Goal: Task Accomplishment & Management: Manage account settings

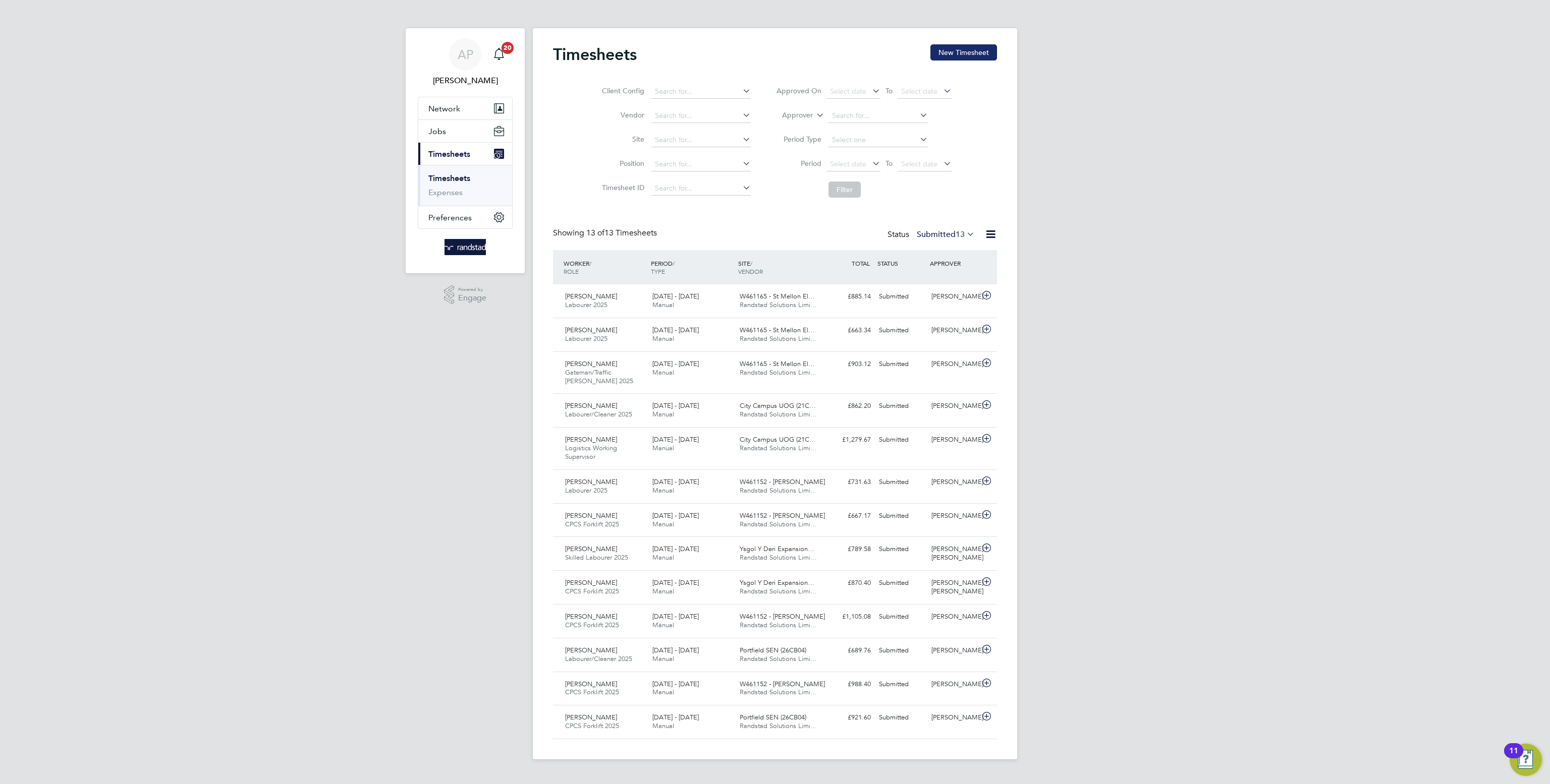
click at [959, 55] on button "New Timesheet" at bounding box center [963, 53] width 67 height 16
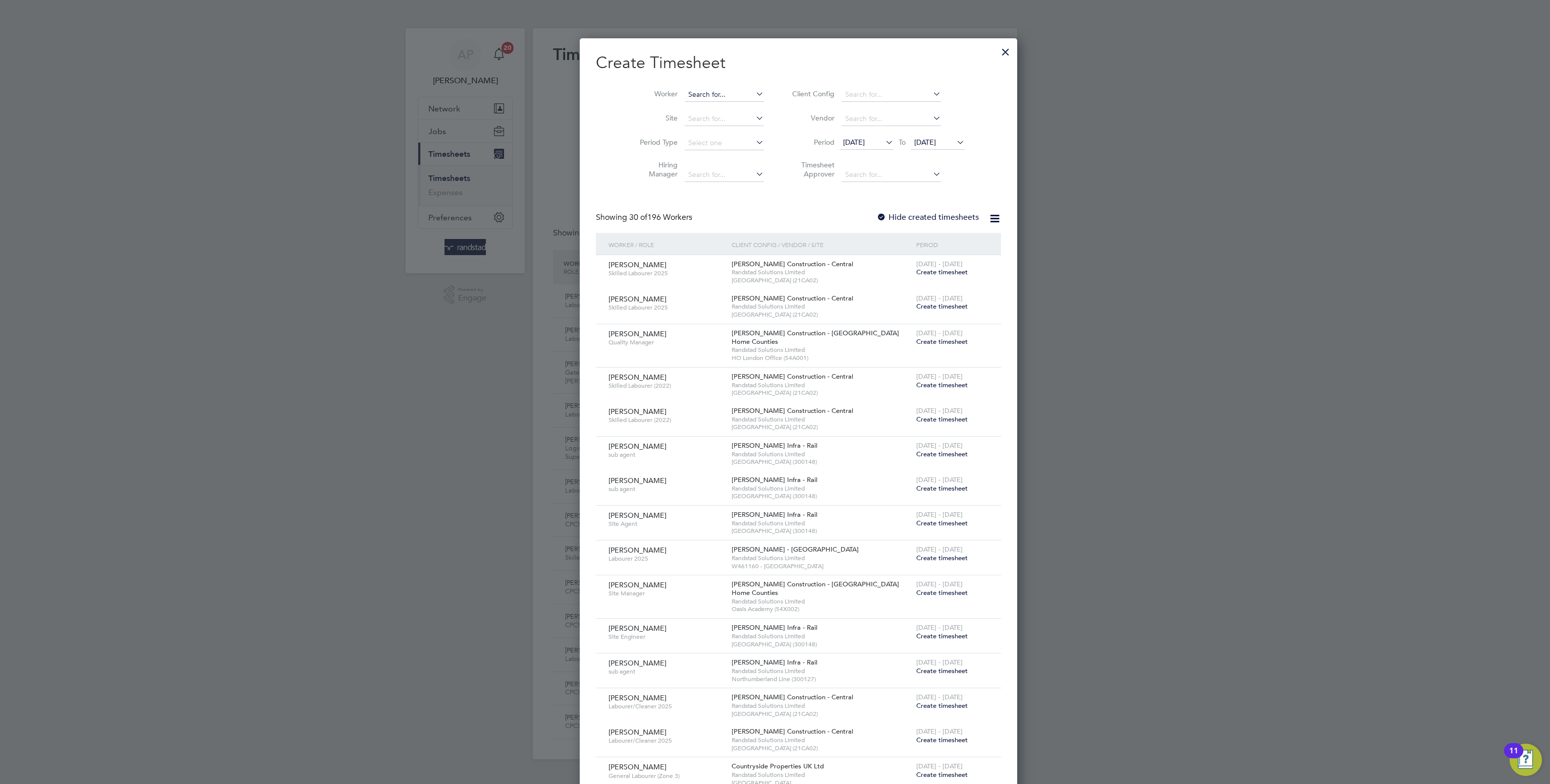
click at [705, 93] on input at bounding box center [724, 95] width 79 height 14
click at [734, 98] on input "mordi" at bounding box center [724, 95] width 79 height 14
click at [725, 107] on li "Christian Mordi" at bounding box center [714, 109] width 107 height 14
type input "Christian Mordi"
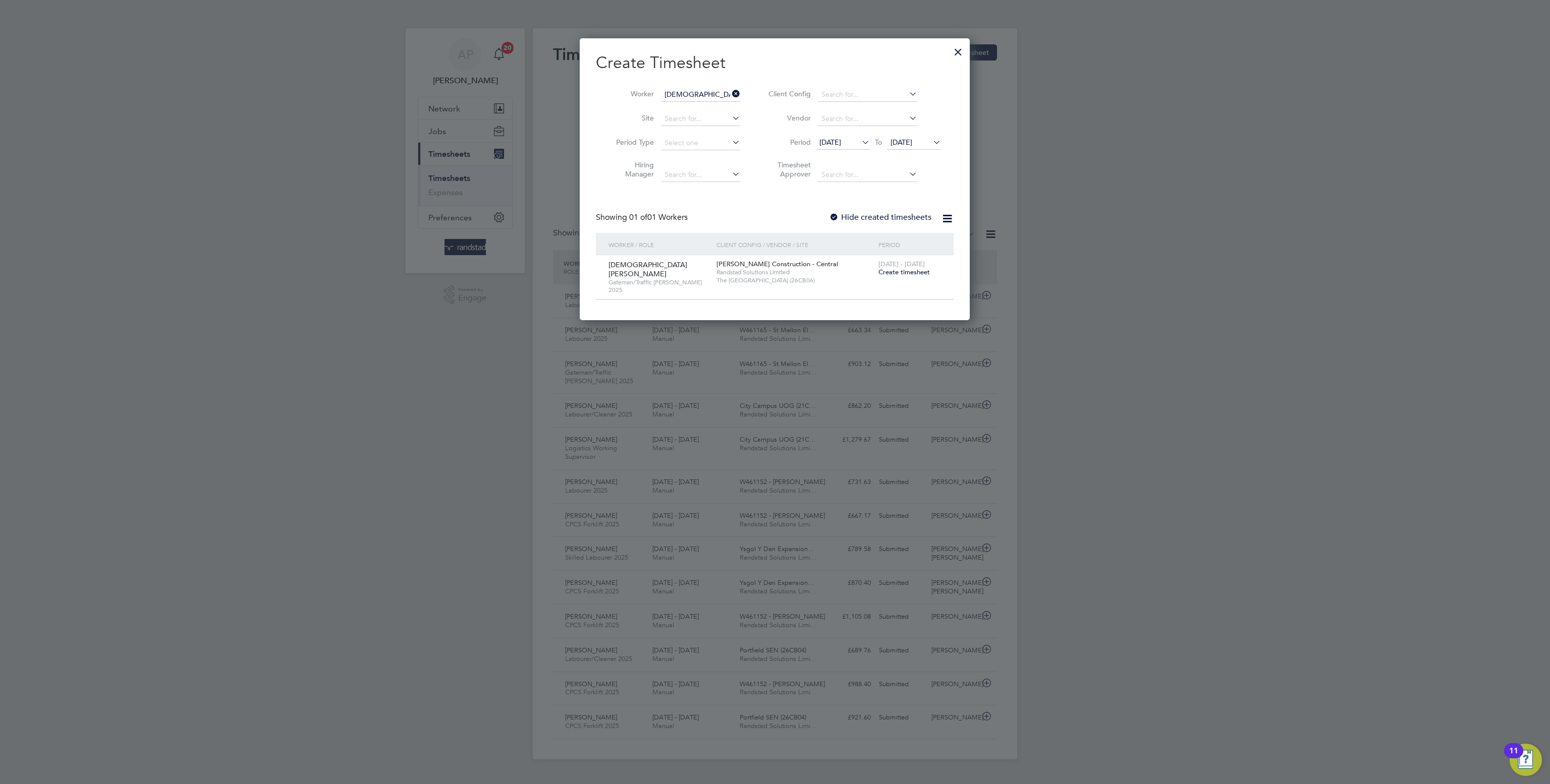
click at [907, 272] on span "Create timesheet" at bounding box center [904, 272] width 51 height 9
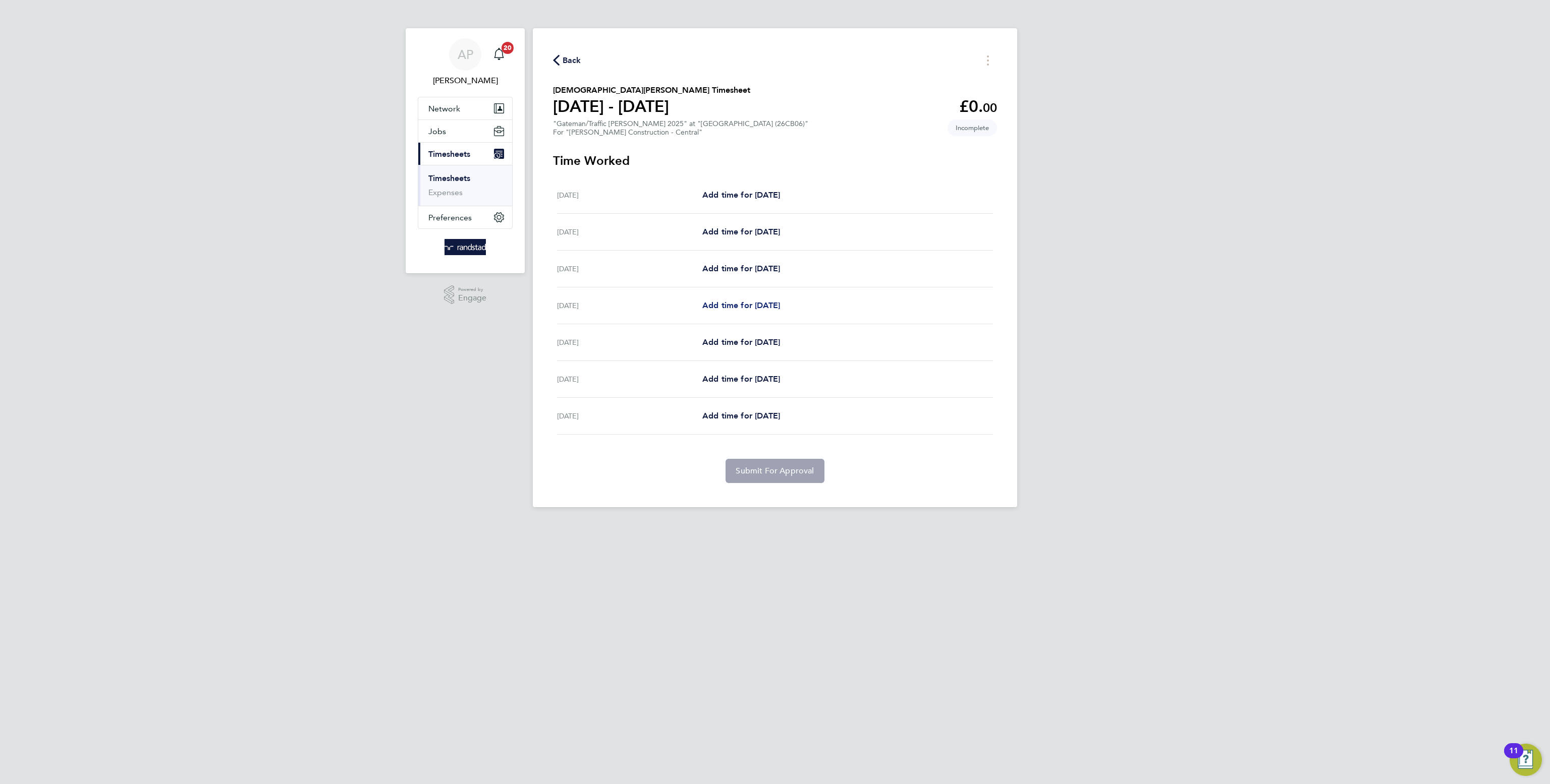
click at [734, 307] on span "Add time for Tue 26 Aug" at bounding box center [741, 305] width 78 height 9
select select "30"
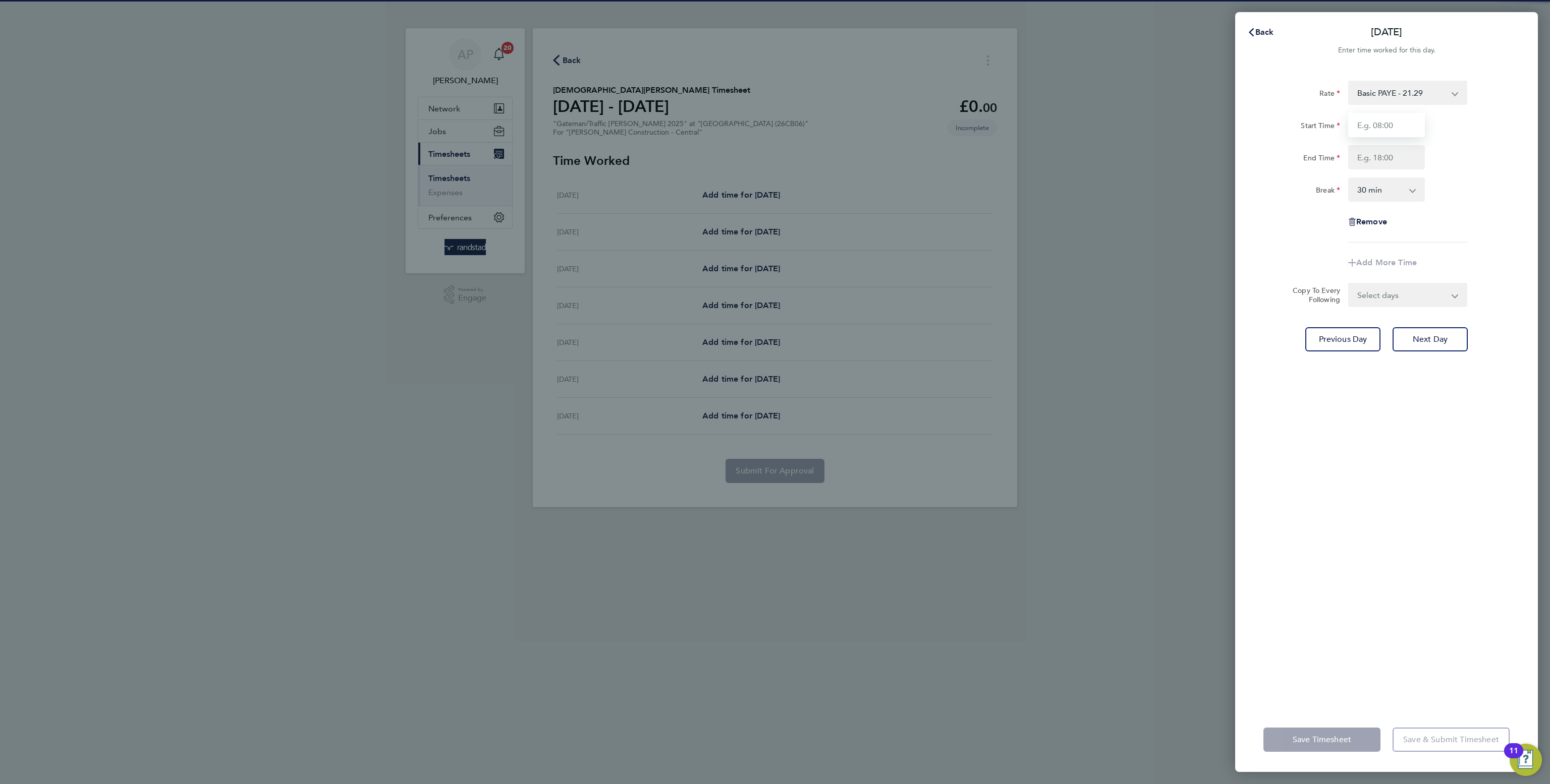
click at [1372, 125] on input "Start Time" at bounding box center [1386, 125] width 77 height 24
type input "07:30"
click at [1348, 95] on div "Basic PAYE - 21.29 Overtime - 30.63" at bounding box center [1408, 93] width 119 height 24
drag, startPoint x: 1364, startPoint y: 159, endPoint x: 1322, endPoint y: 166, distance: 42.6
click at [1365, 159] on input "End Time" at bounding box center [1386, 157] width 77 height 24
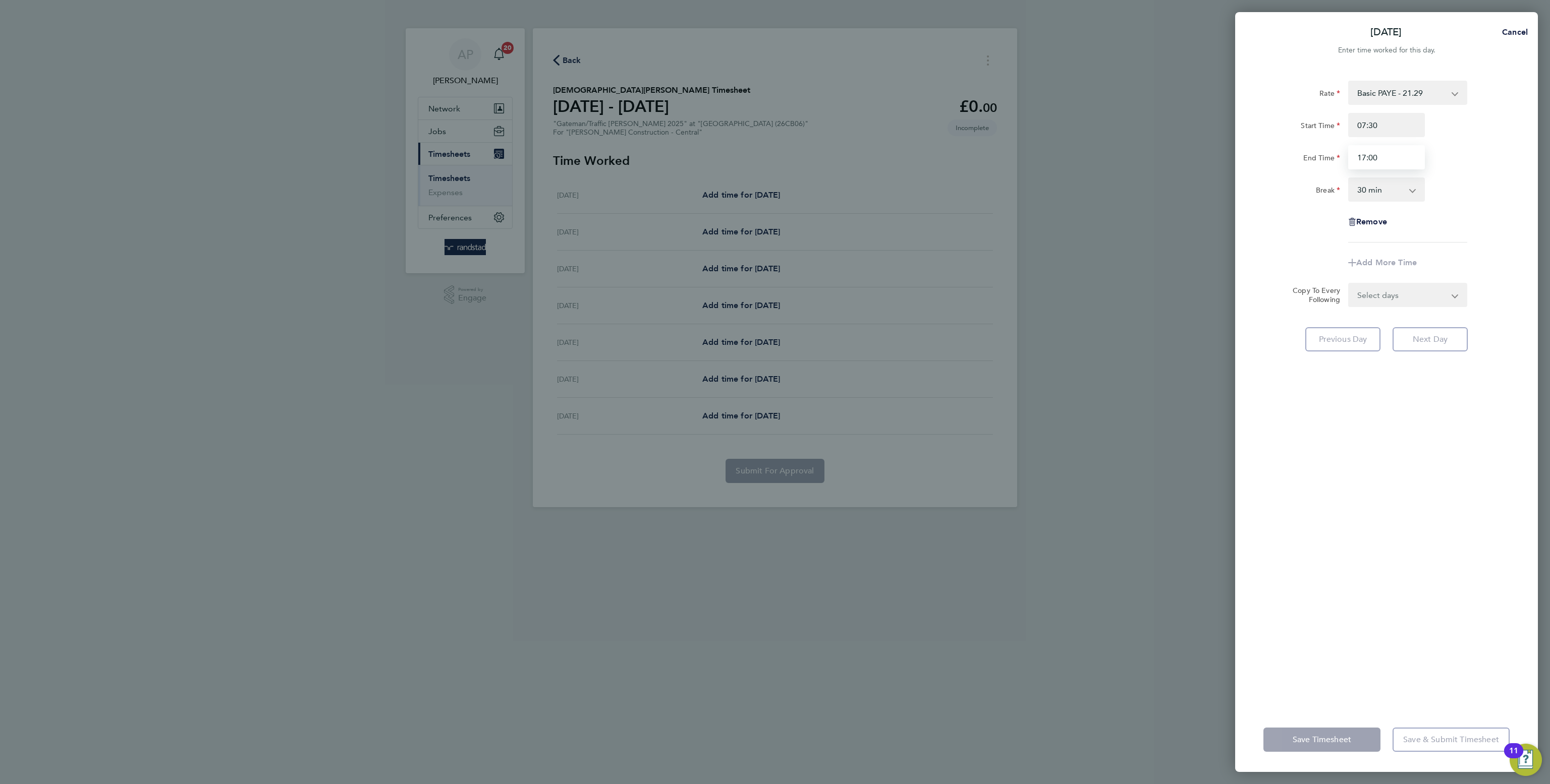
type input "17:00"
click at [1504, 580] on div "Rate Basic PAYE - 21.29 Overtime - 30.63 Start Time 07:30 End Time 17:00 Break …" at bounding box center [1386, 388] width 302 height 639
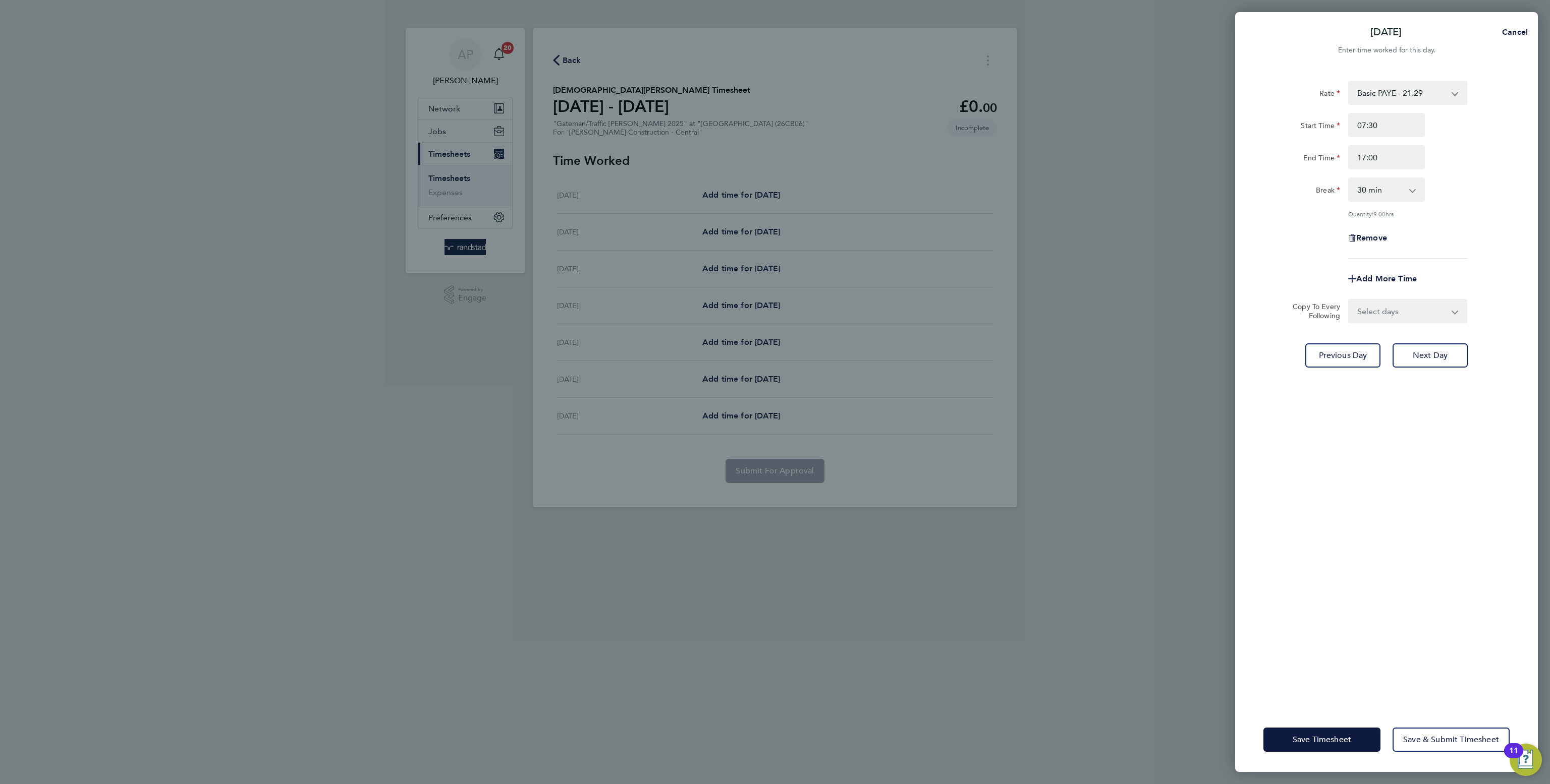
click at [1386, 317] on select "Select days Day Wednesday Thursday Friday" at bounding box center [1402, 310] width 106 height 22
select select "DAY"
click at [1349, 300] on select "Select days Day Wednesday Thursday Friday" at bounding box center [1402, 310] width 106 height 22
select select "2025-08-29"
click at [1326, 729] on button "Save Timesheet" at bounding box center [1322, 739] width 117 height 24
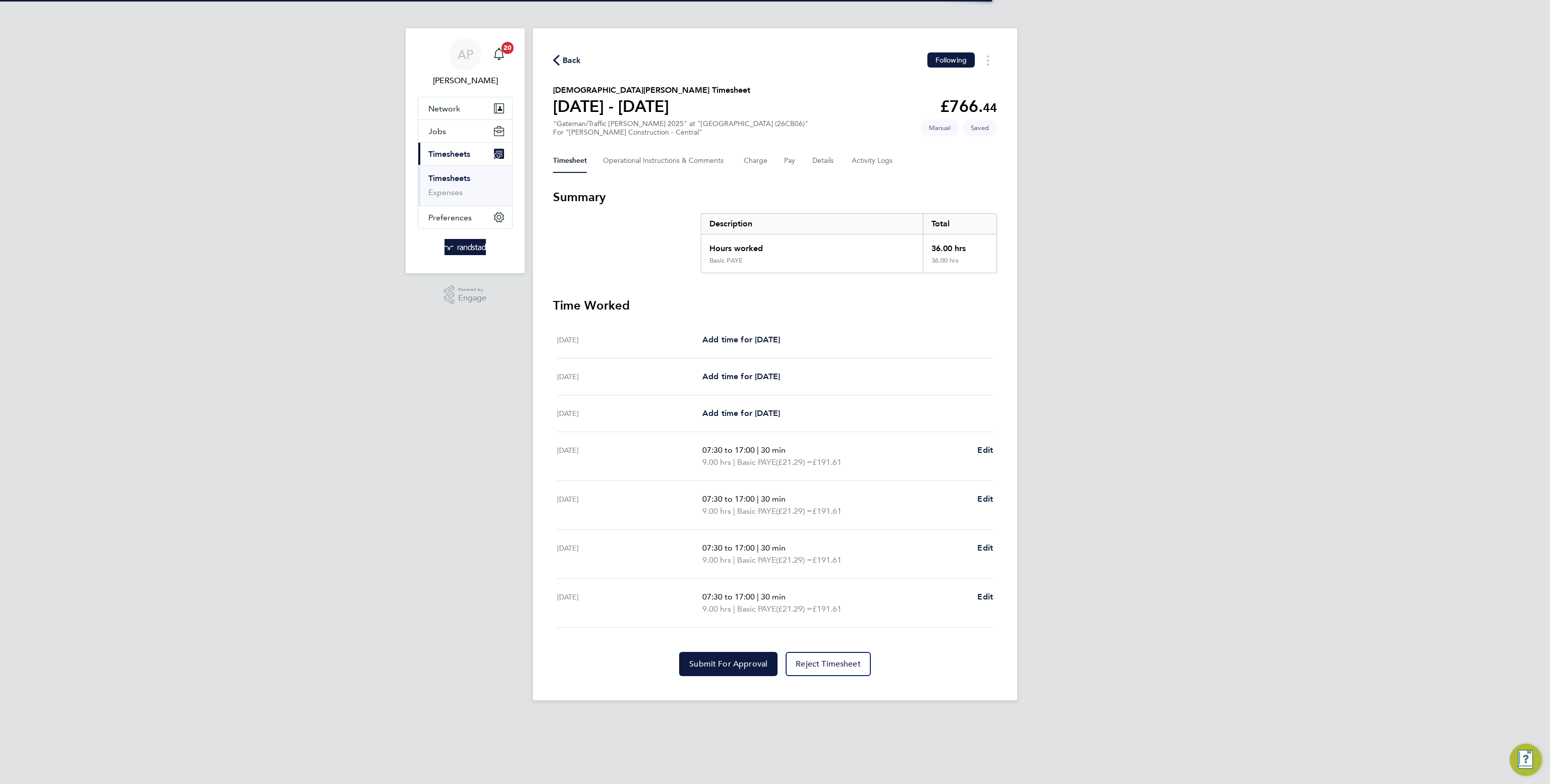
click at [680, 680] on div "Back Following Christian Mordi's Timesheet 23 - 29 Aug 2025 £766. 44 "Gateman/T…" at bounding box center [775, 364] width 484 height 672
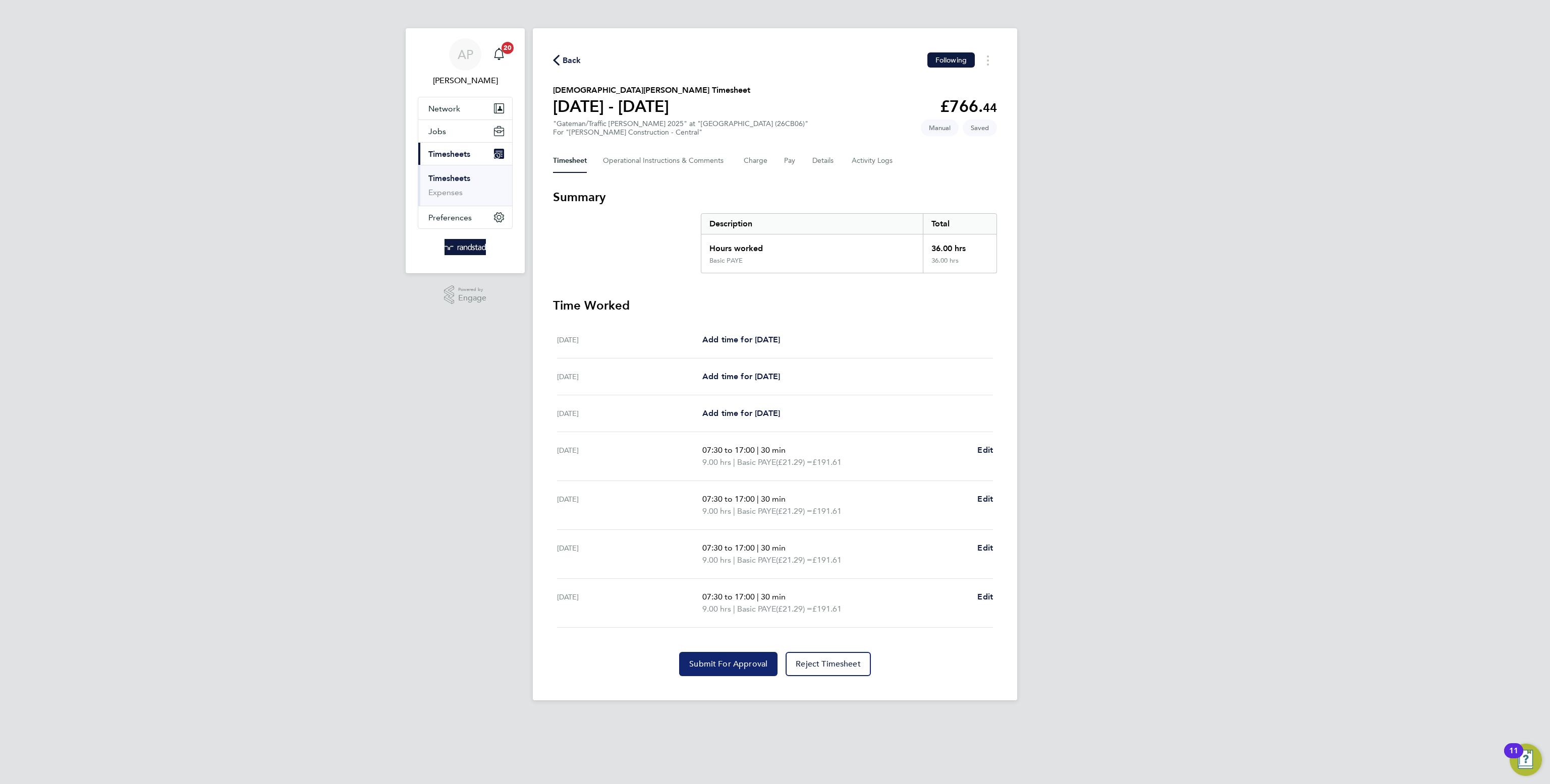
click at [711, 665] on span "Submit For Approval" at bounding box center [728, 664] width 78 height 10
click at [570, 58] on span "Back" at bounding box center [572, 60] width 19 height 12
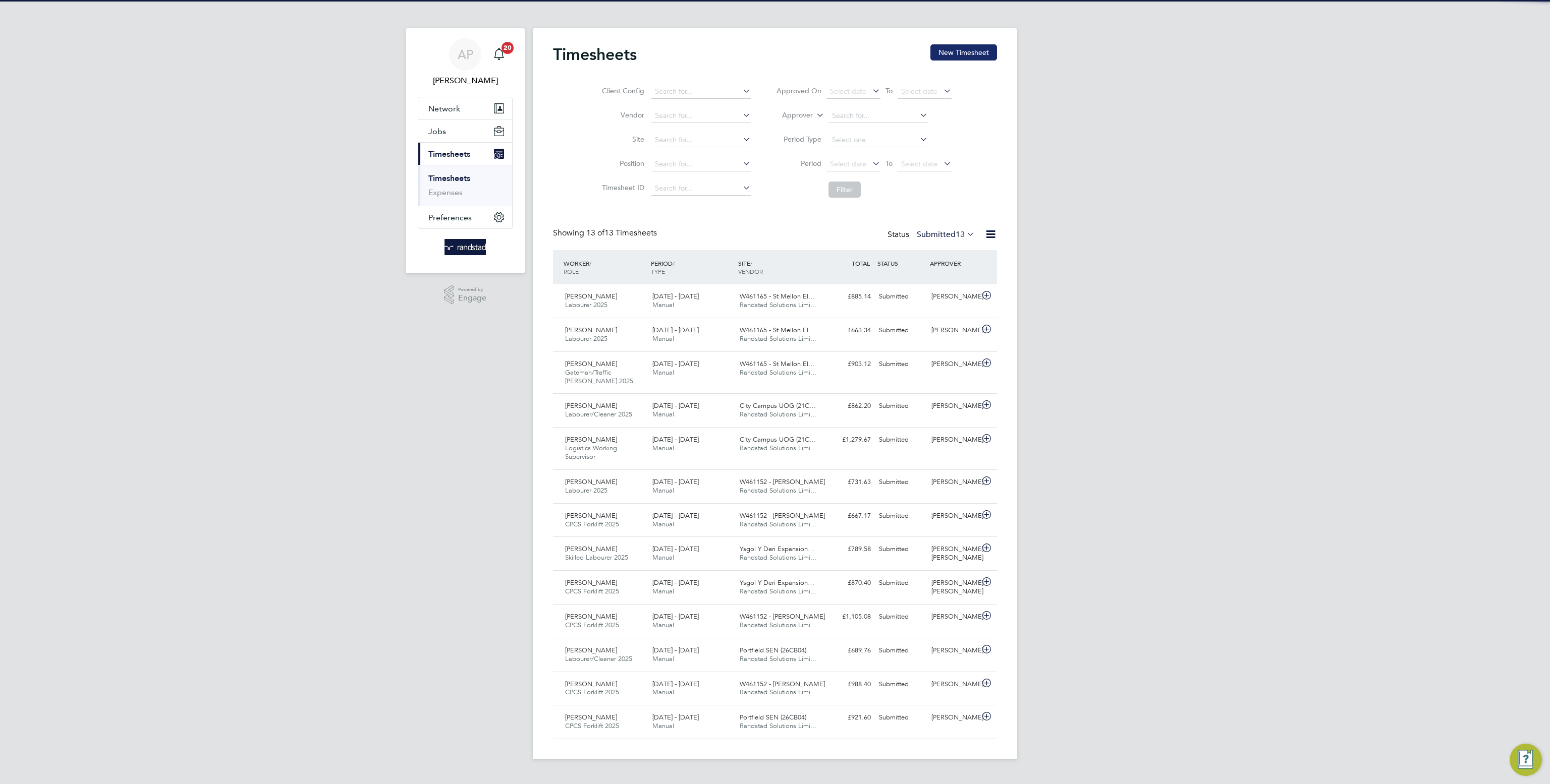
click at [983, 53] on button "New Timesheet" at bounding box center [963, 53] width 67 height 16
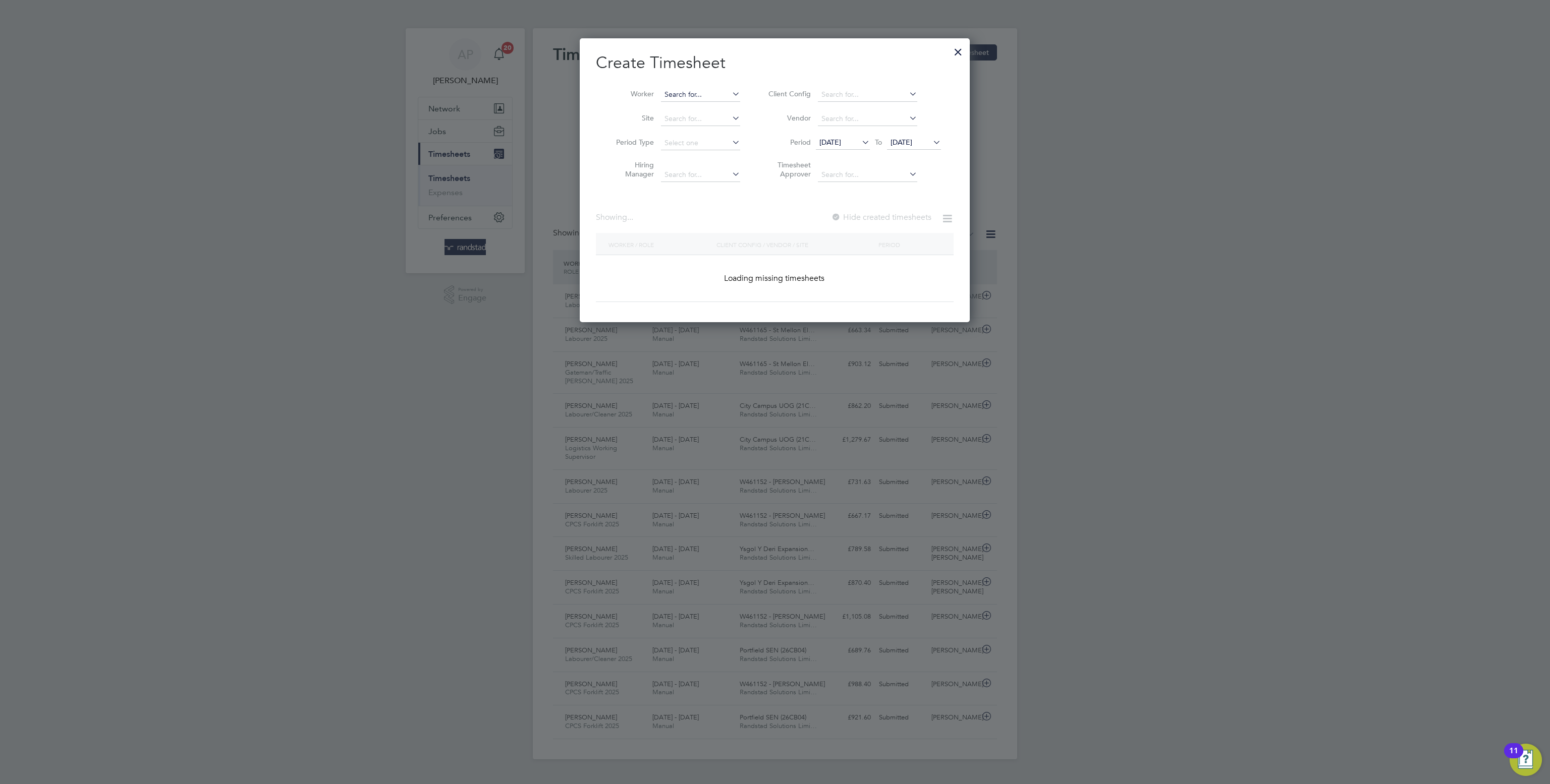
click at [676, 93] on input at bounding box center [700, 95] width 79 height 14
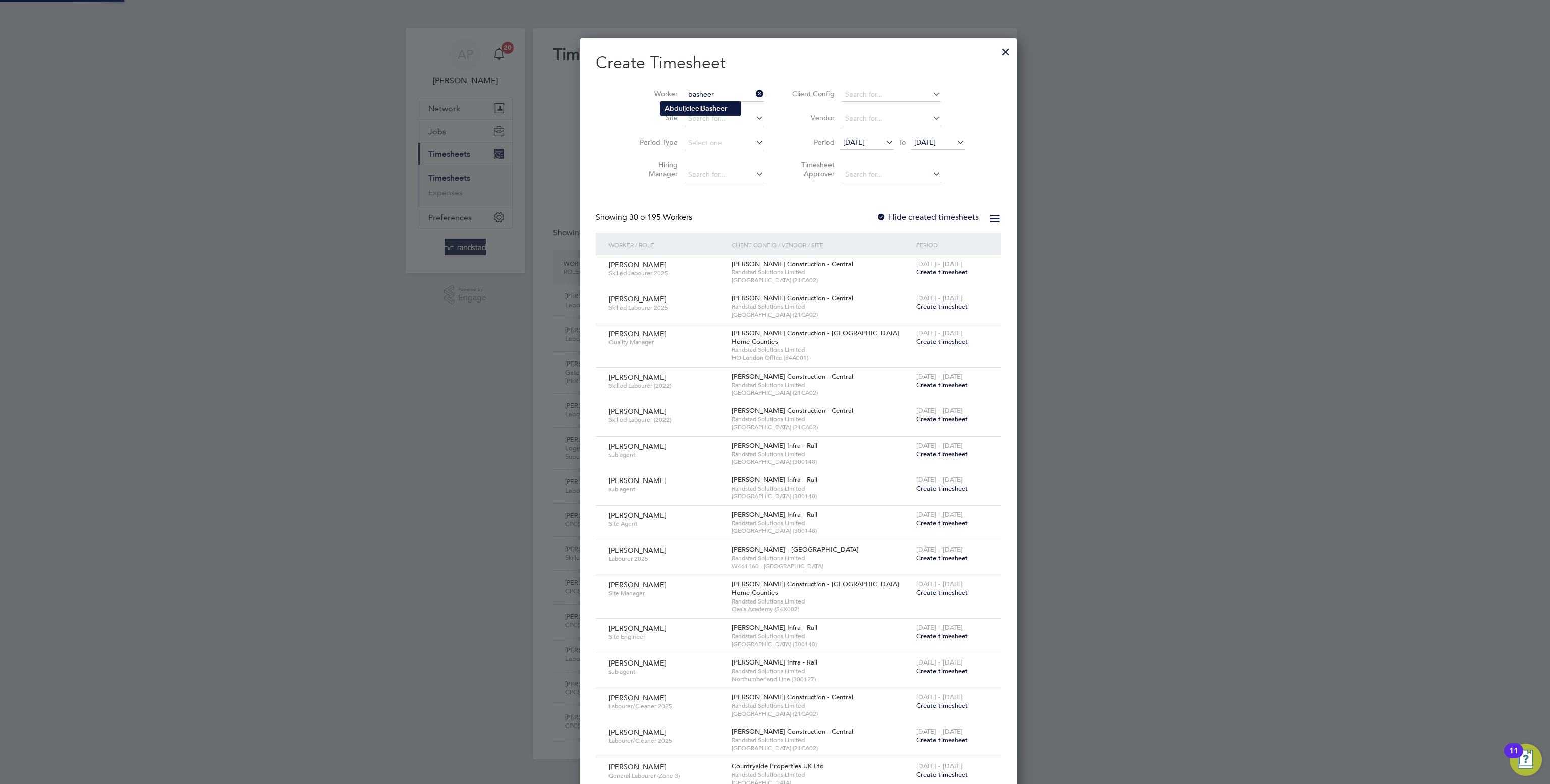
click at [727, 112] on li "Abduljeleel Basheer" at bounding box center [700, 109] width 80 height 14
type input "Abduljeleel Basheer"
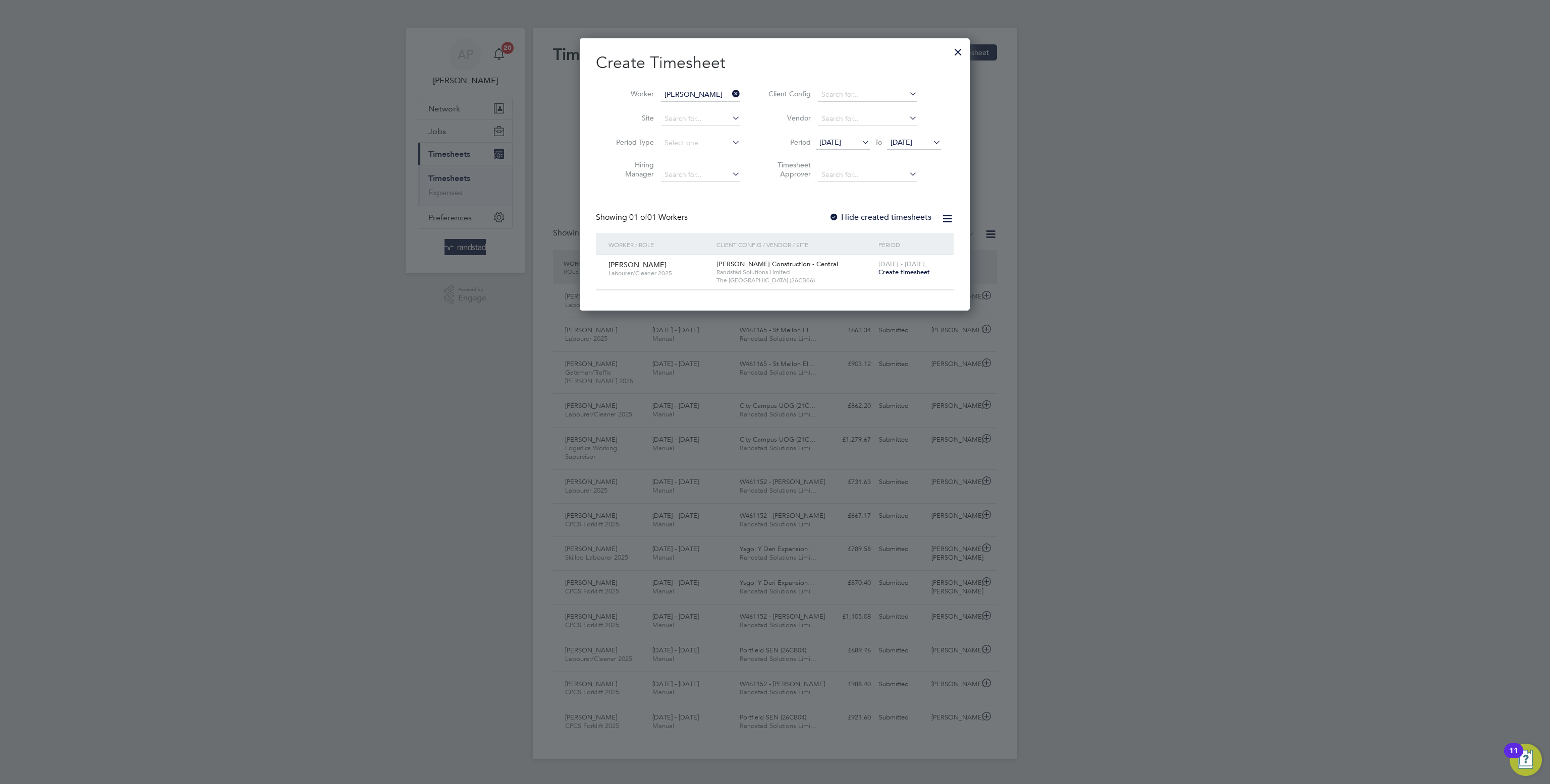
click at [916, 277] on span "Create timesheet" at bounding box center [904, 272] width 51 height 9
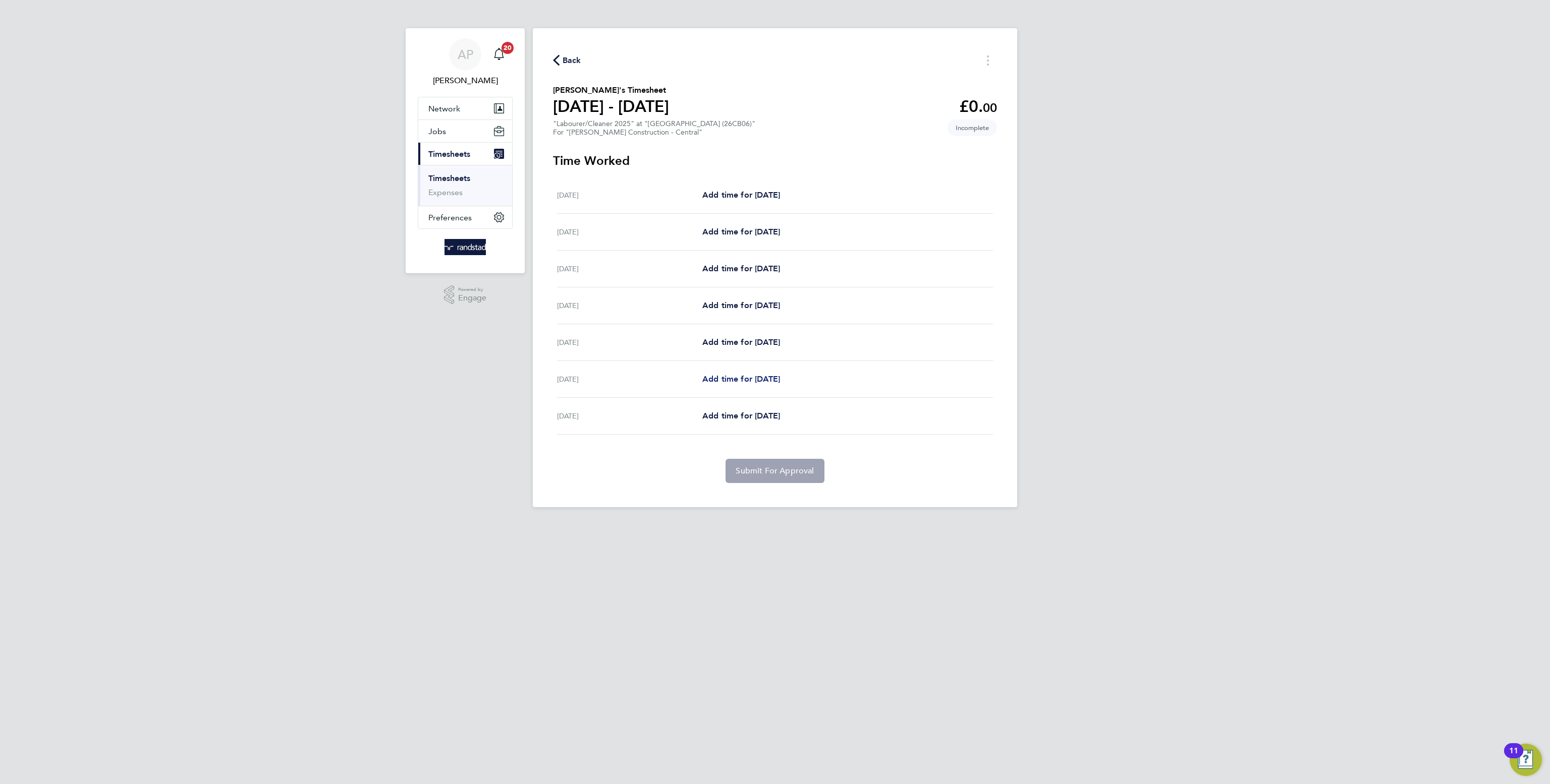
click at [745, 379] on span "Add time for Thu 28 Aug" at bounding box center [741, 378] width 78 height 9
select select "30"
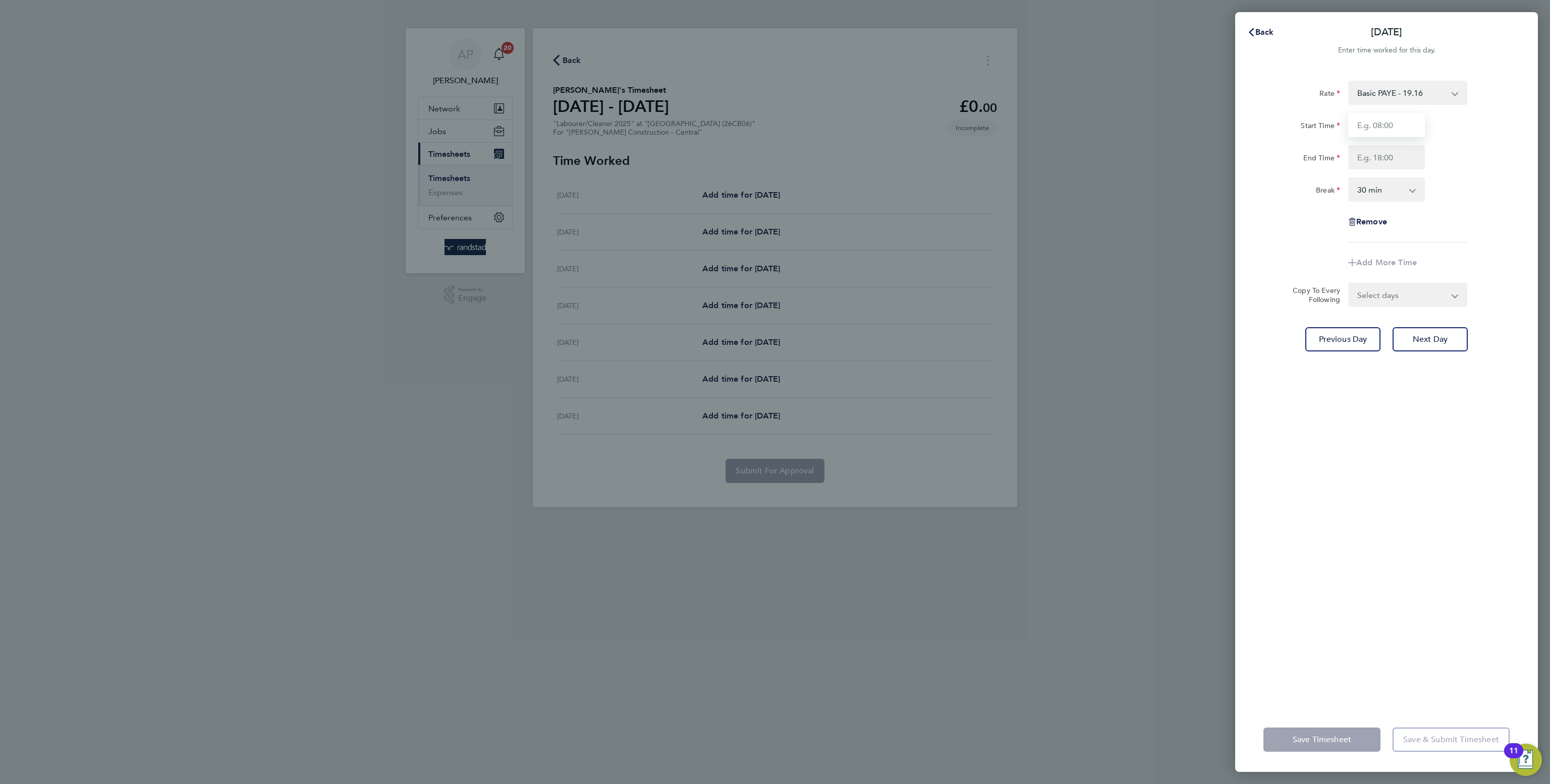
click at [1378, 127] on input "Start Time" at bounding box center [1386, 125] width 77 height 24
type input "07:30"
drag, startPoint x: 1326, startPoint y: 132, endPoint x: 1352, endPoint y: 140, distance: 27.2
click at [1329, 132] on label "Start Time" at bounding box center [1320, 127] width 40 height 12
click at [1383, 161] on input "End Time" at bounding box center [1386, 157] width 77 height 24
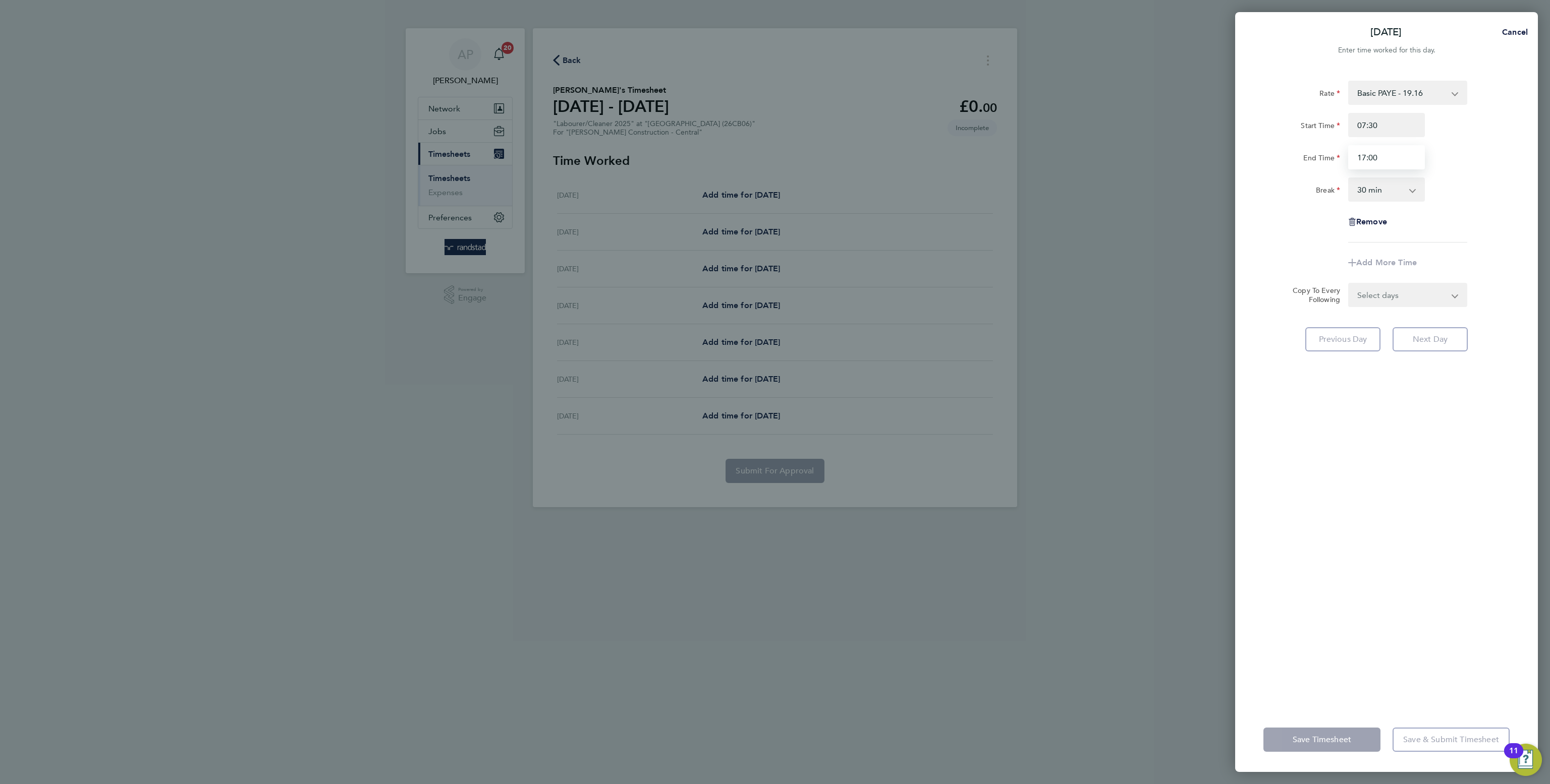
type input "17:00"
click at [1547, 186] on div "Thu 28 Aug Cancel Enter time worked for this day. Rate Basic PAYE - 19.16 OT PA…" at bounding box center [775, 392] width 1550 height 784
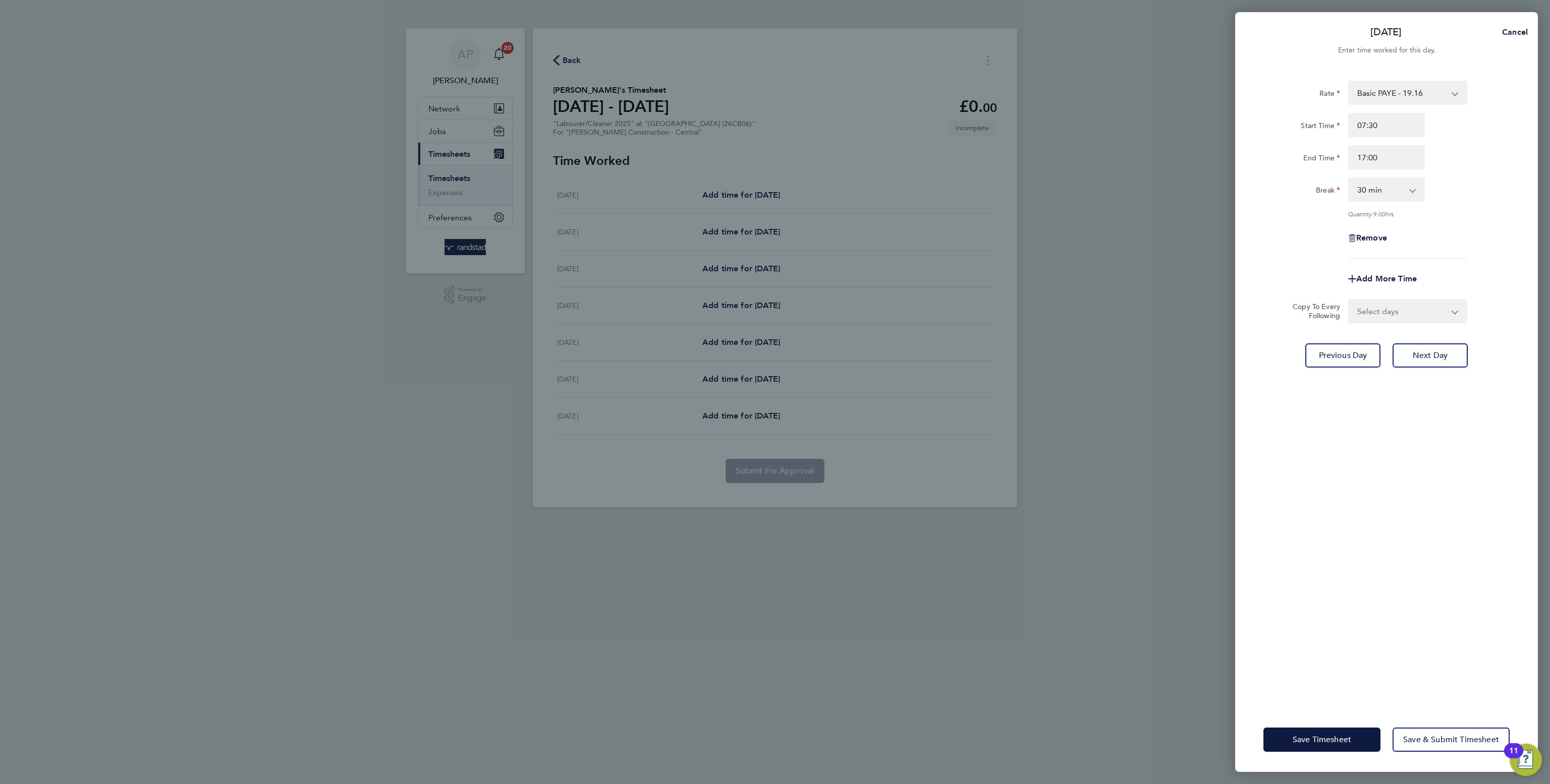
click at [1394, 313] on select "Select days Friday" at bounding box center [1402, 310] width 106 height 22
select select "FRI"
click at [1349, 300] on select "Select days Friday" at bounding box center [1402, 310] width 106 height 22
click at [1322, 747] on button "Save Timesheet" at bounding box center [1322, 739] width 117 height 24
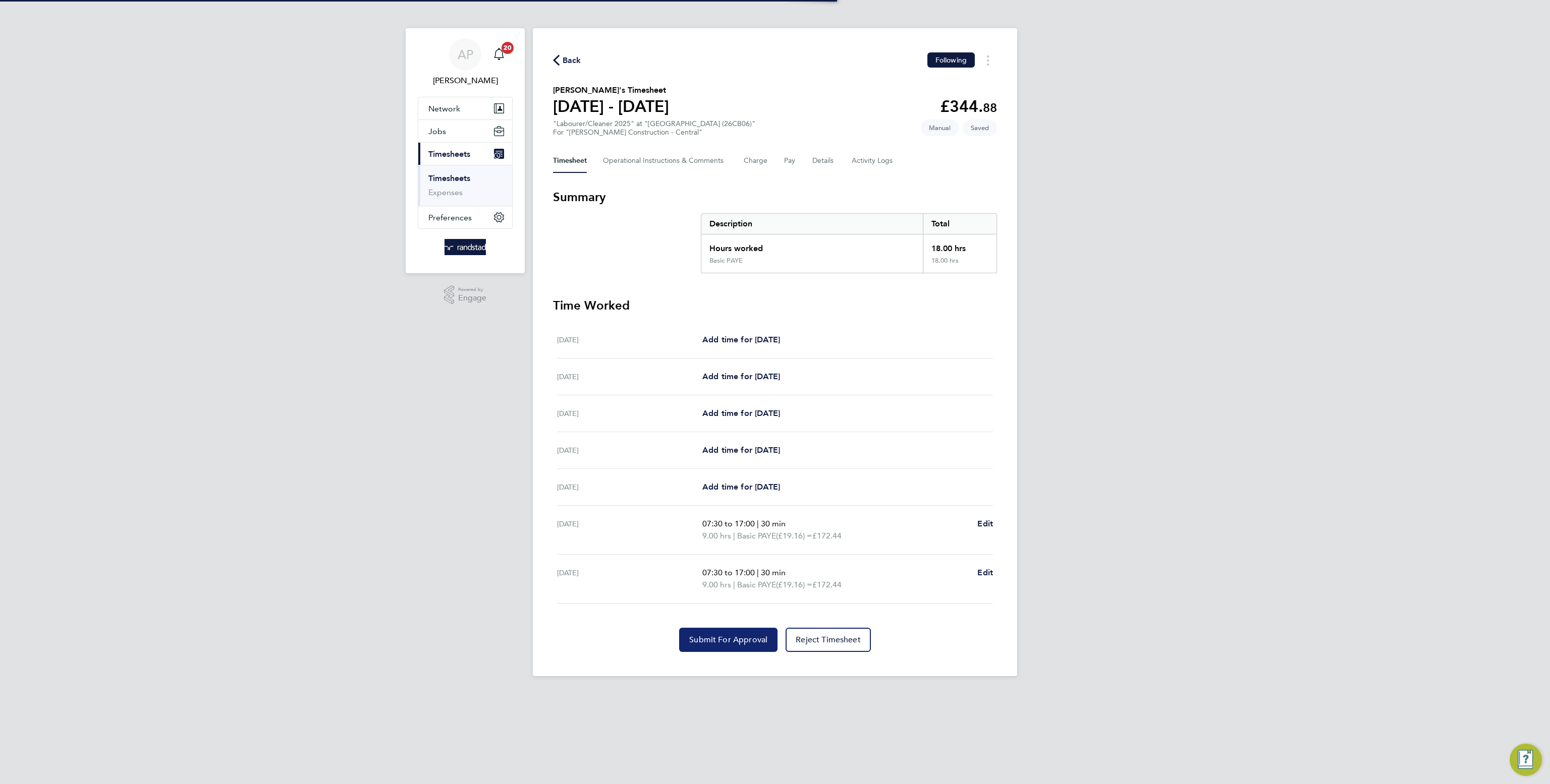
click at [694, 631] on button "Submit For Approval" at bounding box center [728, 640] width 99 height 24
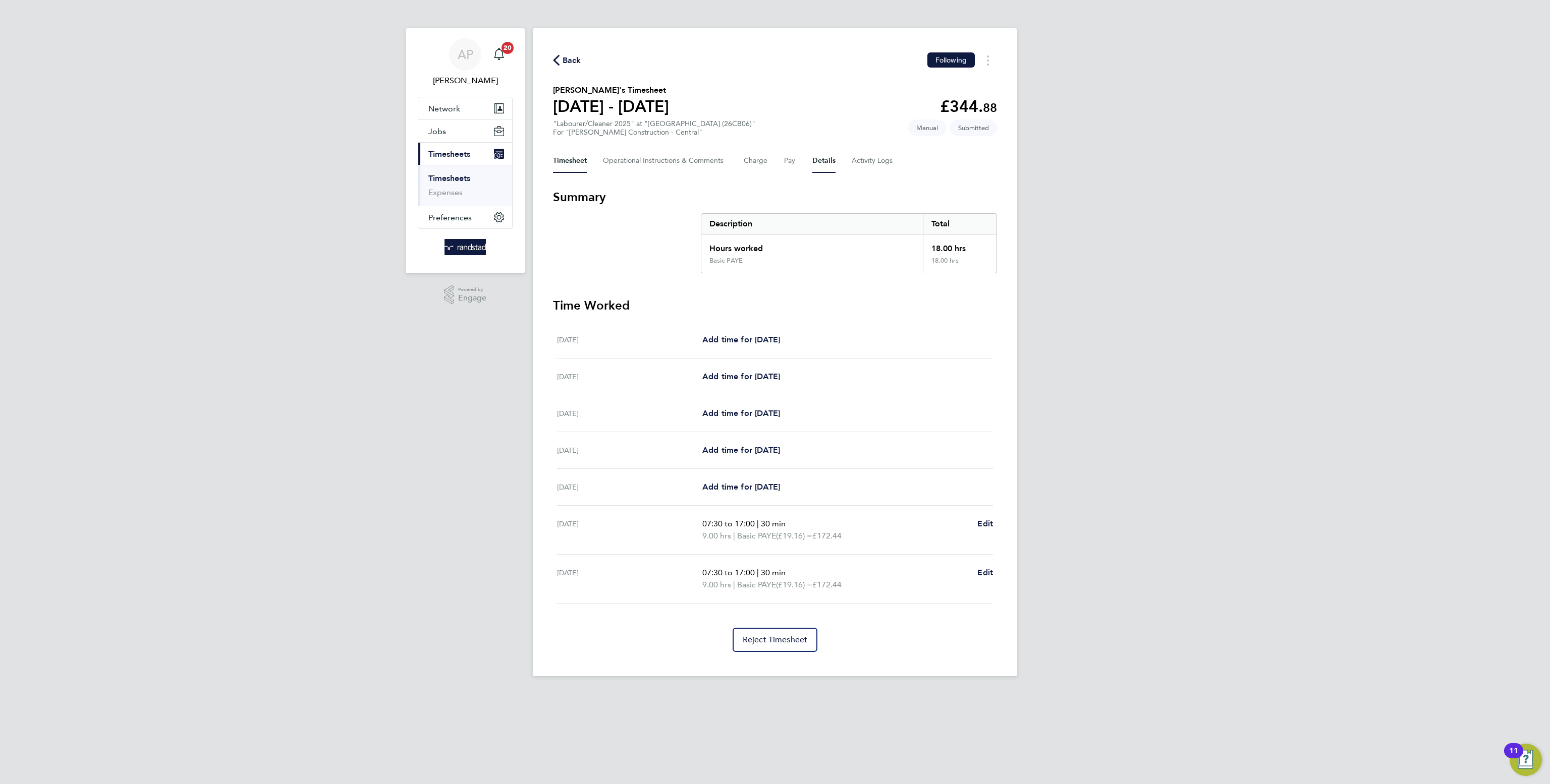
click at [816, 159] on button "Details" at bounding box center [823, 161] width 23 height 24
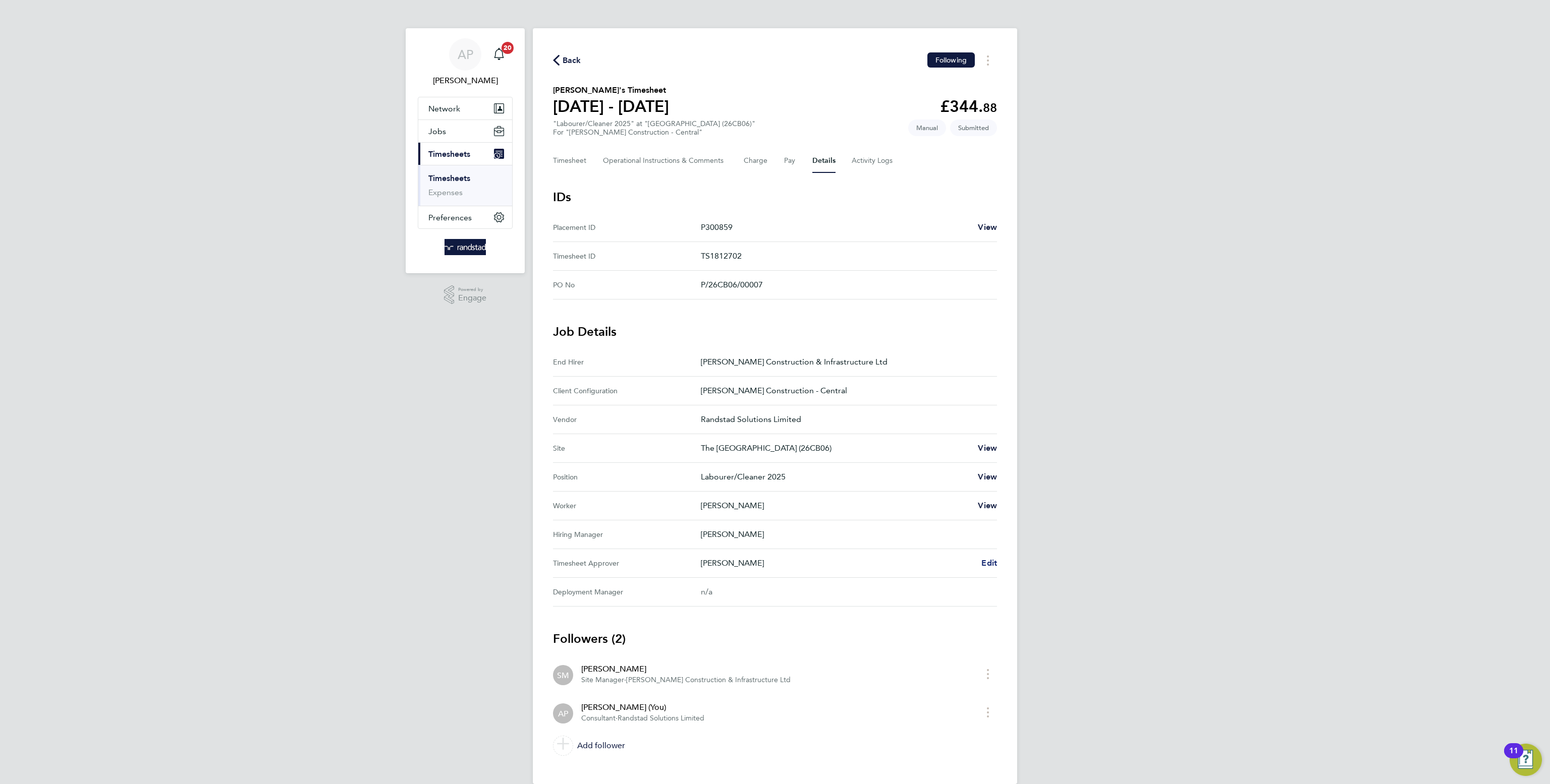
click at [987, 559] on span "Edit" at bounding box center [989, 563] width 16 height 9
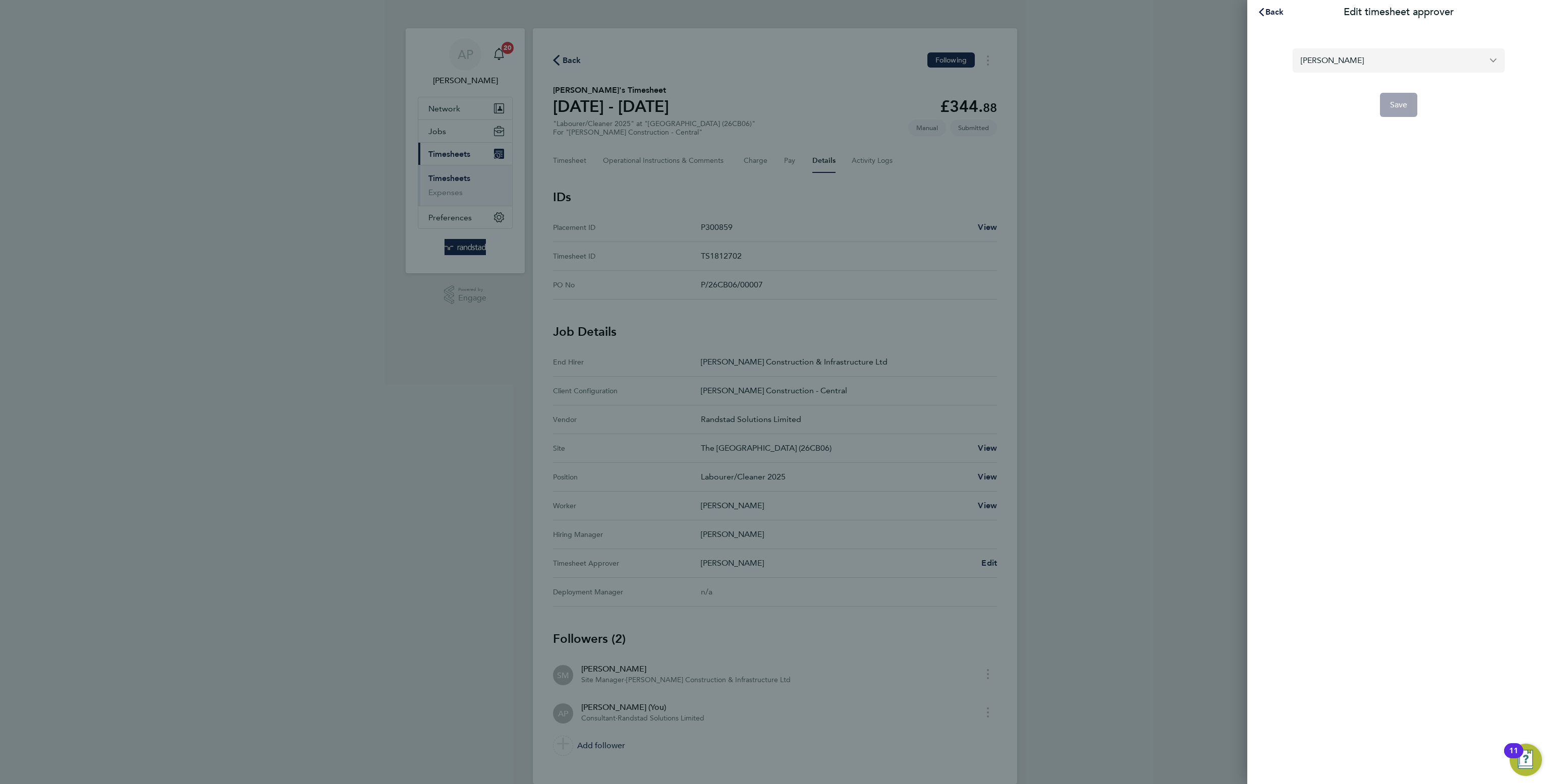
click at [1387, 58] on input "Scott Morris" at bounding box center [1399, 60] width 212 height 24
click at [1384, 90] on li "Jayesh Mistry" at bounding box center [1402, 85] width 204 height 24
type input "Jayesh Mistry"
click at [1402, 107] on span "Save" at bounding box center [1399, 105] width 18 height 10
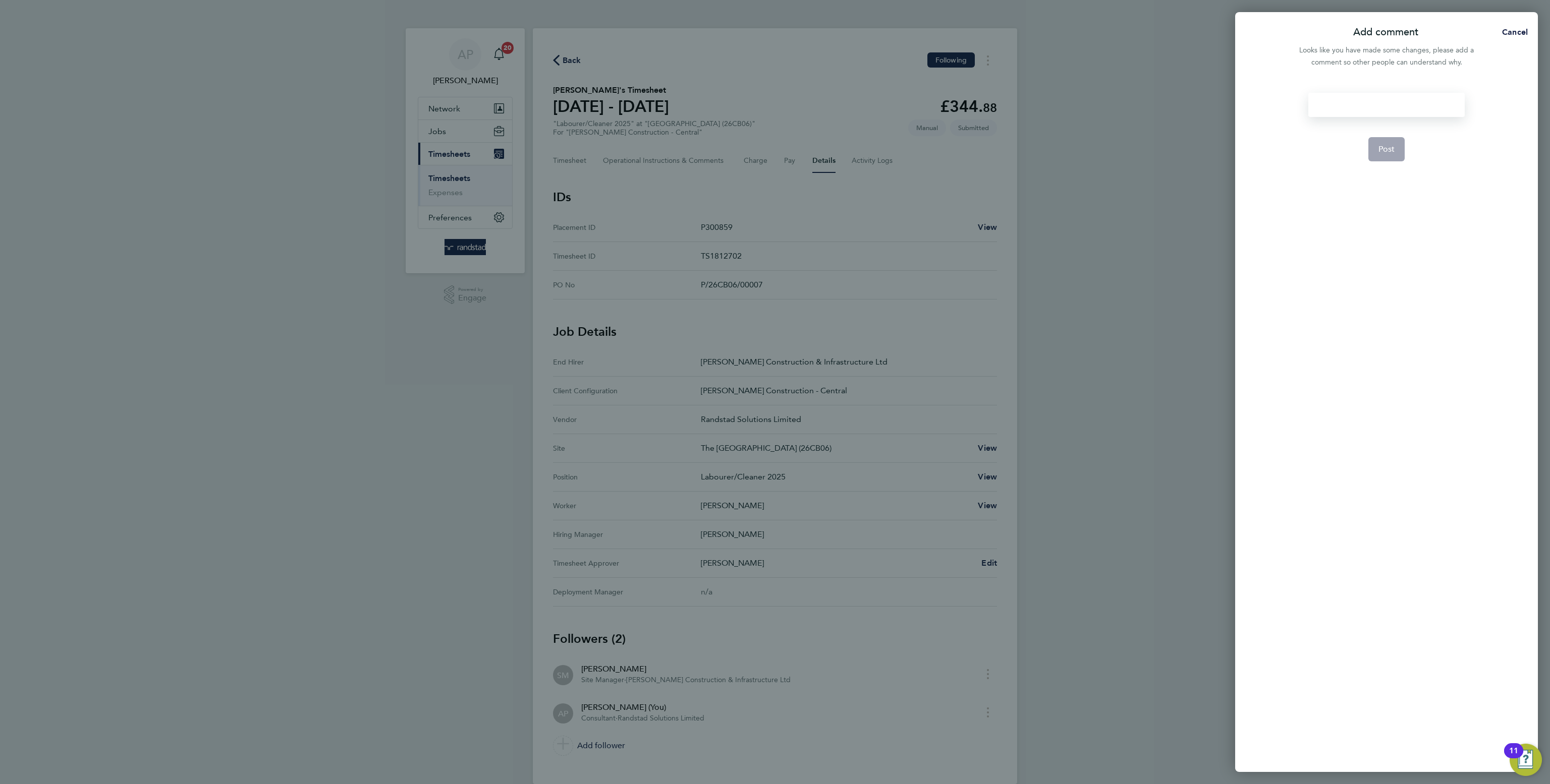
click at [1398, 99] on div at bounding box center [1386, 105] width 156 height 24
click at [1401, 148] on button "Post" at bounding box center [1386, 149] width 37 height 24
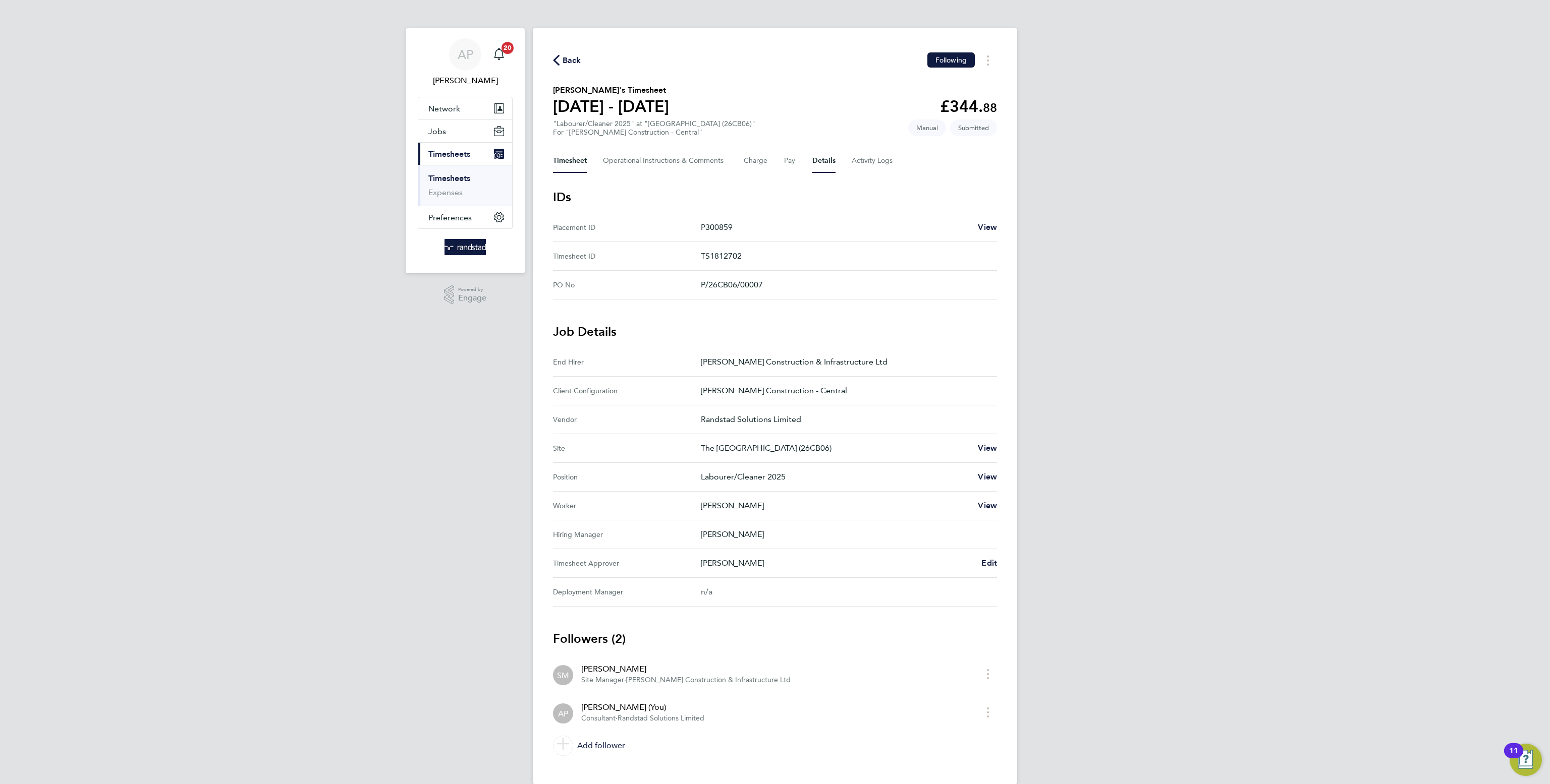
drag, startPoint x: 559, startPoint y: 147, endPoint x: 598, endPoint y: 183, distance: 53.1
click at [559, 149] on button "Timesheet" at bounding box center [570, 161] width 34 height 24
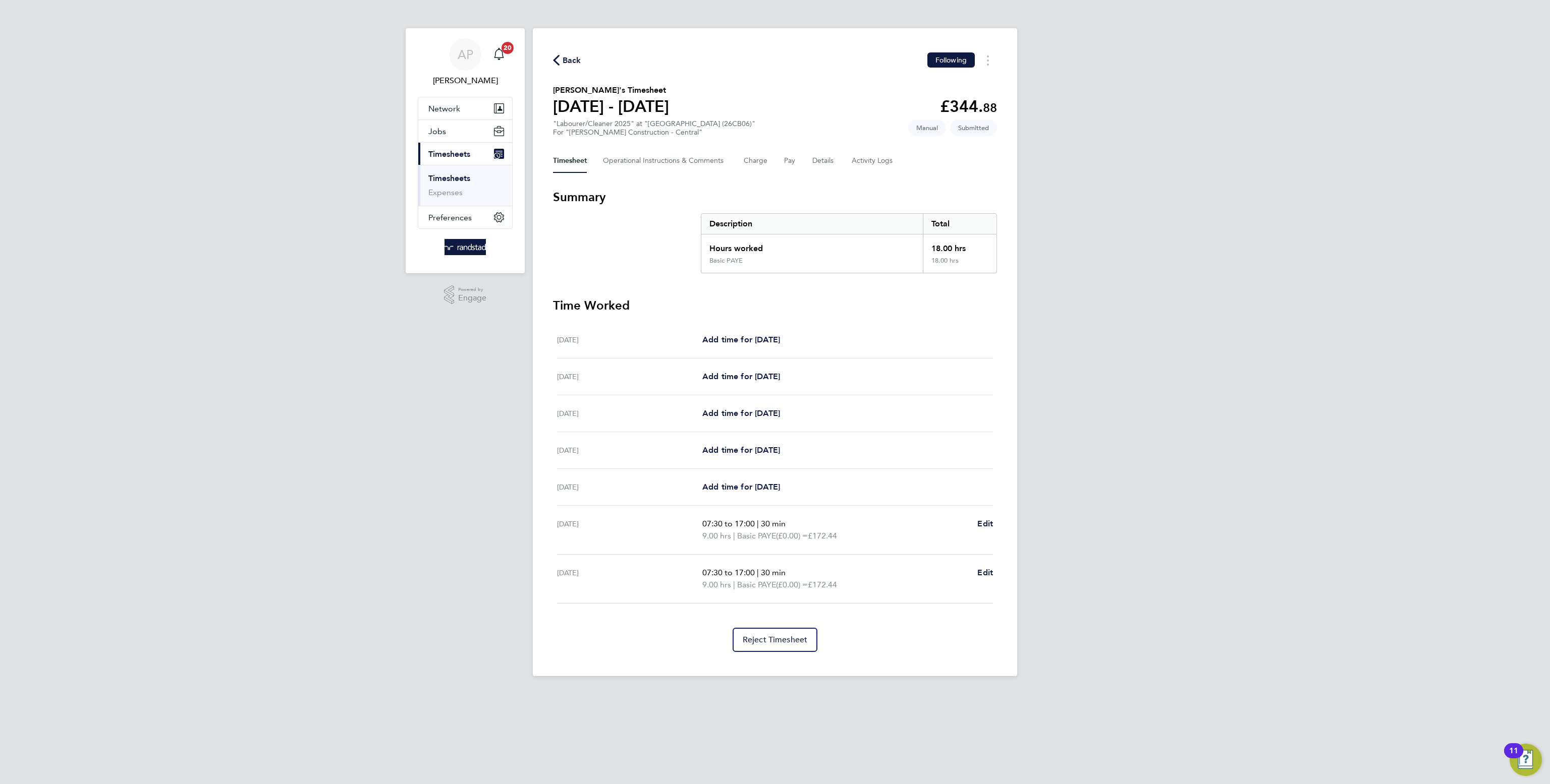
click at [571, 63] on span "Back" at bounding box center [572, 60] width 19 height 12
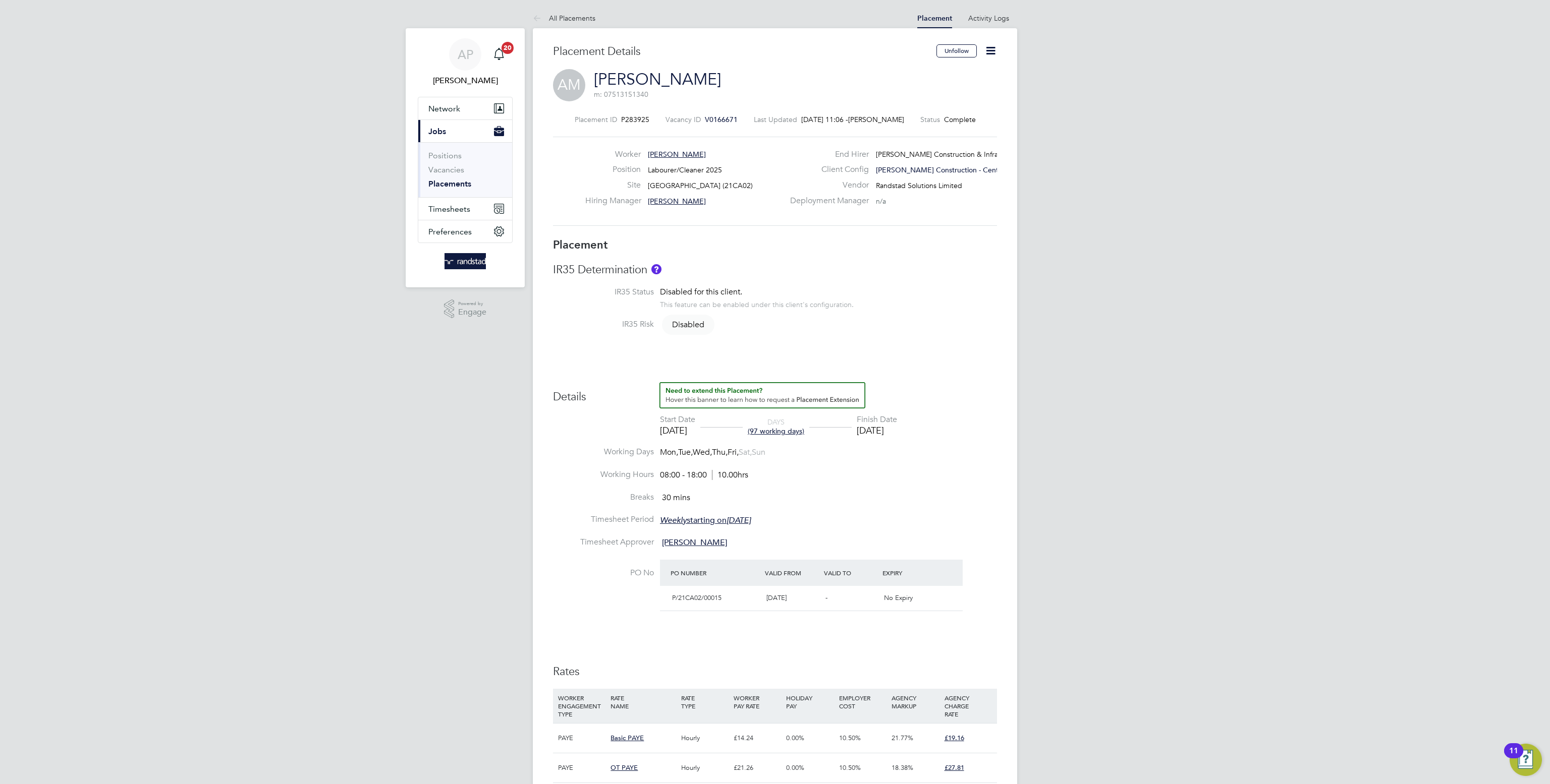
click at [991, 47] on icon at bounding box center [990, 51] width 13 height 13
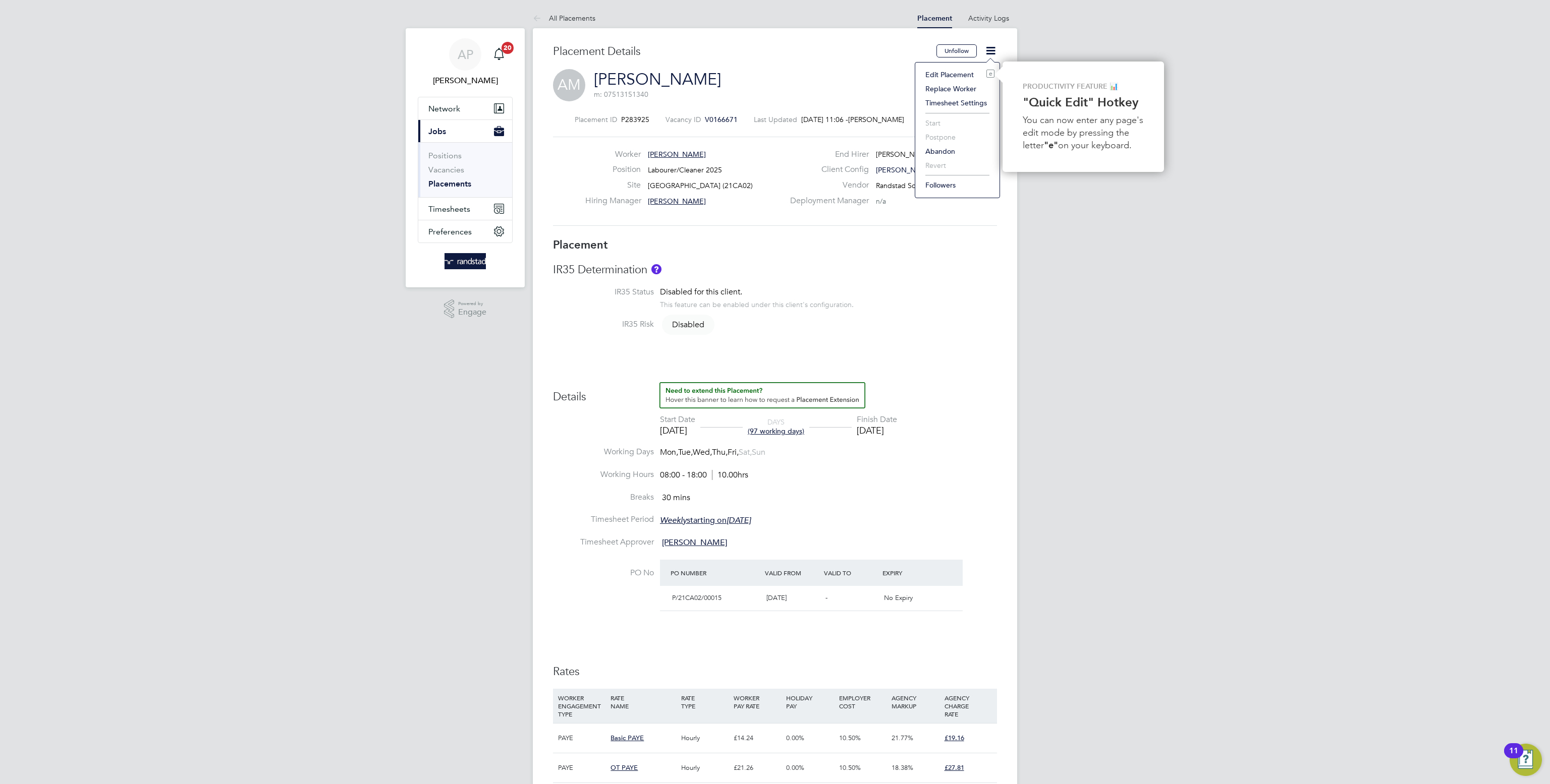
click at [958, 72] on li "Edit Placement e" at bounding box center [957, 75] width 74 height 14
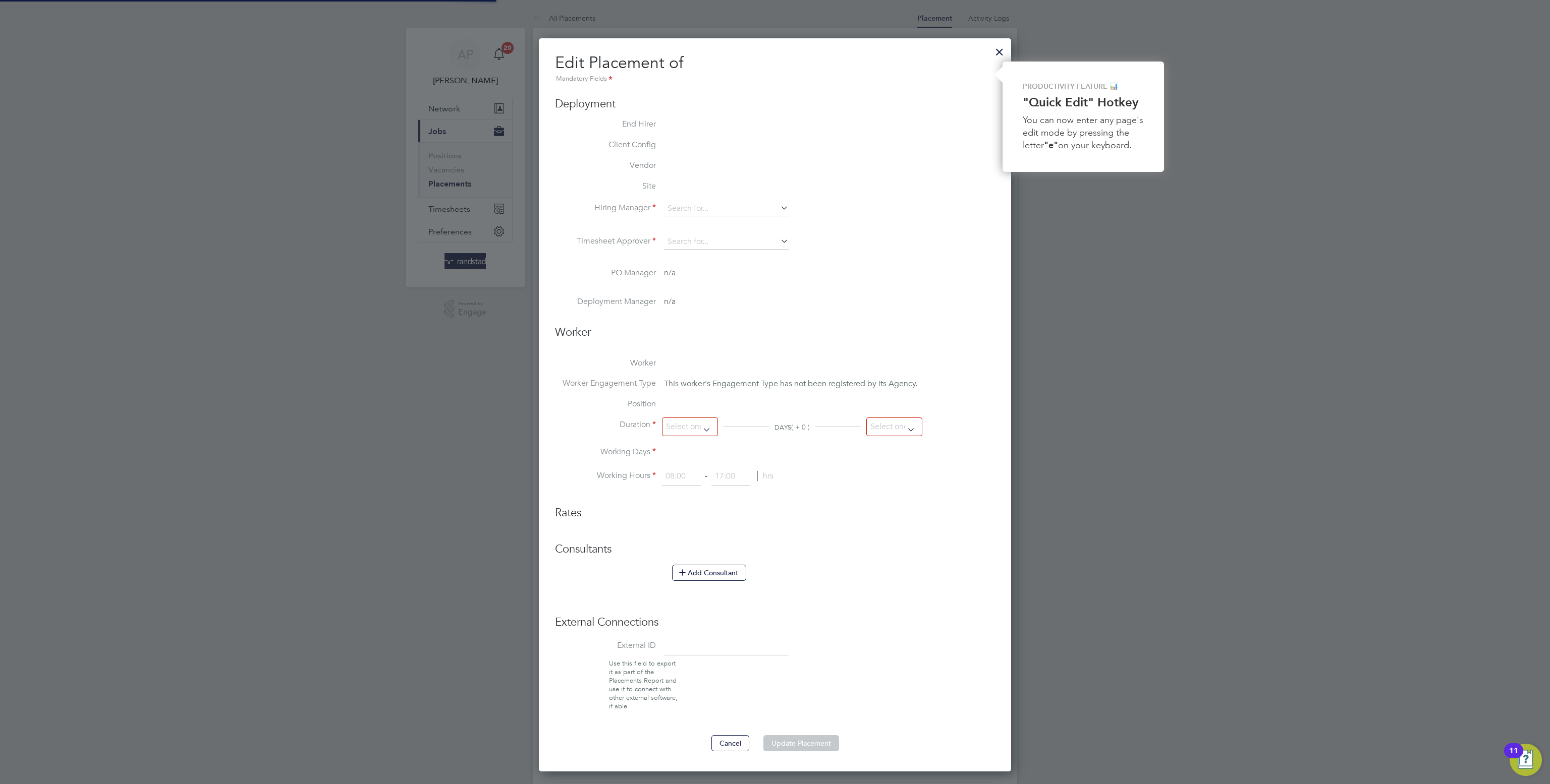
type input "James Lawley"
type input "17 Apr 2025"
type input "[DATE]"
type input "08:00"
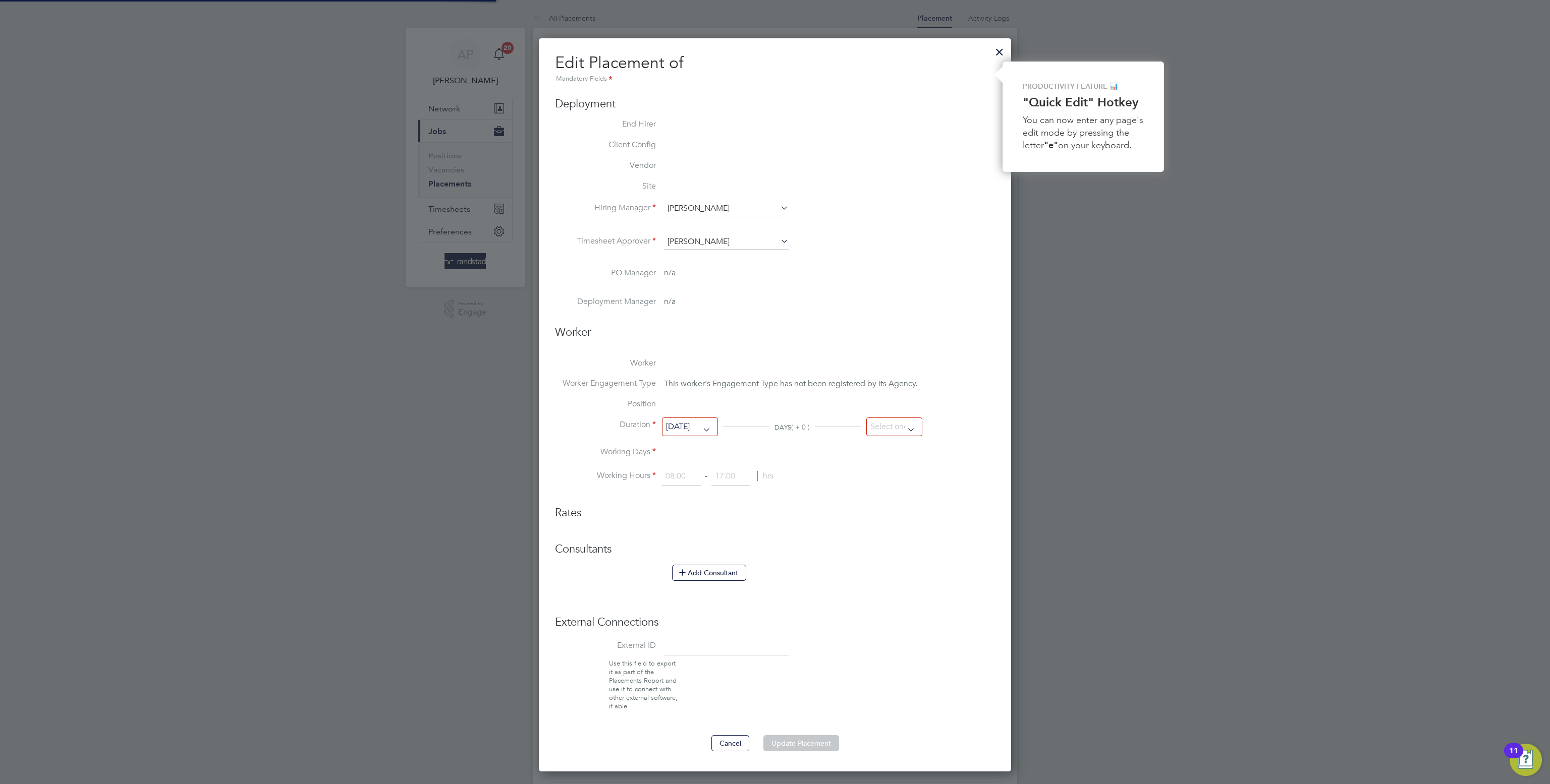
type input "18:00"
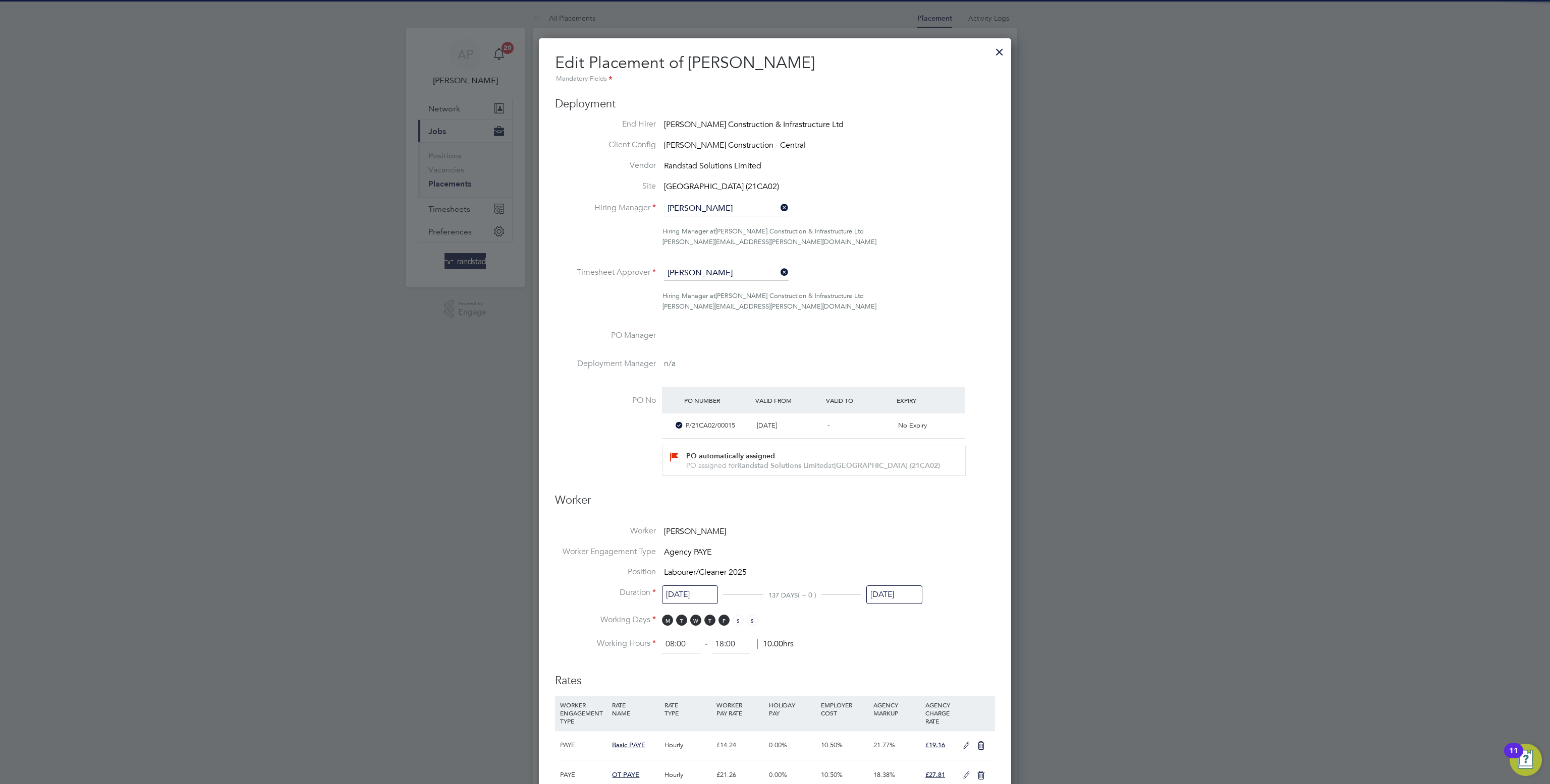
click at [909, 602] on input "[DATE]" at bounding box center [894, 595] width 56 height 19
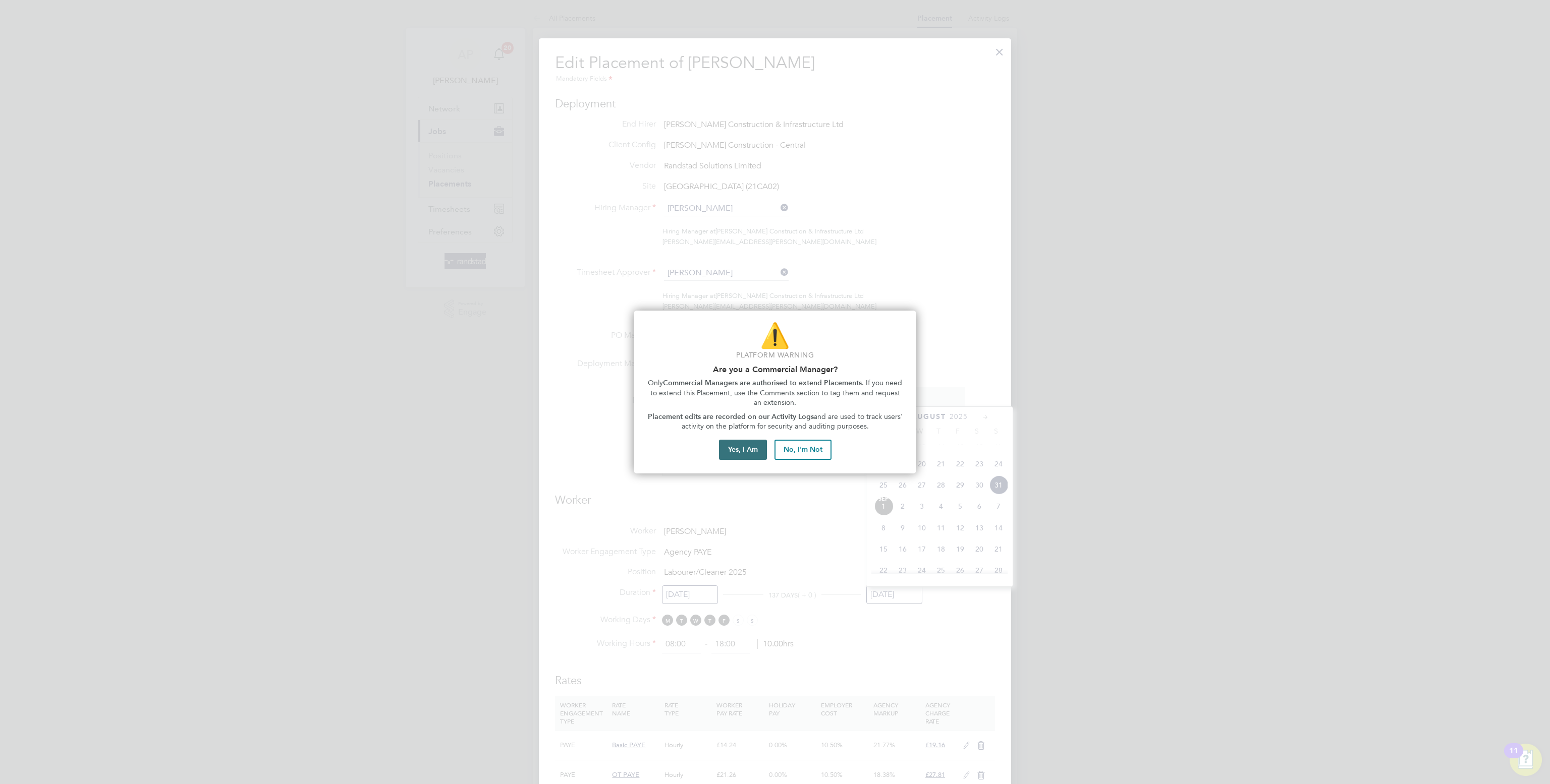
click at [737, 441] on button "Yes, I Am" at bounding box center [743, 450] width 48 height 20
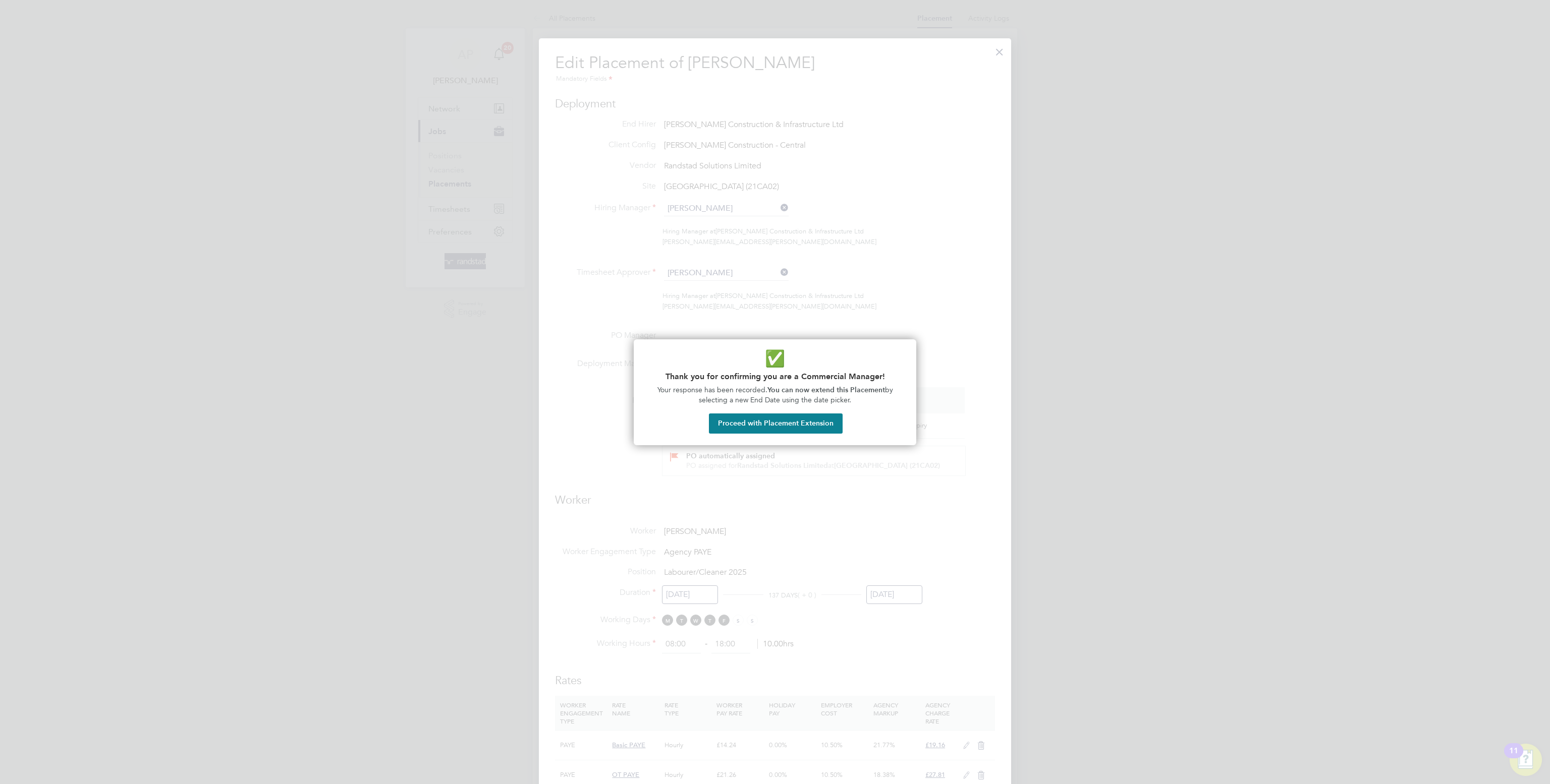
click at [810, 412] on div "✅ Thank you for confirming you are a Commercial Manager! Your response has been…" at bounding box center [775, 392] width 282 height 106
click at [816, 418] on button "Proceed with Placement Extension" at bounding box center [775, 423] width 134 height 20
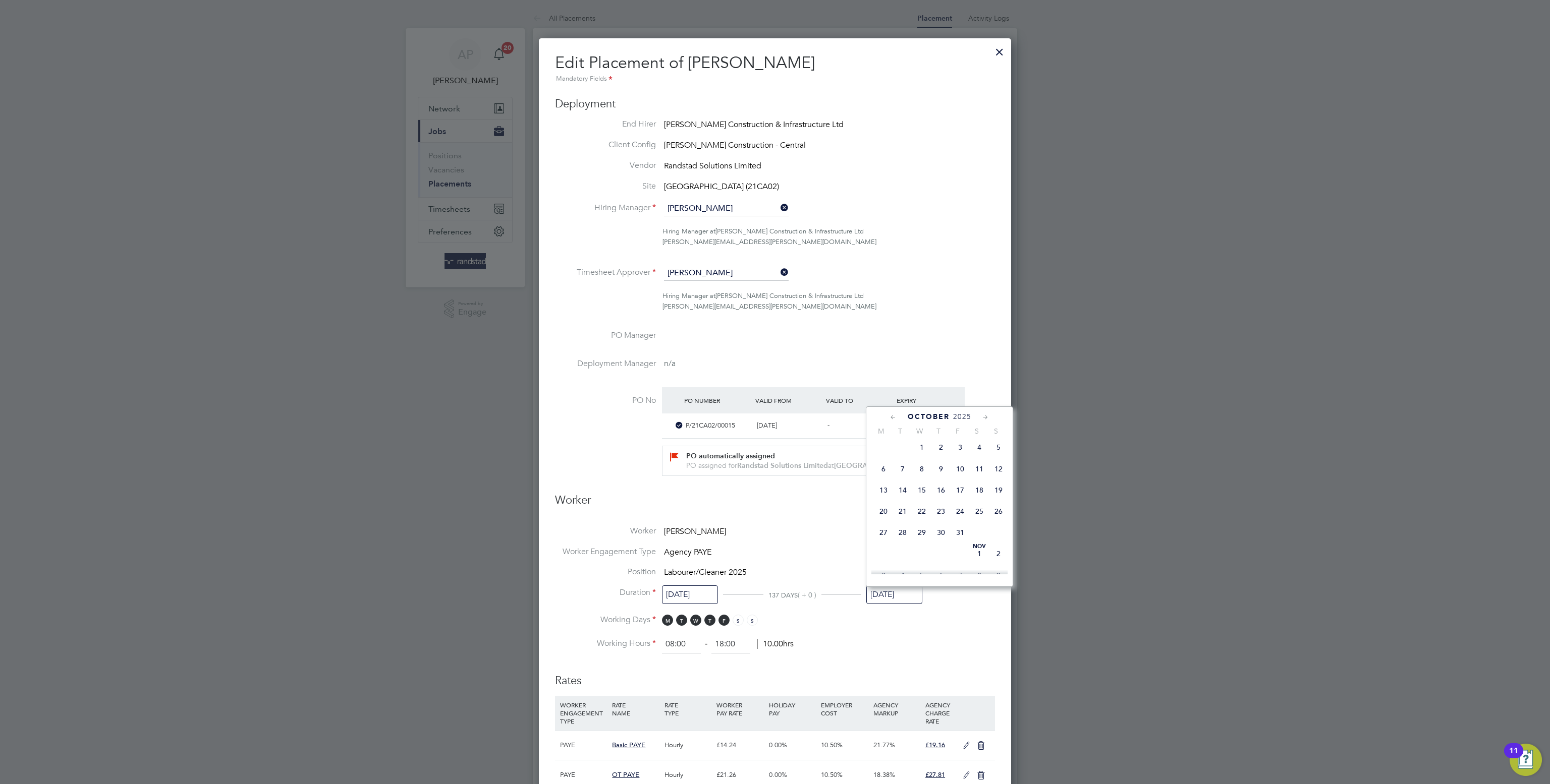
drag, startPoint x: 1002, startPoint y: 528, endPoint x: 993, endPoint y: 526, distance: 9.2
click at [1001, 521] on span "26" at bounding box center [998, 511] width 19 height 19
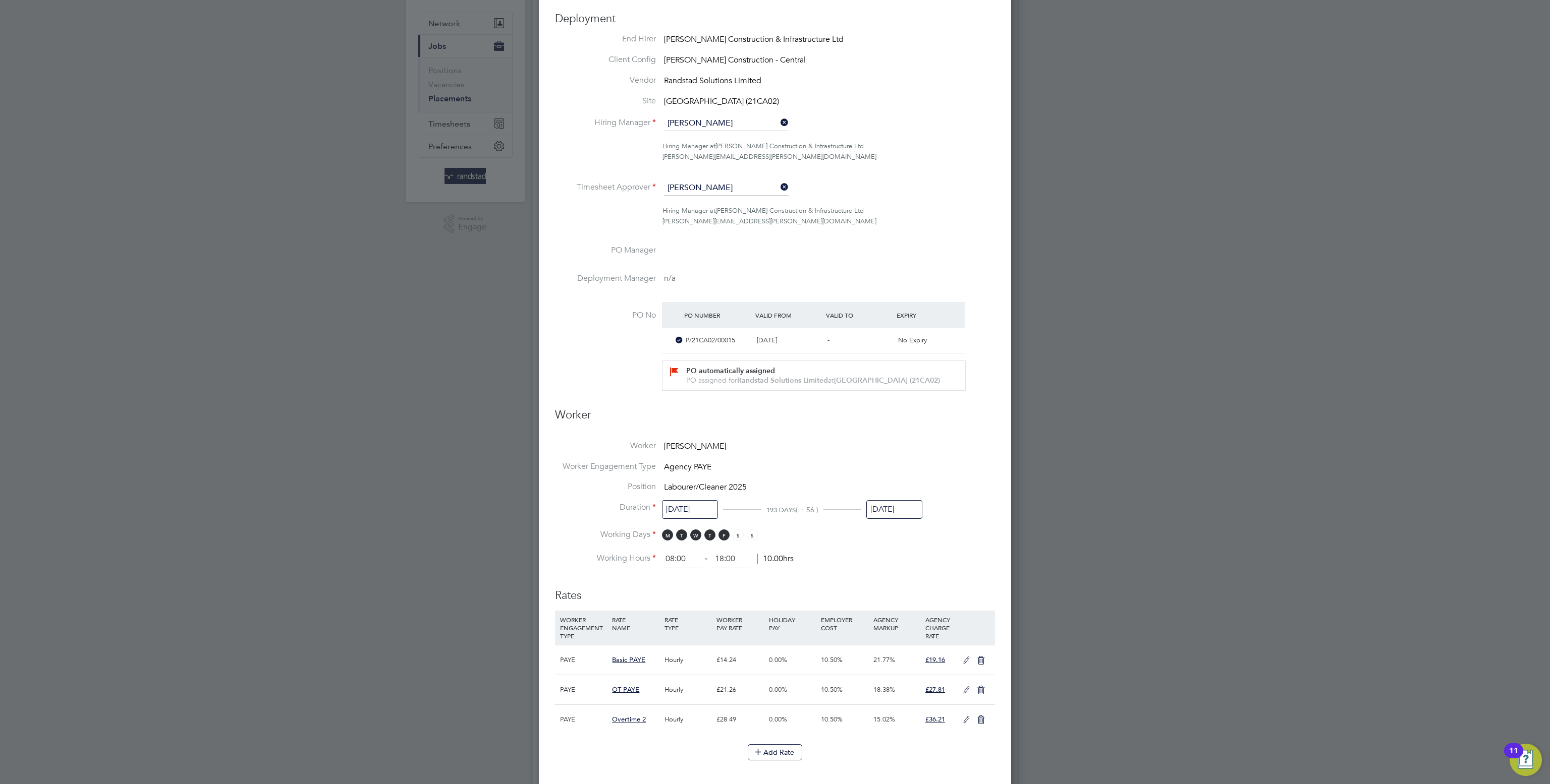
click at [896, 517] on input "26 Oct 2025" at bounding box center [894, 509] width 56 height 19
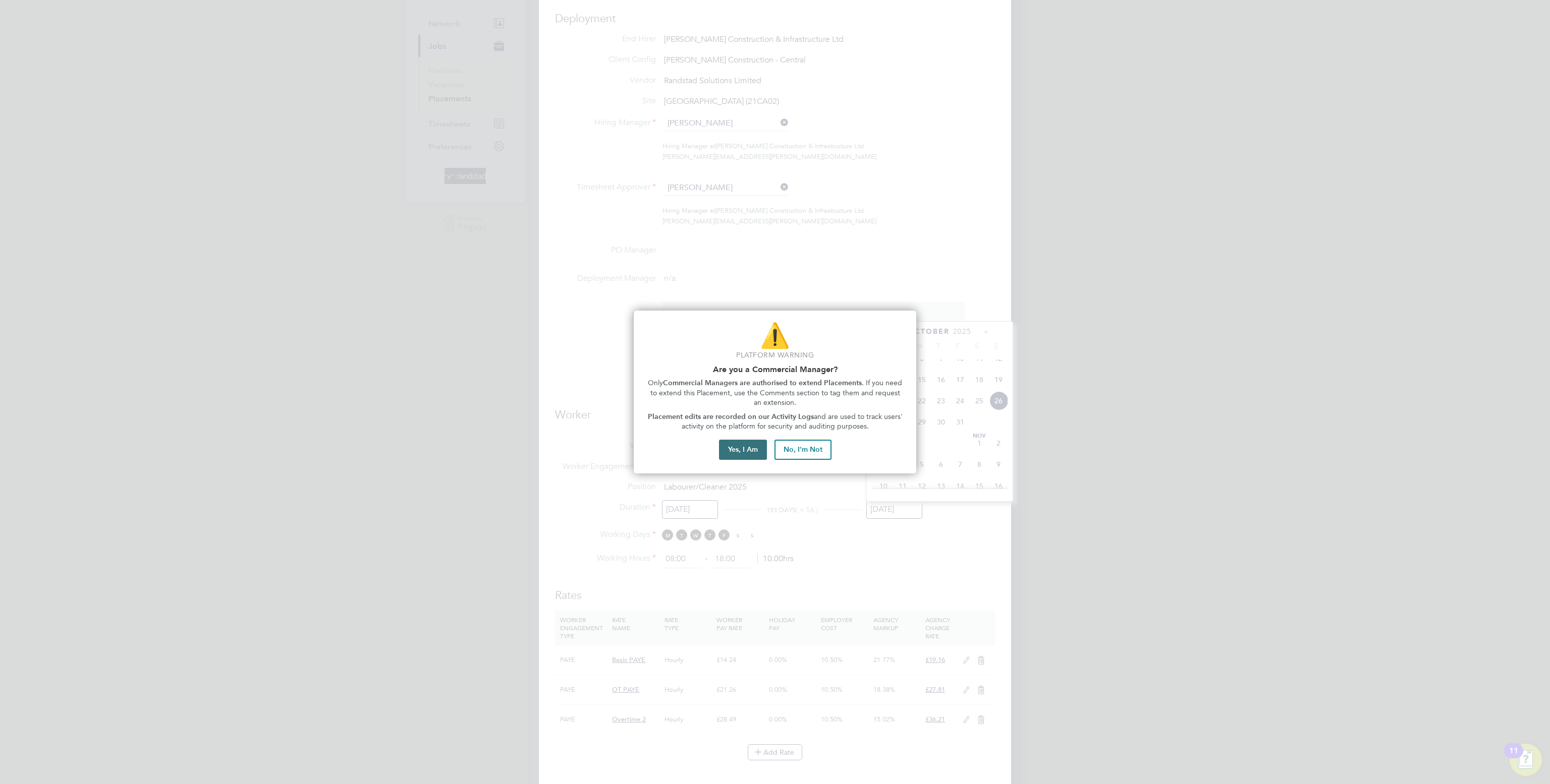
click at [745, 450] on button "Yes, I Am" at bounding box center [743, 450] width 48 height 20
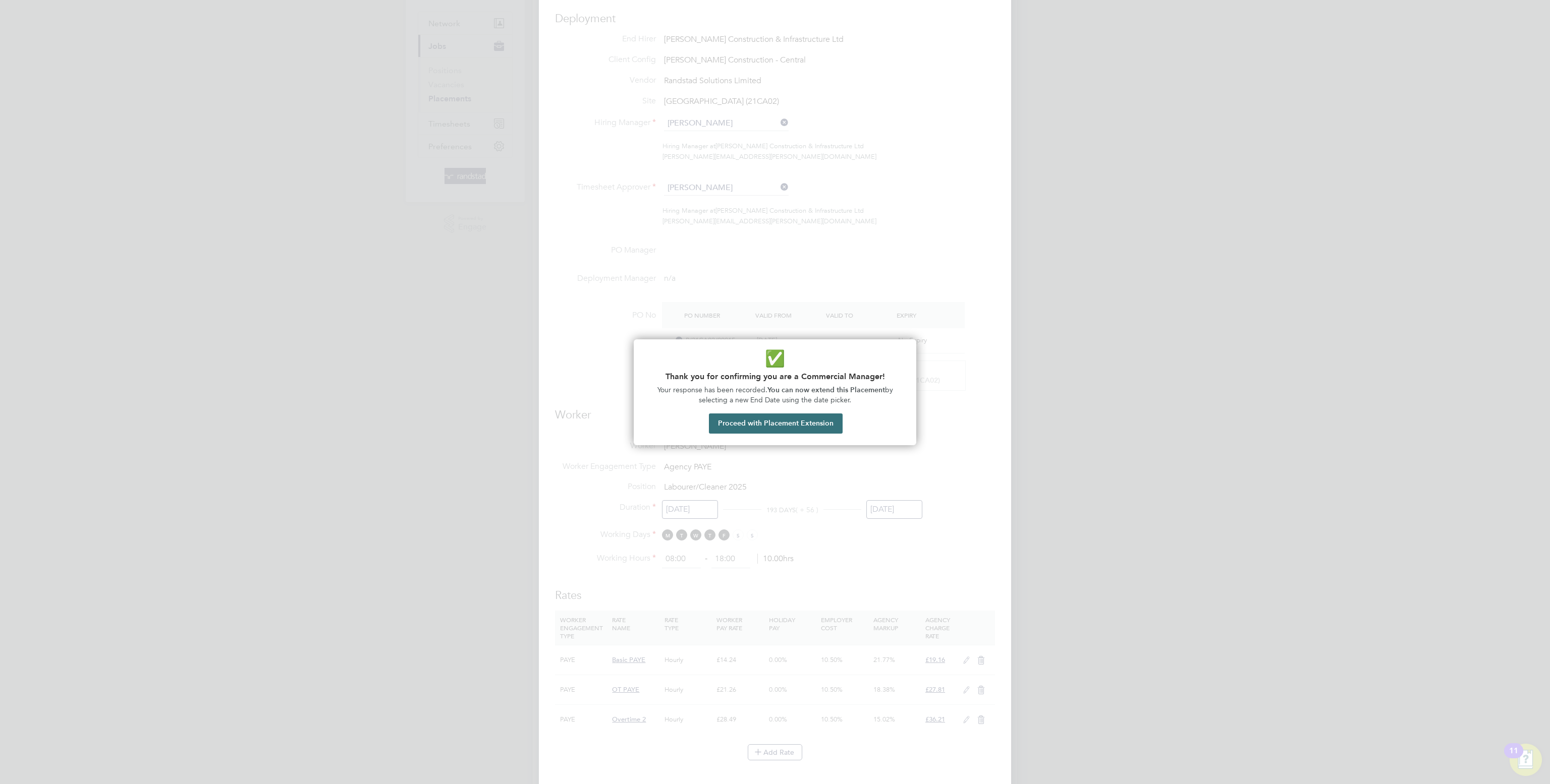
click at [798, 427] on button "Proceed with Placement Extension" at bounding box center [775, 423] width 134 height 20
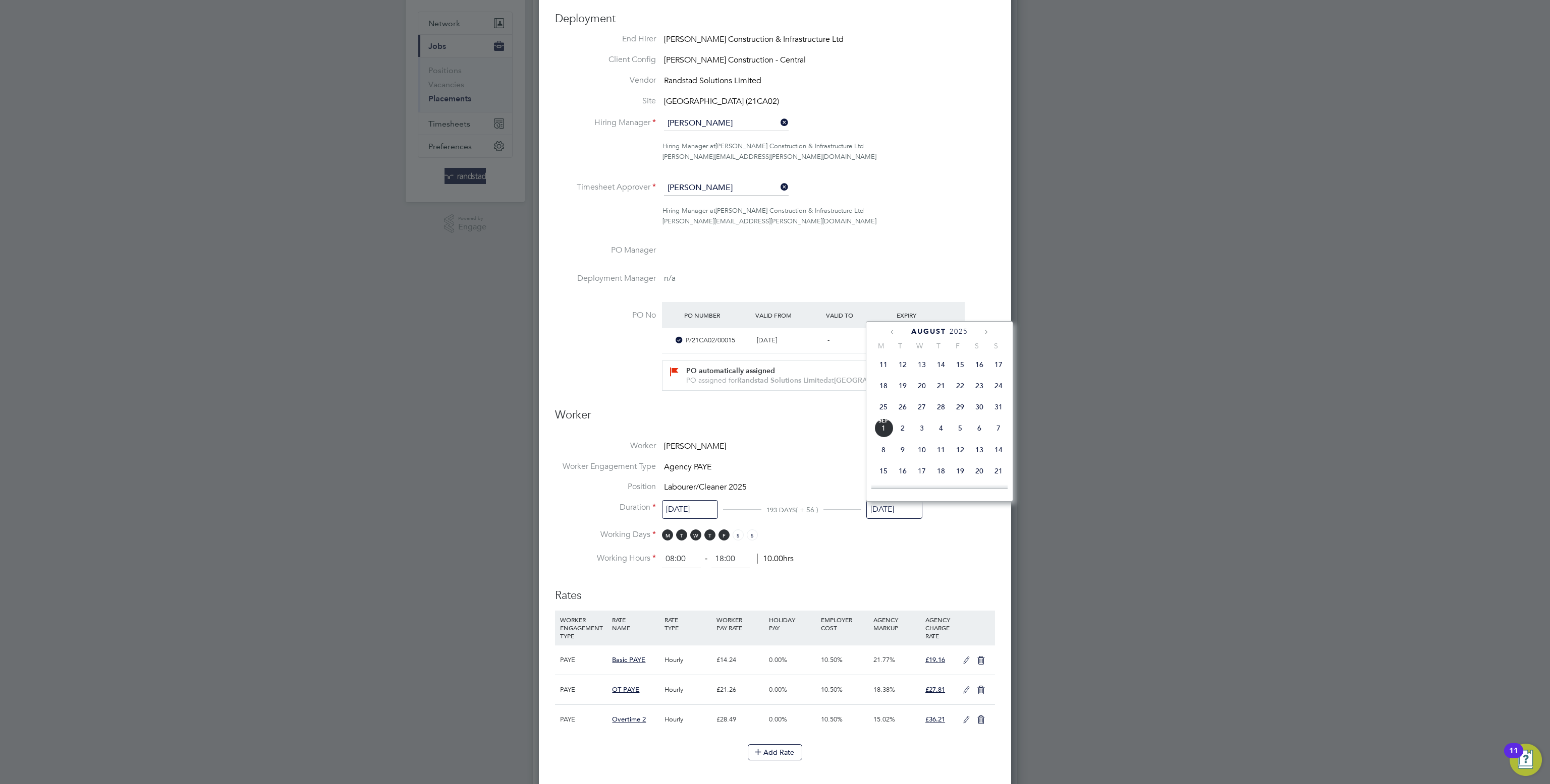
click at [1000, 452] on span "14" at bounding box center [998, 450] width 19 height 19
type input "14 Sep 2025"
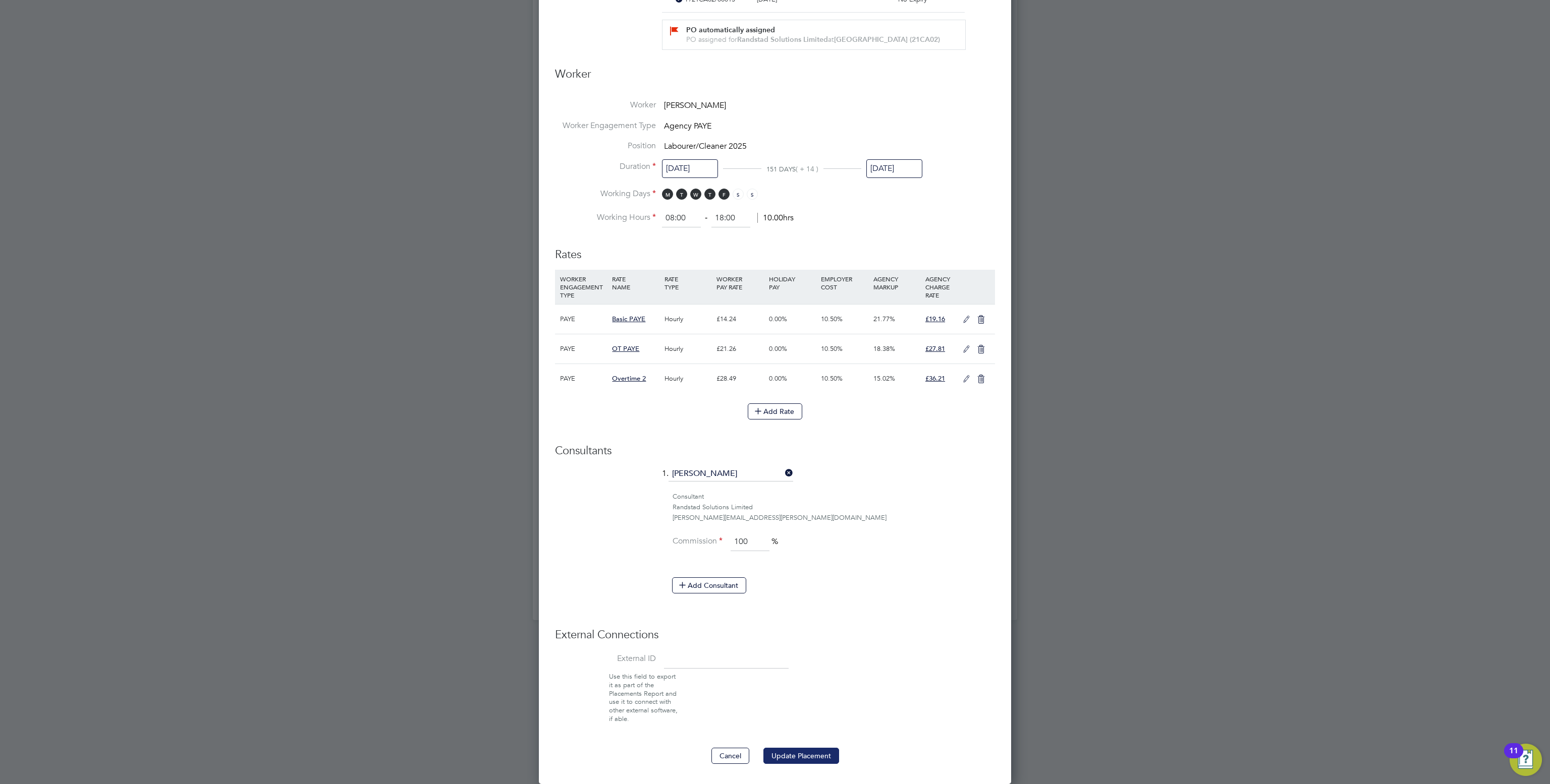
click at [811, 753] on button "Update Placement" at bounding box center [801, 756] width 76 height 16
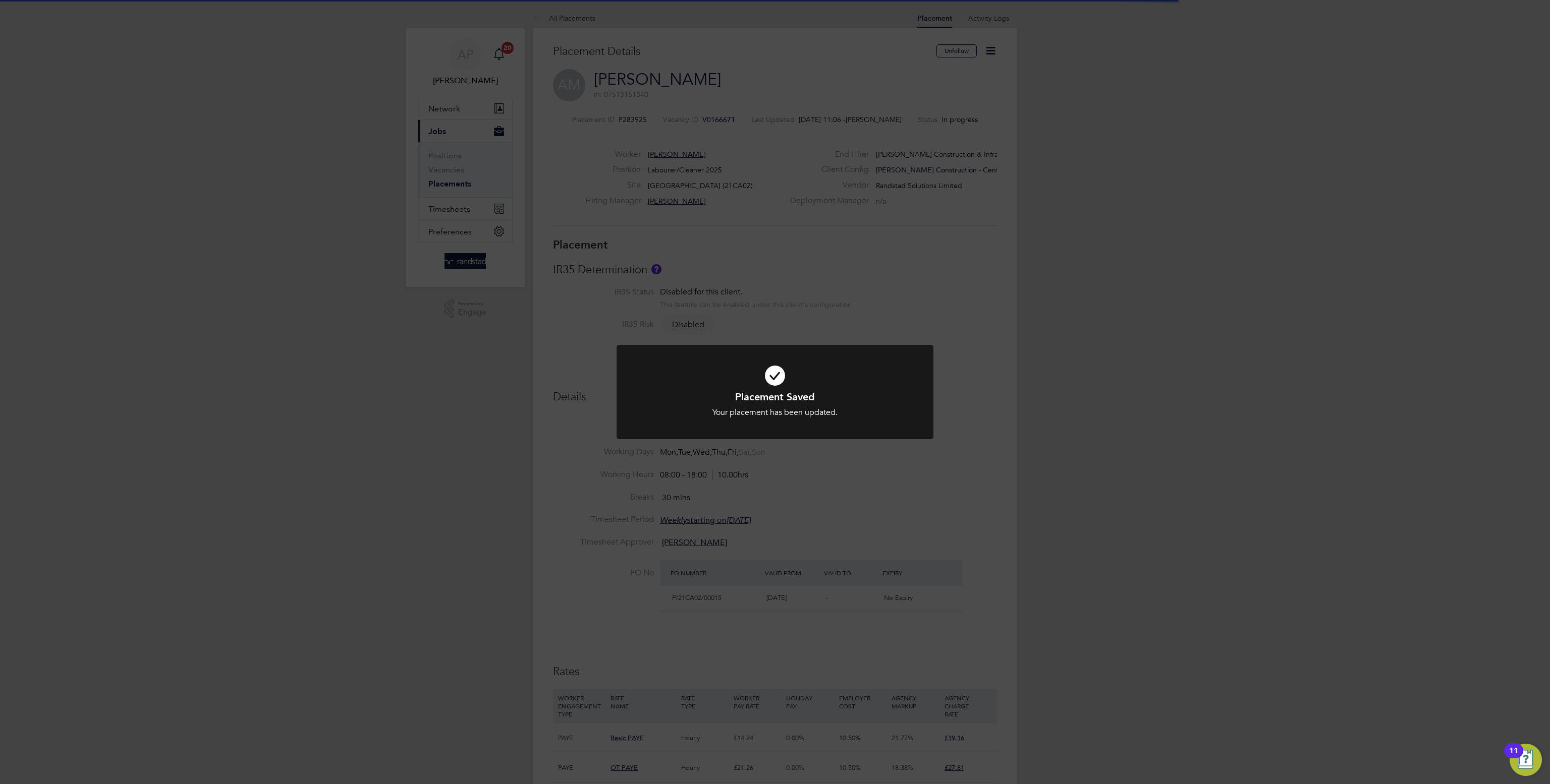
click at [1219, 396] on div "Placement Saved Your placement has been updated. Cancel Okay" at bounding box center [775, 392] width 1550 height 784
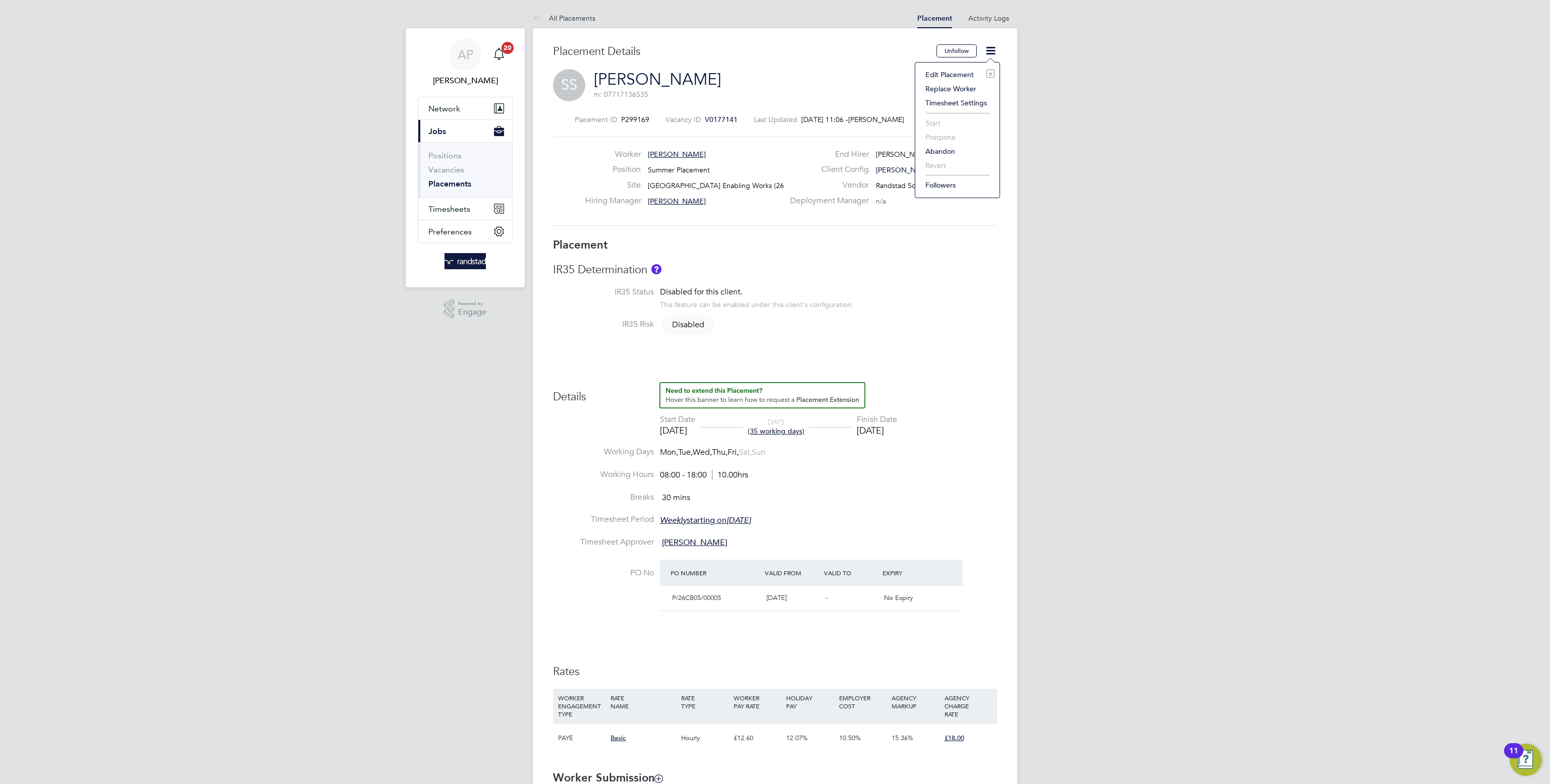
click at [971, 73] on li "Edit Placement e" at bounding box center [957, 75] width 74 height 14
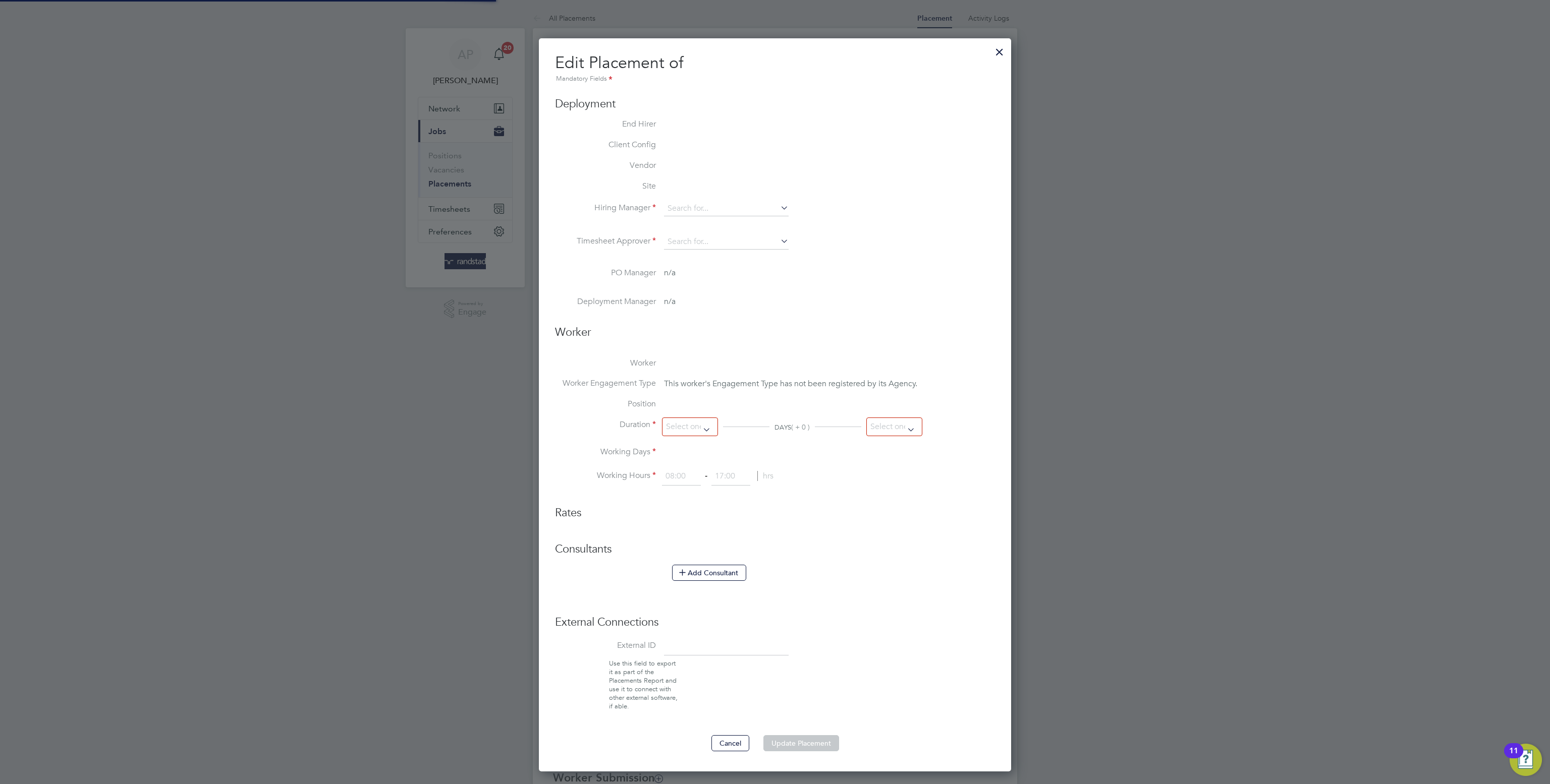
type input "Mike Thomas"
type input "Ryan Williams"
type input "14 Jul 2025"
type input "[DATE]"
type input "08:00"
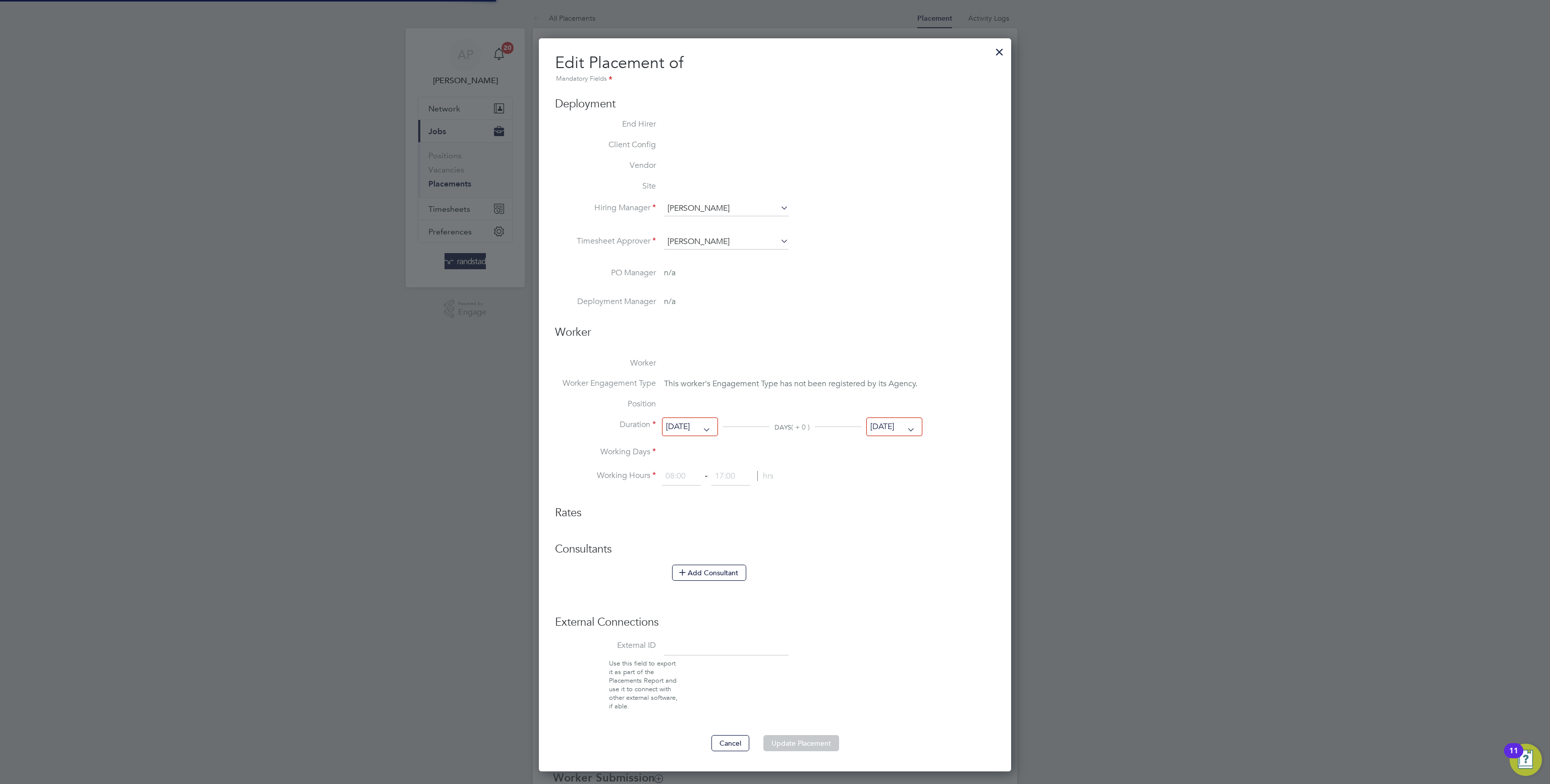
type input "18:00"
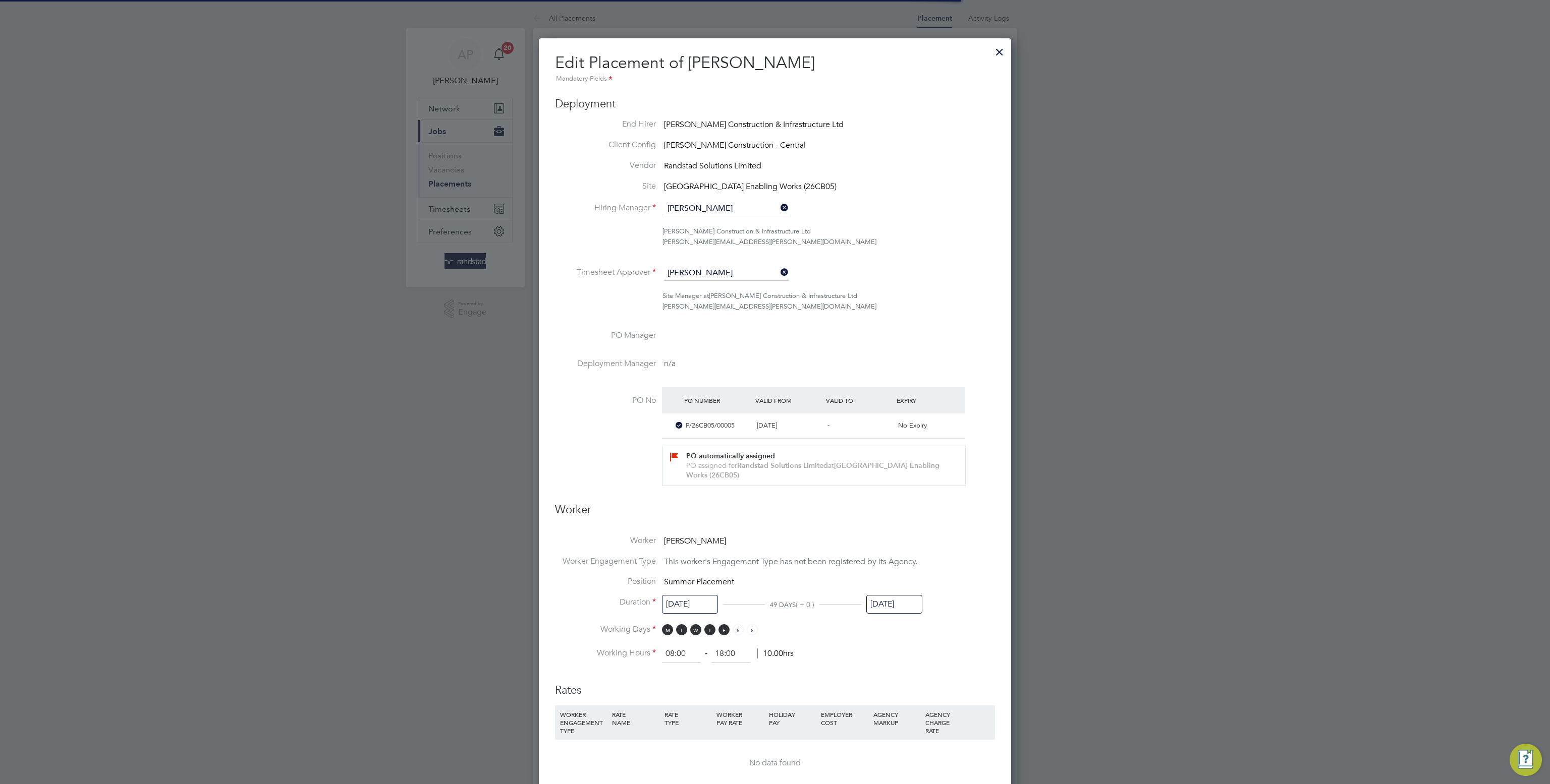
scroll to position [6, 4]
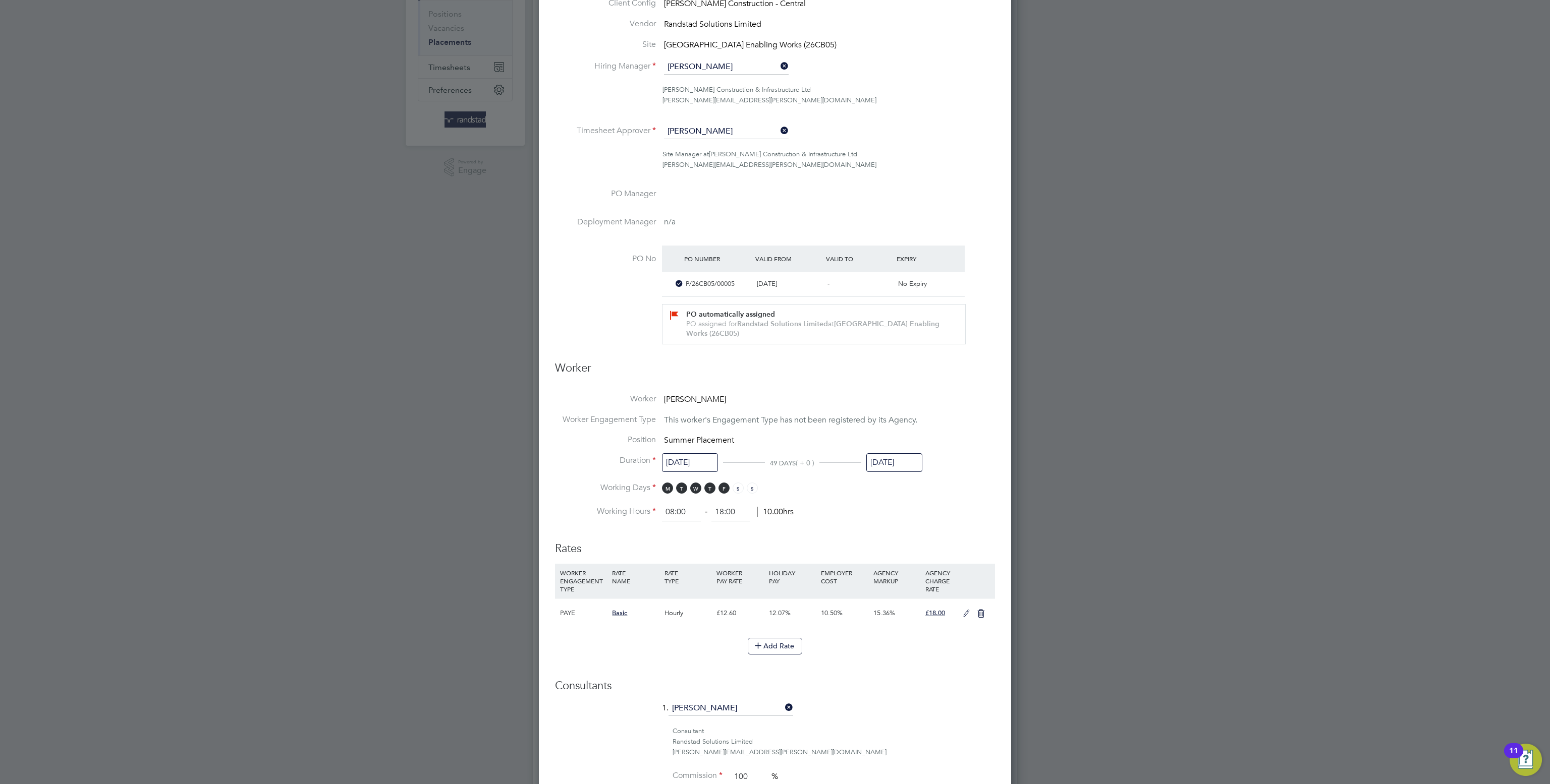
click at [900, 459] on input "[DATE]" at bounding box center [894, 463] width 56 height 19
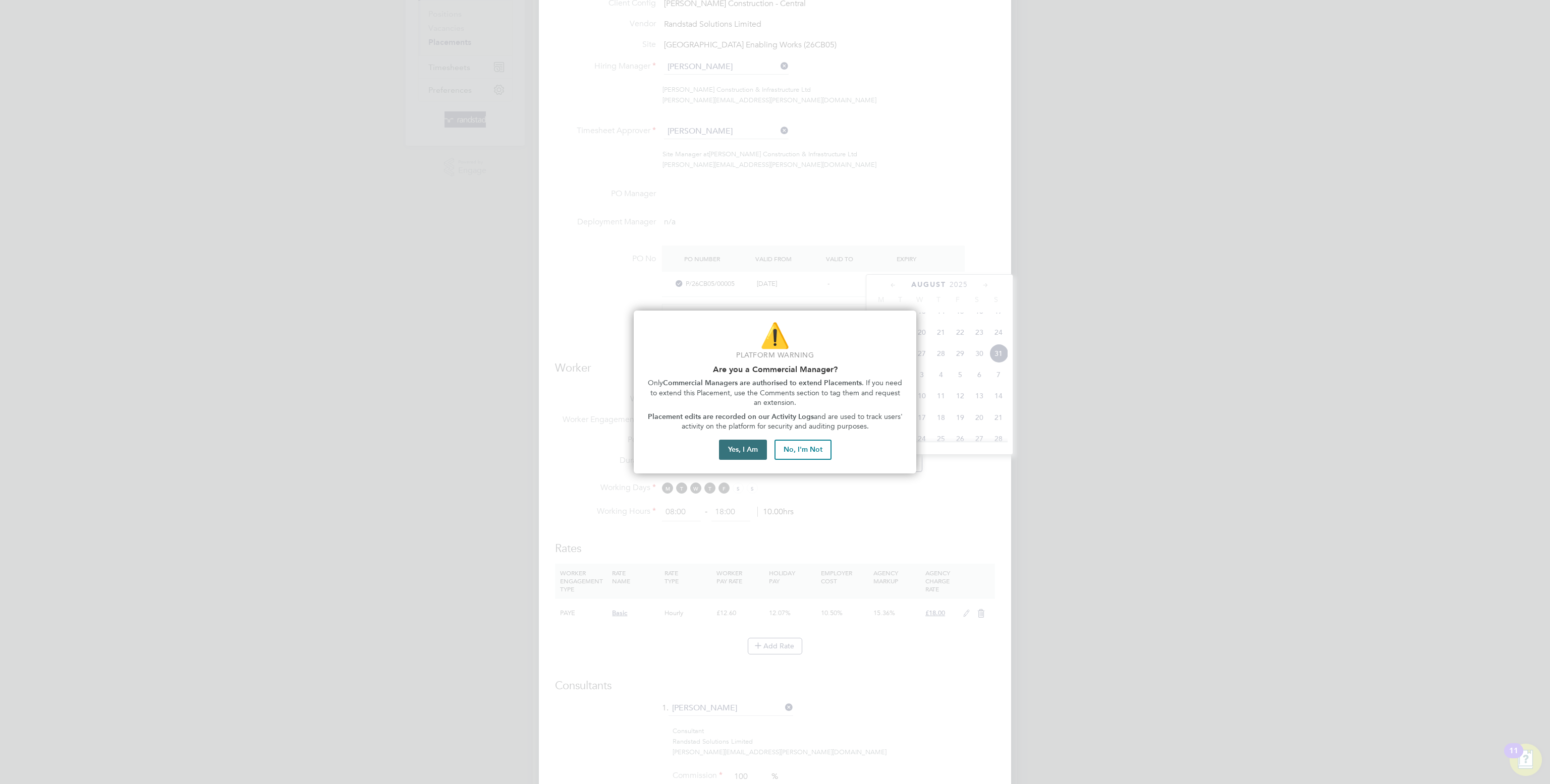
click at [740, 445] on button "Yes, I Am" at bounding box center [743, 450] width 48 height 20
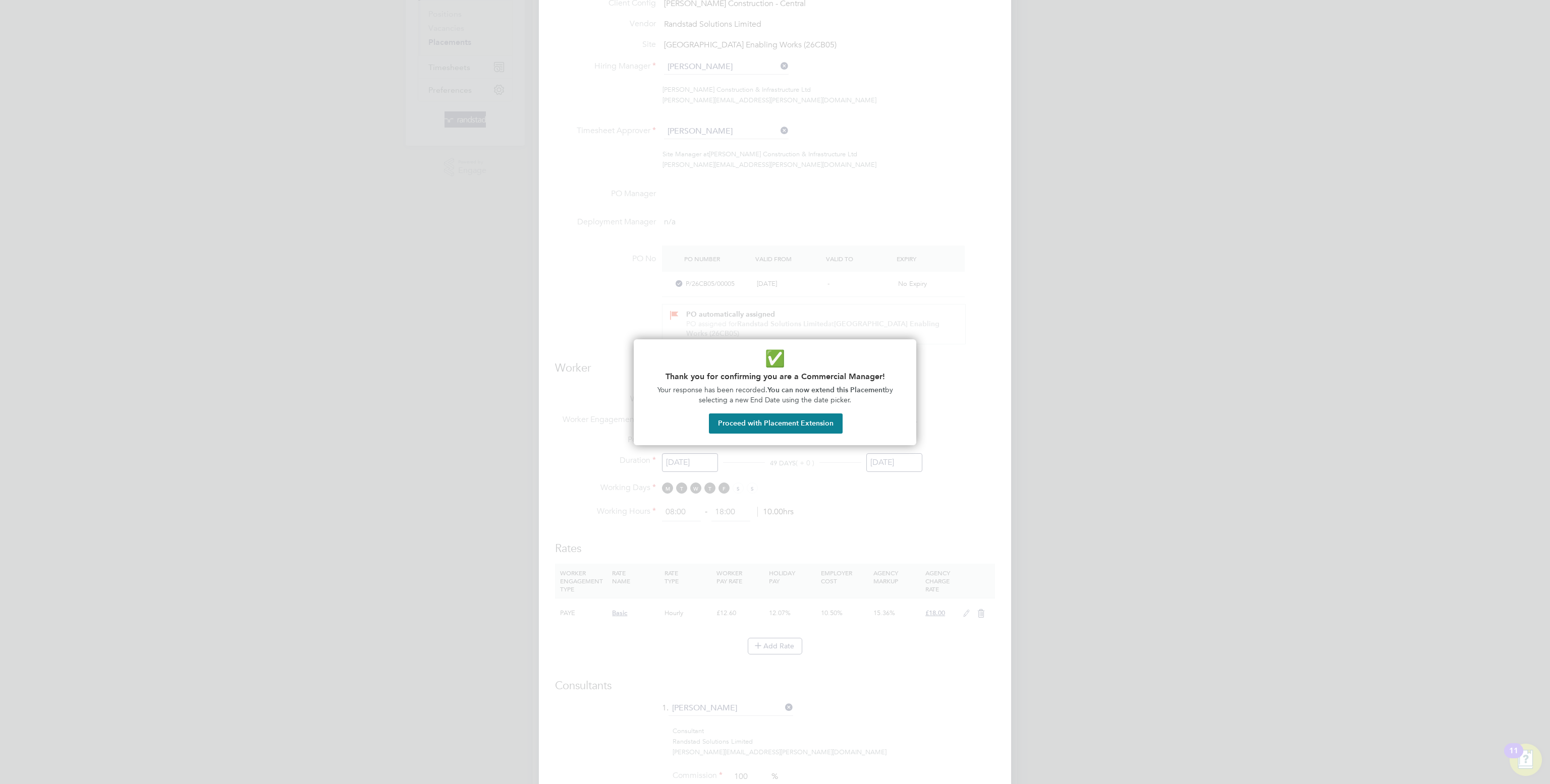
click at [796, 433] on div "✅ Thank you for confirming you are a Commercial Manager! Your response has been…" at bounding box center [775, 392] width 282 height 106
click at [804, 427] on button "Proceed with Placement Extension" at bounding box center [775, 423] width 134 height 20
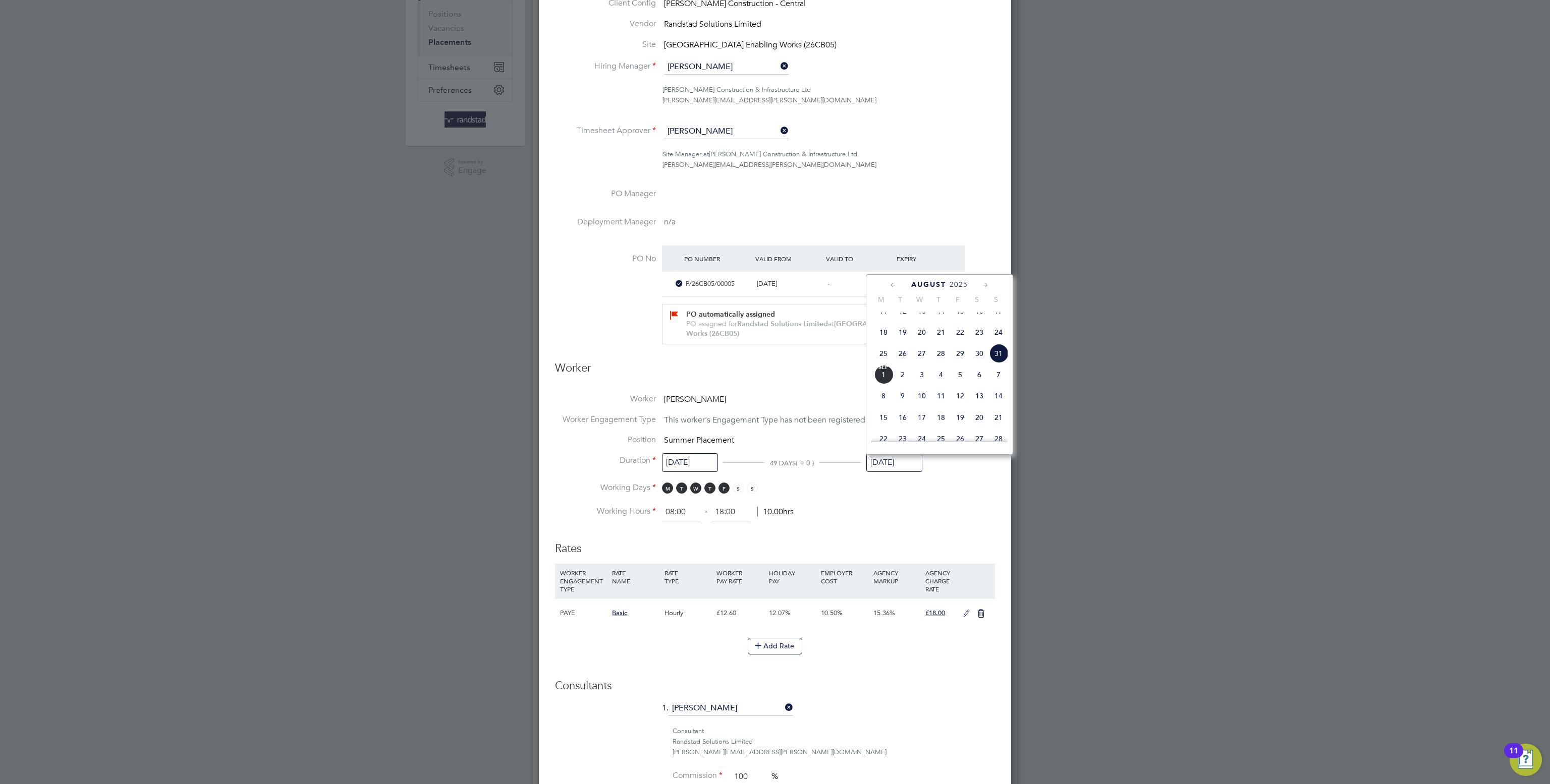
click at [1004, 405] on span "14" at bounding box center [998, 396] width 19 height 19
type input "14 Sep 2025"
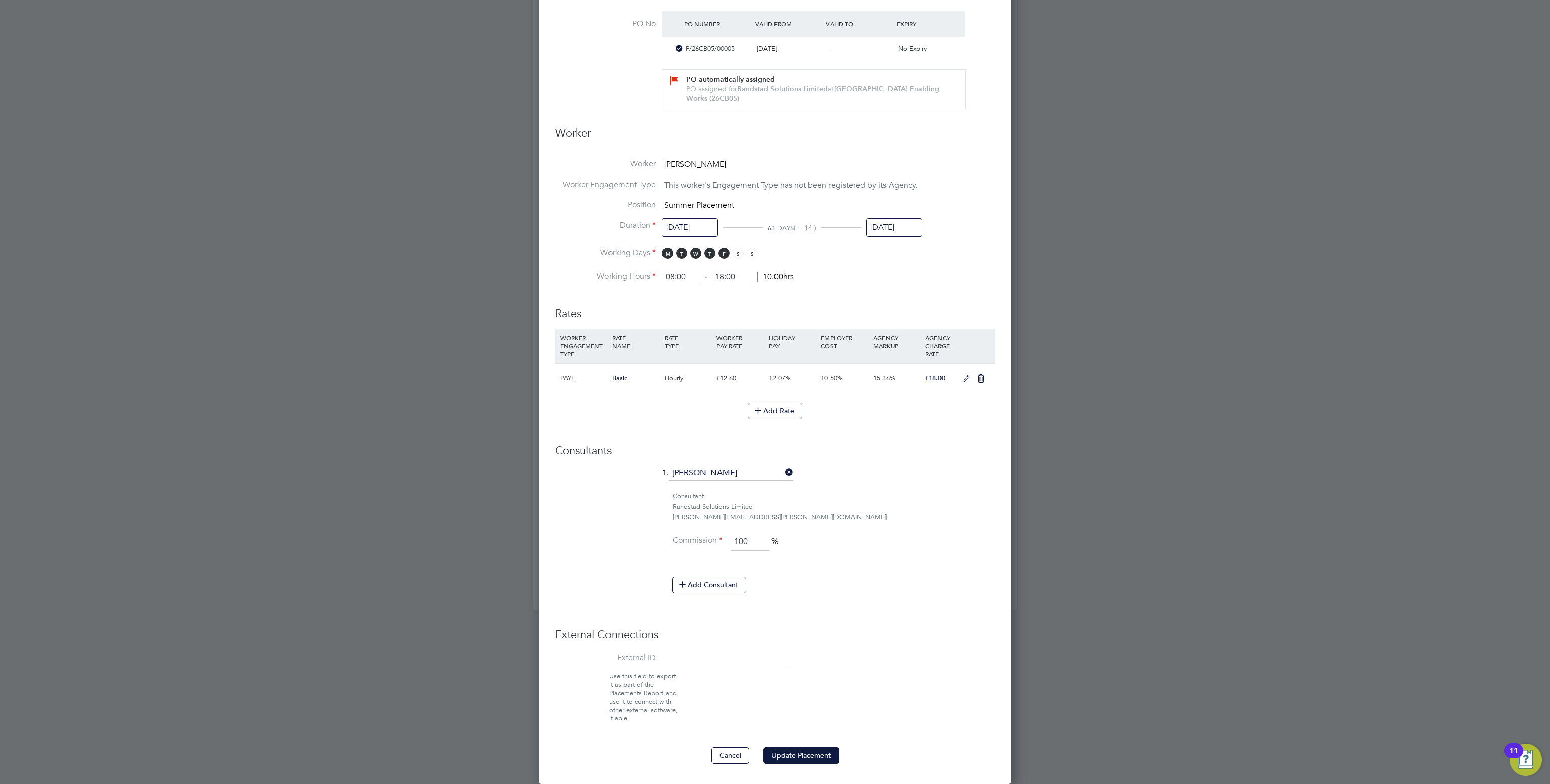
drag, startPoint x: 824, startPoint y: 755, endPoint x: 805, endPoint y: 633, distance: 123.5
click at [823, 755] on button "Update Placement" at bounding box center [801, 755] width 76 height 16
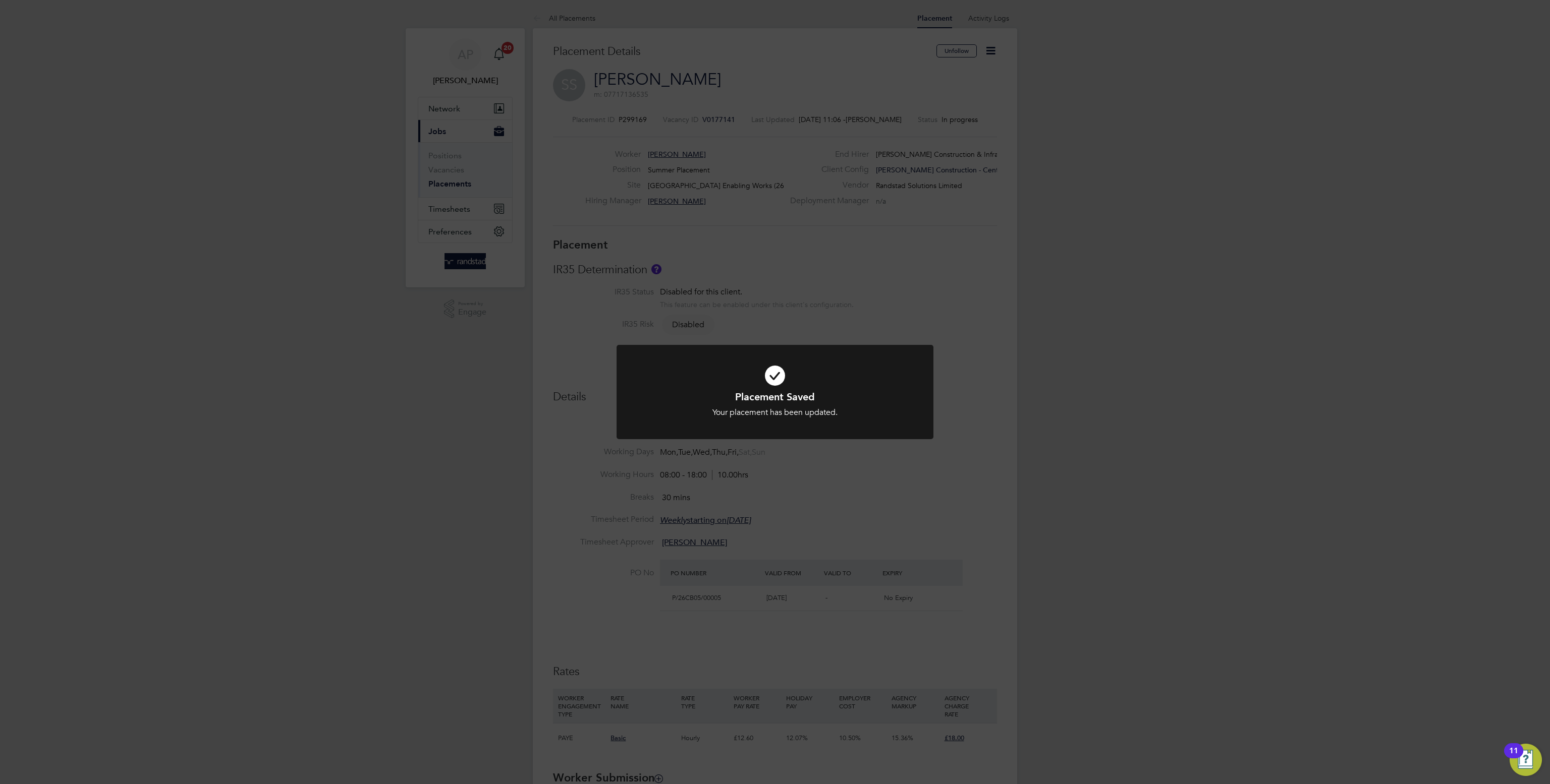
scroll to position [29, 70]
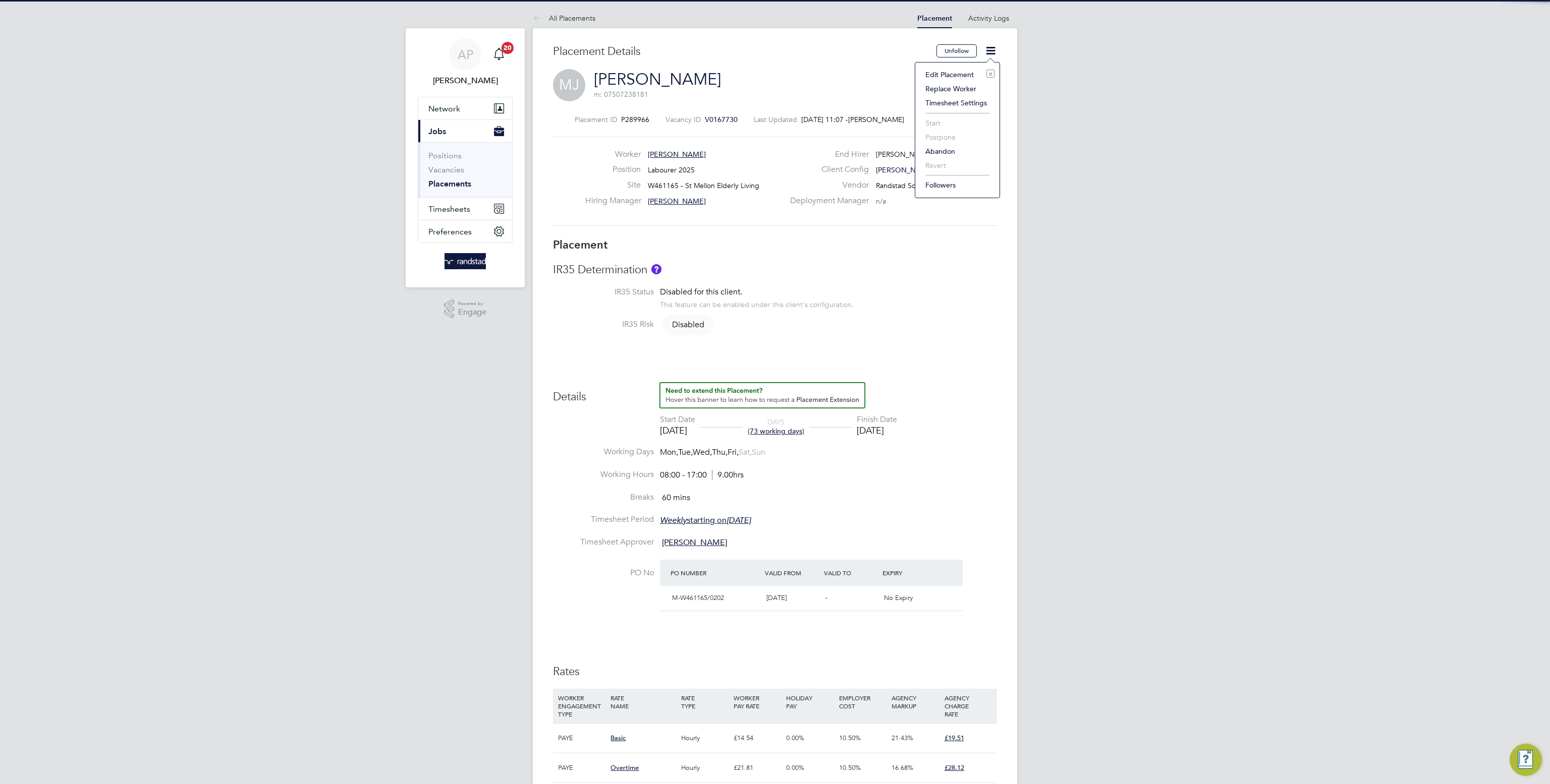
click at [934, 77] on li "Edit Placement e" at bounding box center [957, 75] width 74 height 14
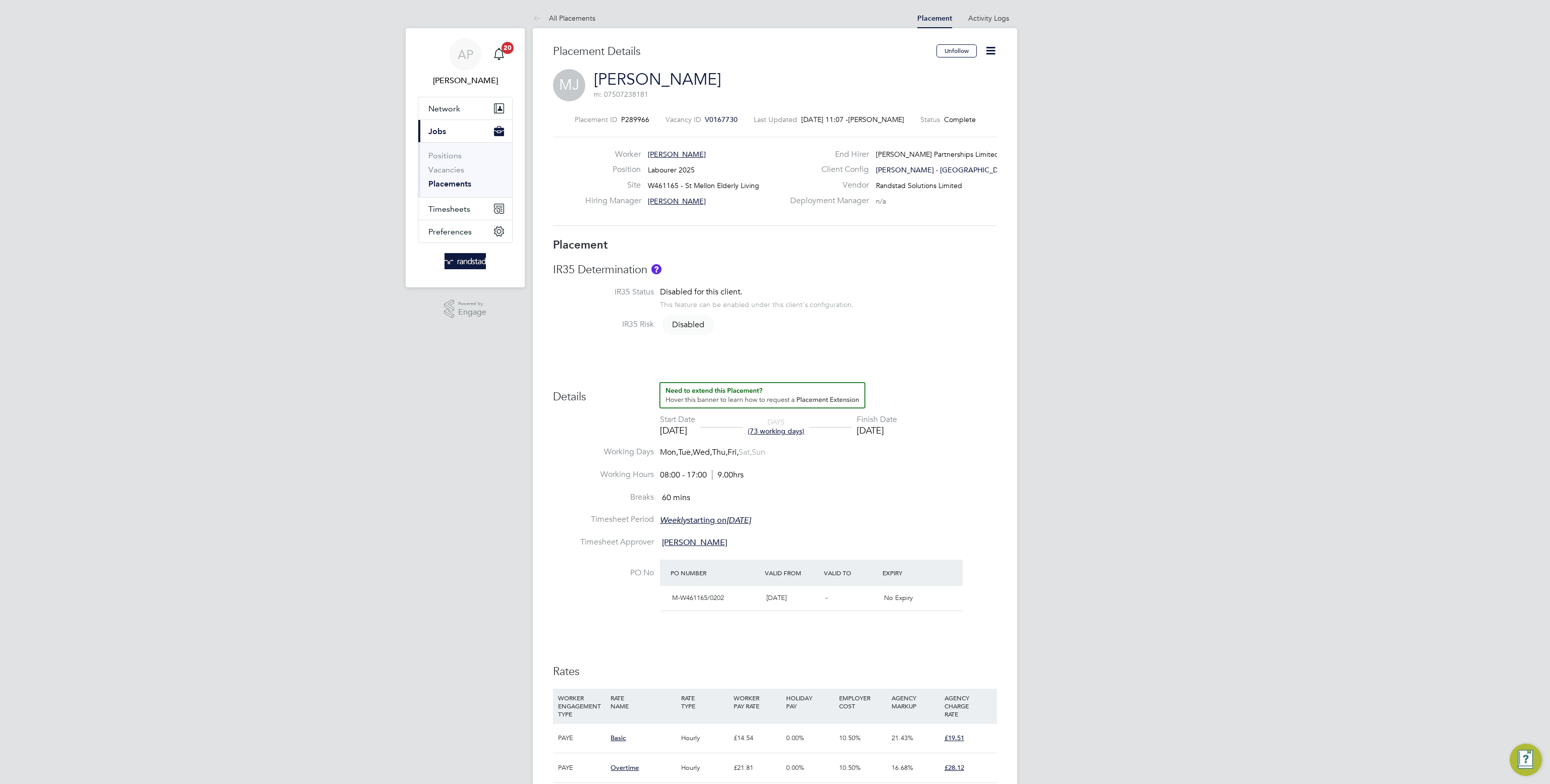
type input "[PERSON_NAME]"
type input "[DATE]"
type input "08:00"
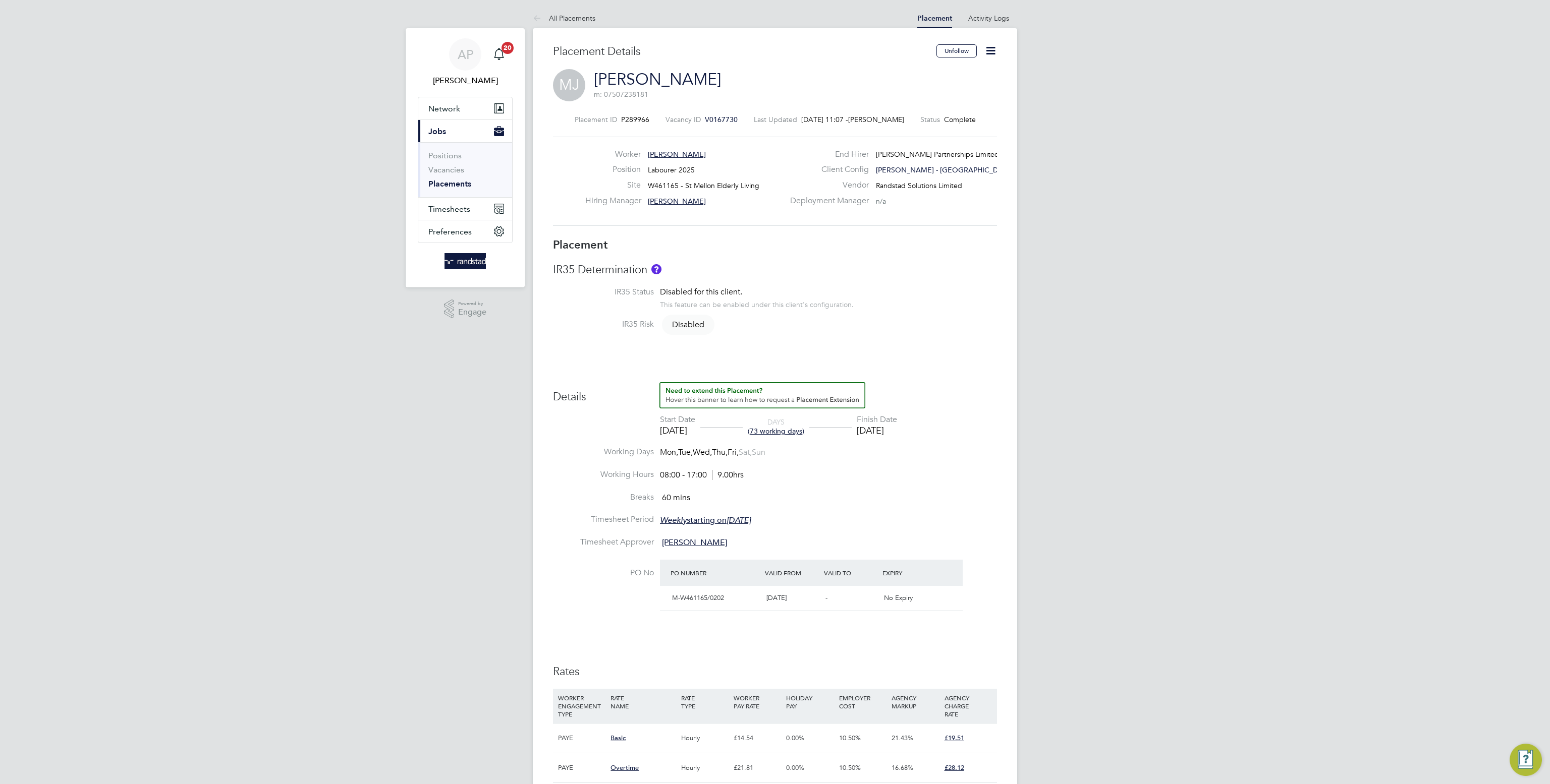
type input "17:00"
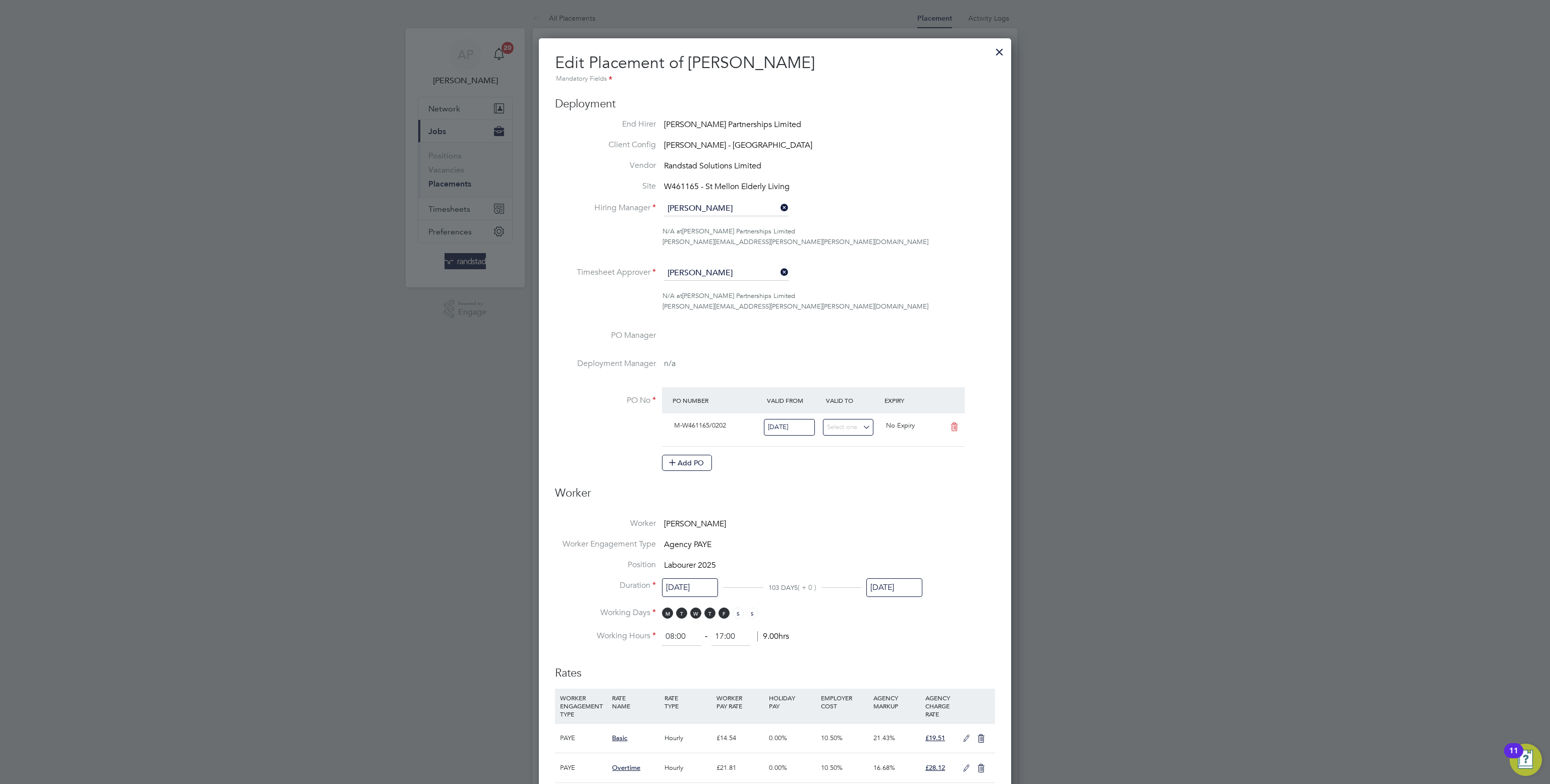
drag, startPoint x: 897, startPoint y: 581, endPoint x: 897, endPoint y: 588, distance: 7.0
click at [897, 588] on input "[DATE]" at bounding box center [894, 588] width 56 height 19
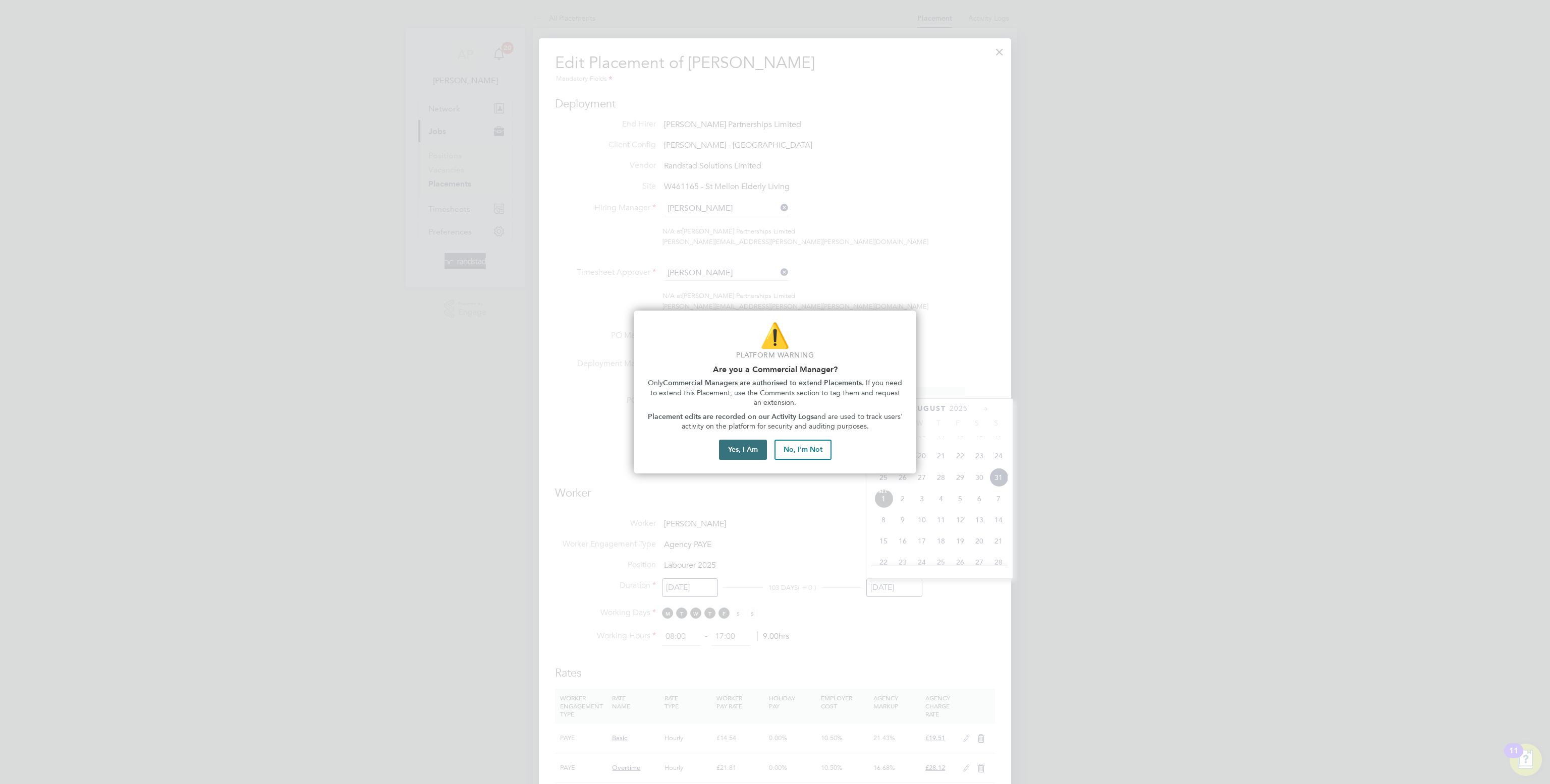
click at [732, 449] on button "Yes, I Am" at bounding box center [743, 450] width 48 height 20
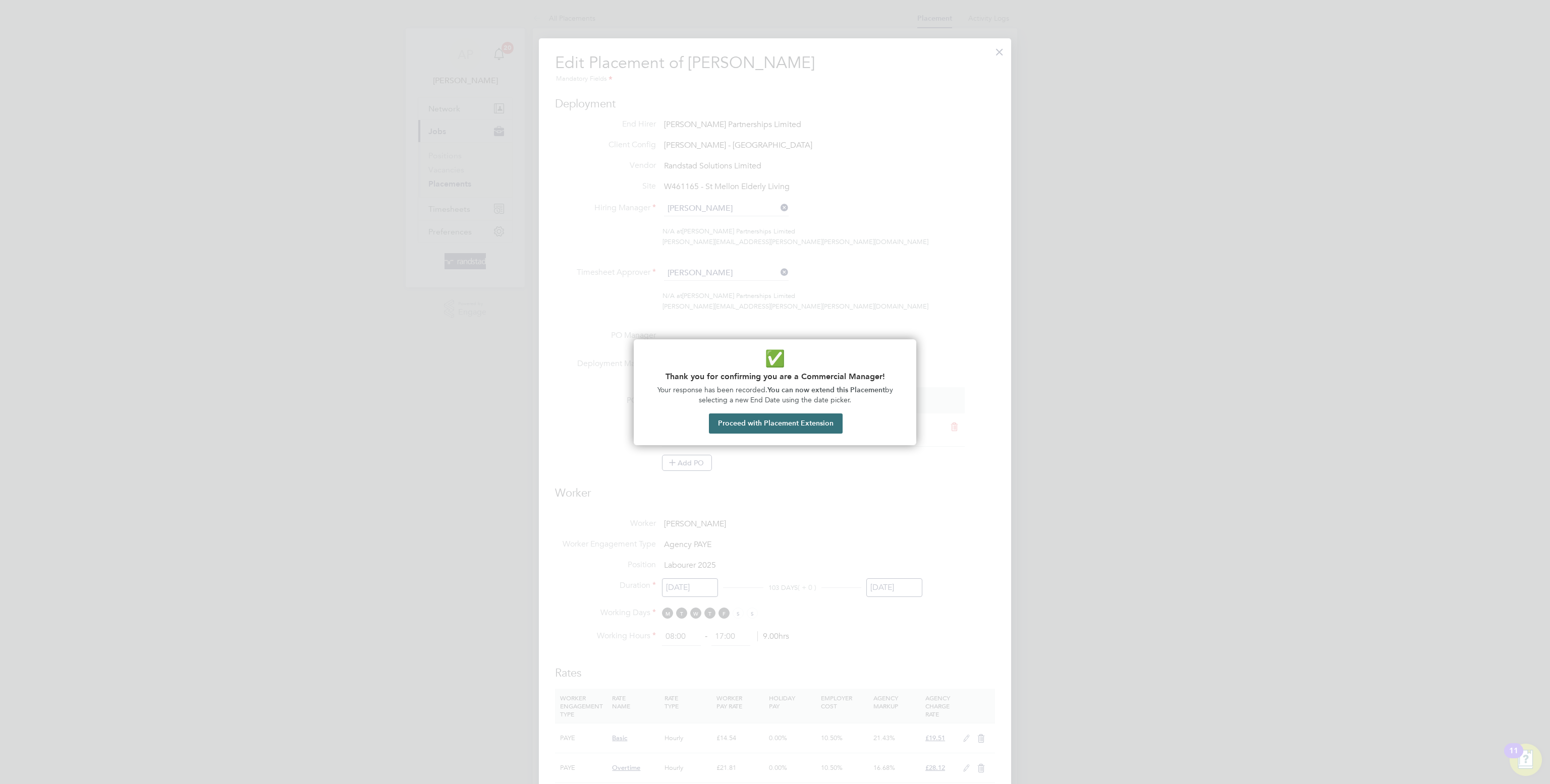
click at [802, 423] on button "Proceed with Placement Extension" at bounding box center [775, 423] width 134 height 20
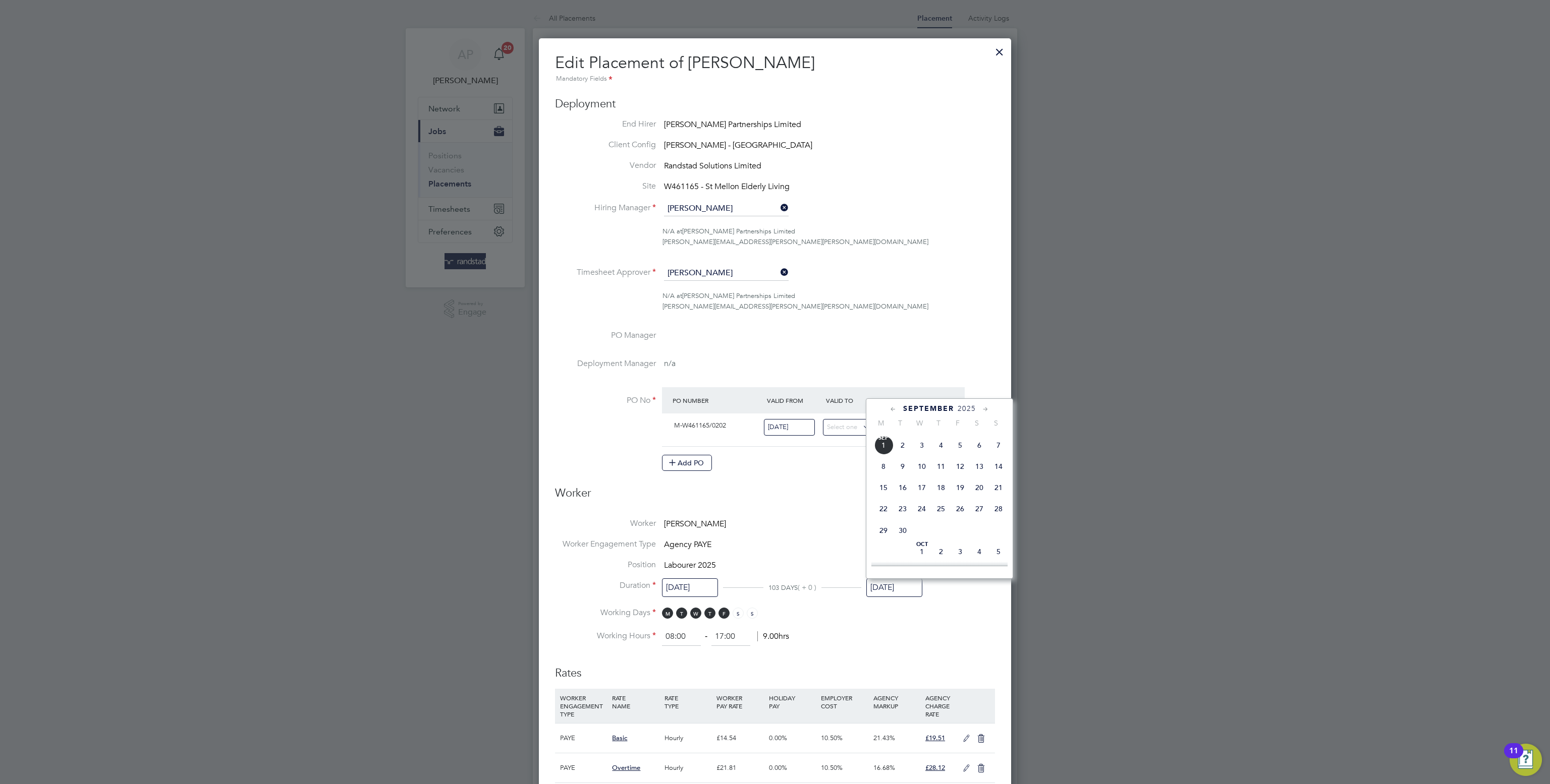
click at [999, 518] on span "28" at bounding box center [998, 509] width 19 height 19
type input "[DATE]"
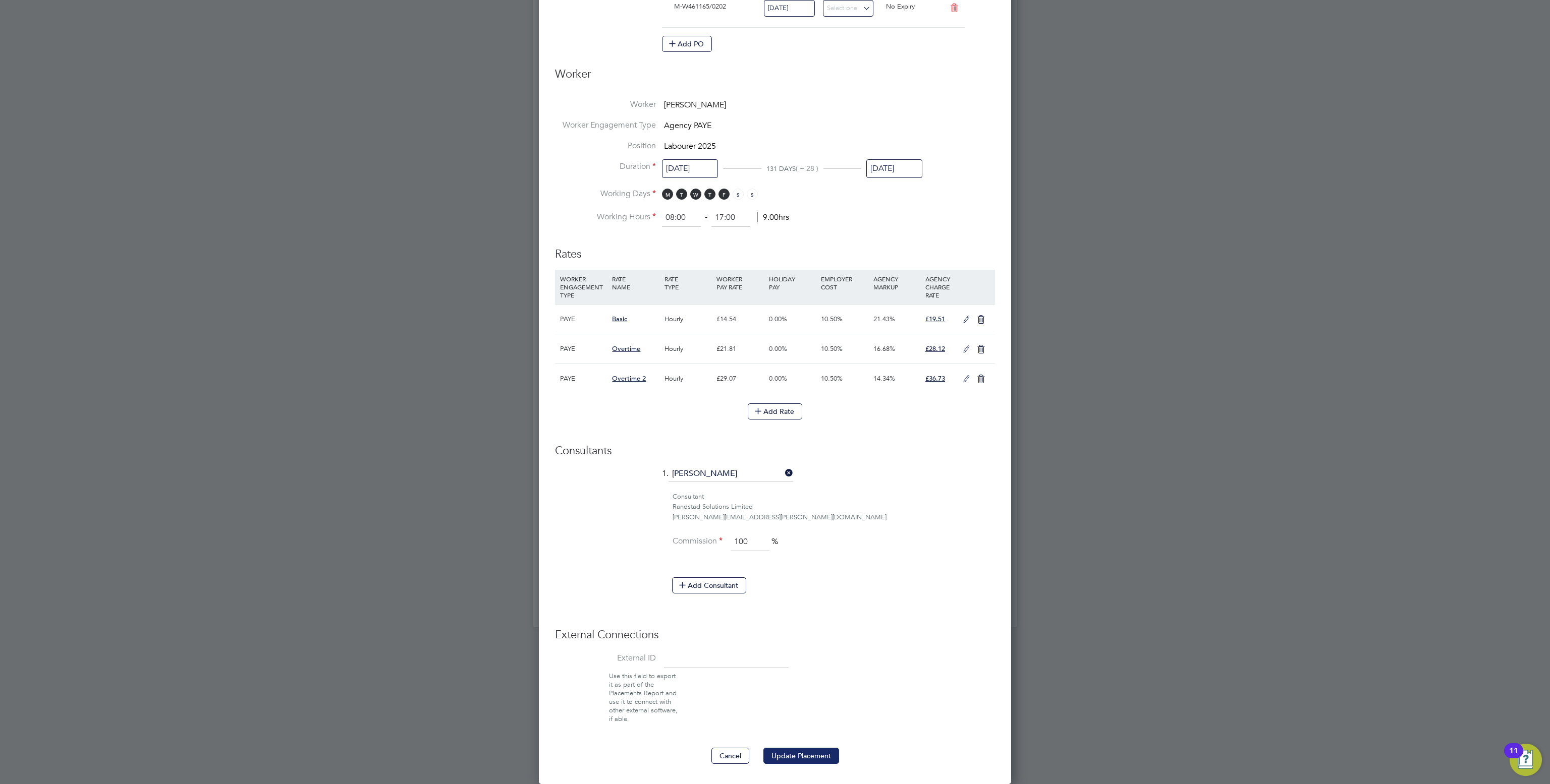
click at [797, 755] on button "Update Placement" at bounding box center [801, 756] width 76 height 16
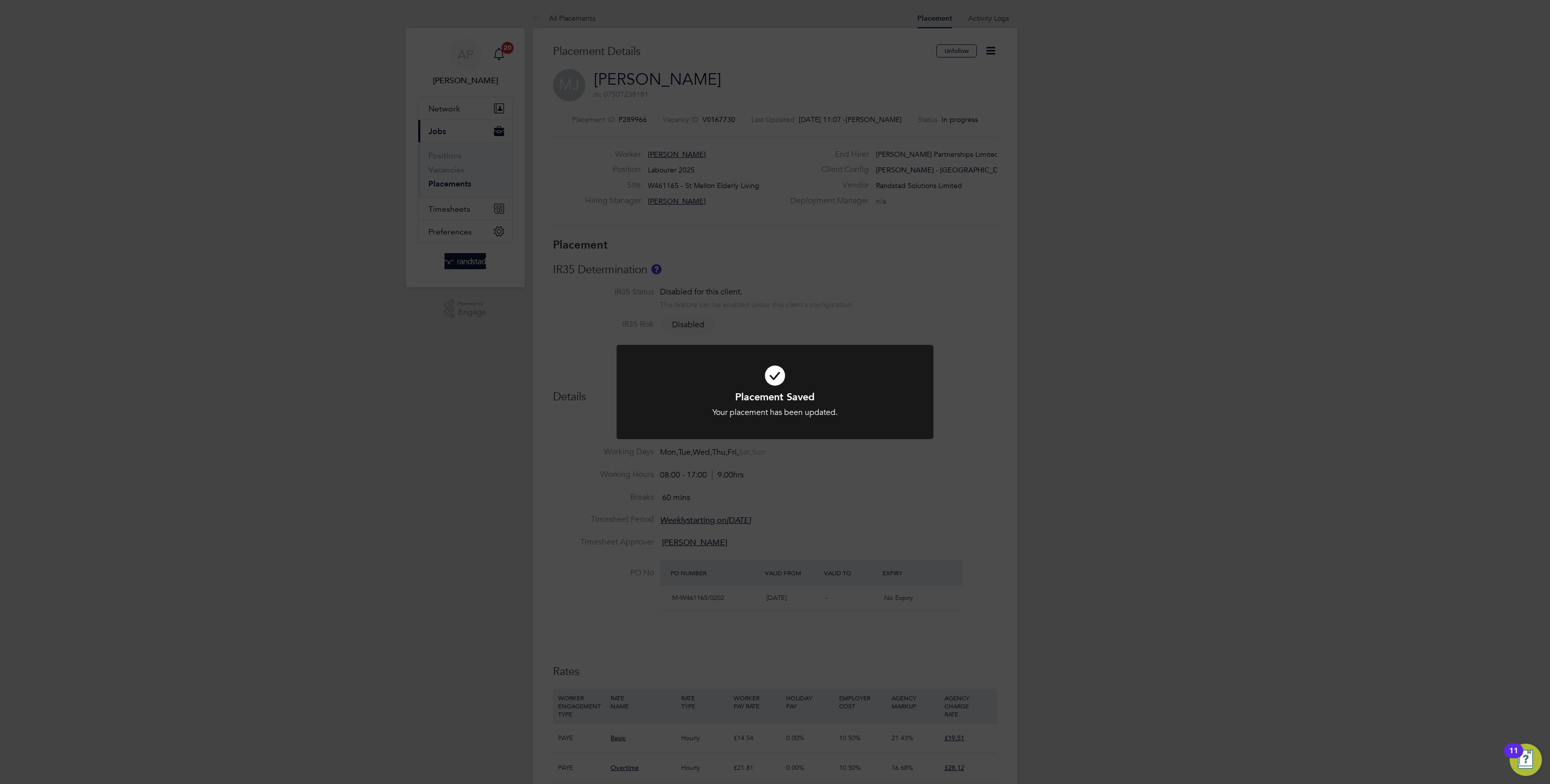
scroll to position [29, 70]
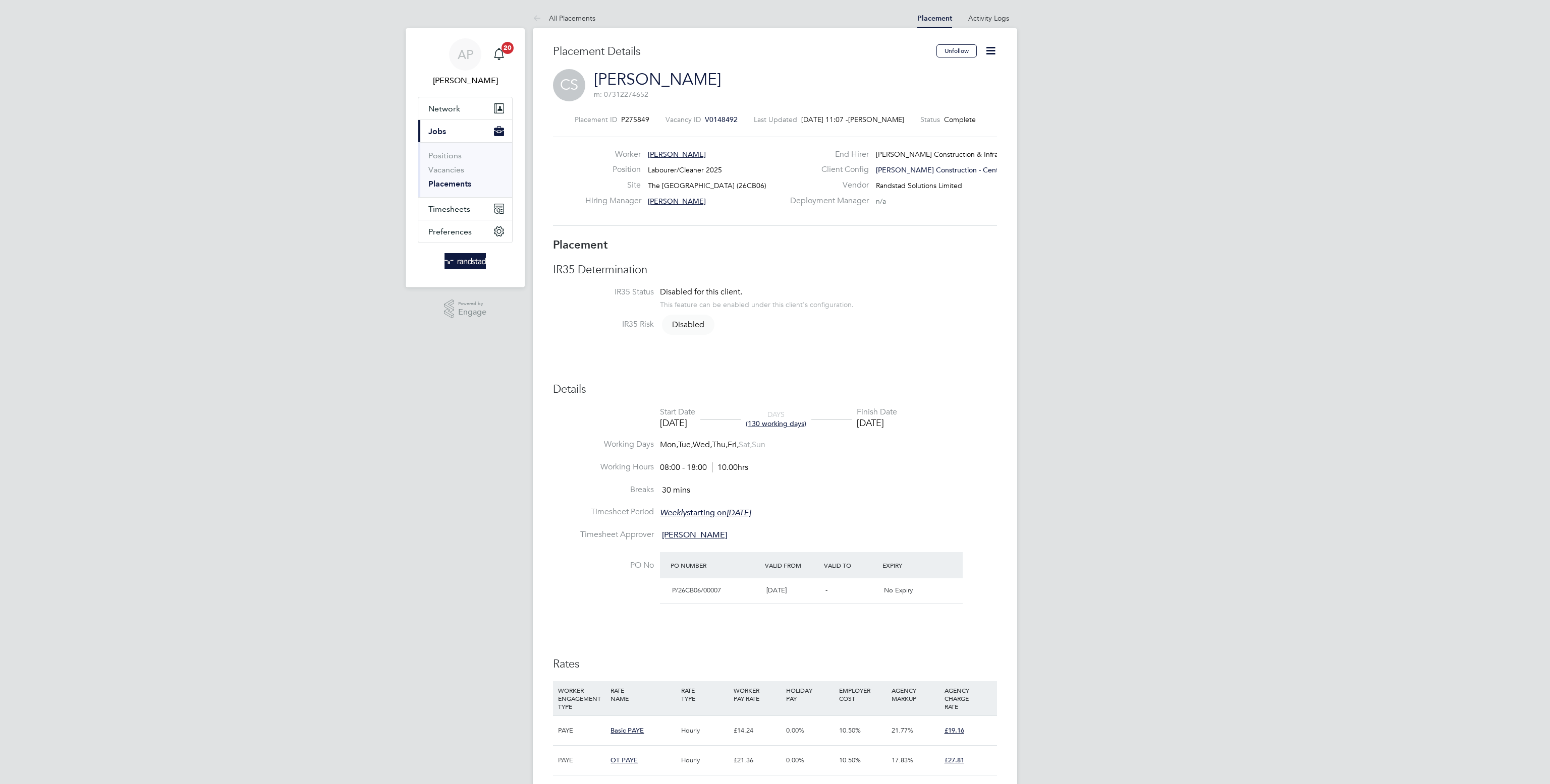
click at [992, 50] on icon at bounding box center [990, 51] width 13 height 13
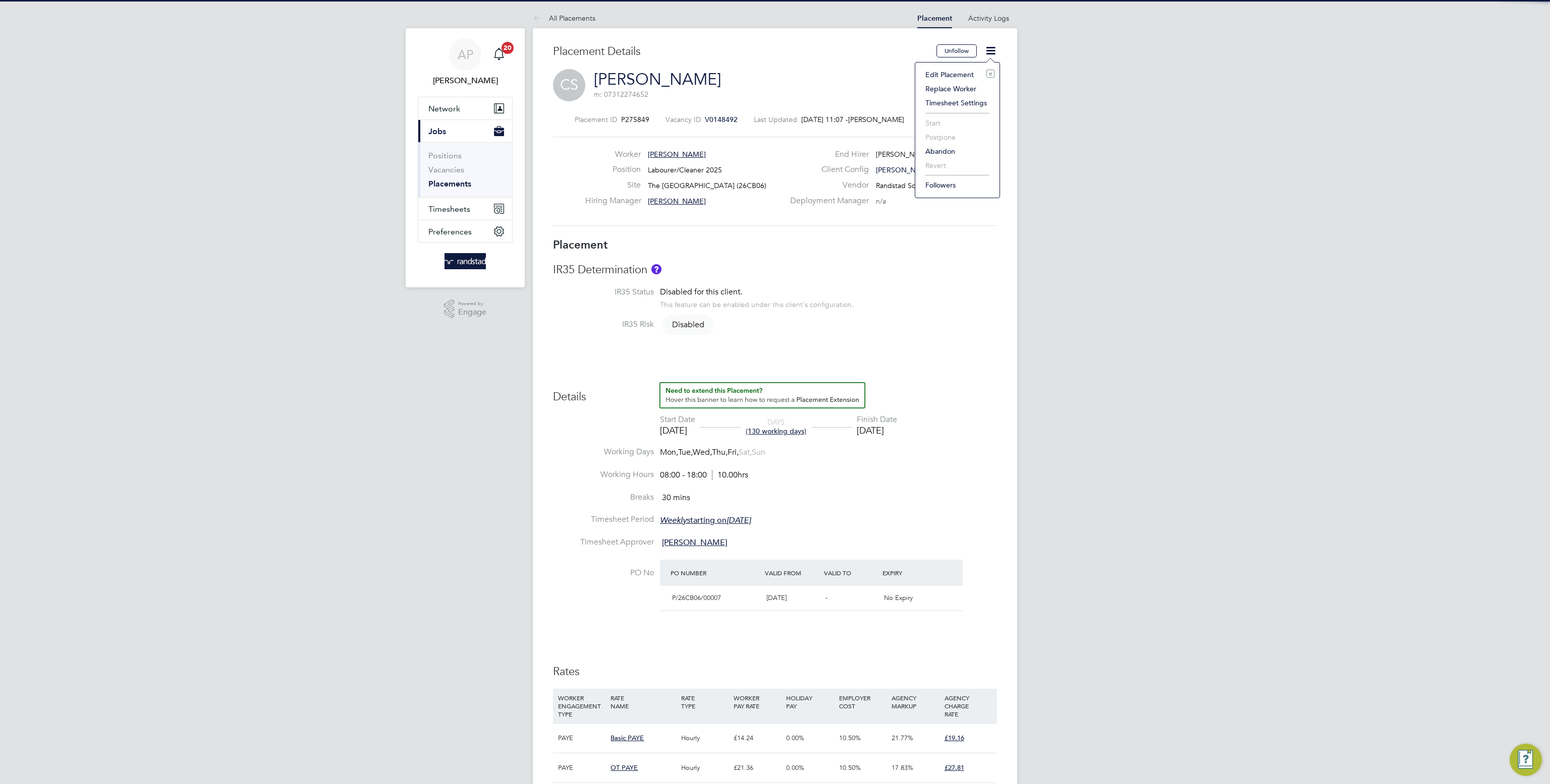
click at [957, 69] on li "Edit Placement e" at bounding box center [957, 75] width 74 height 14
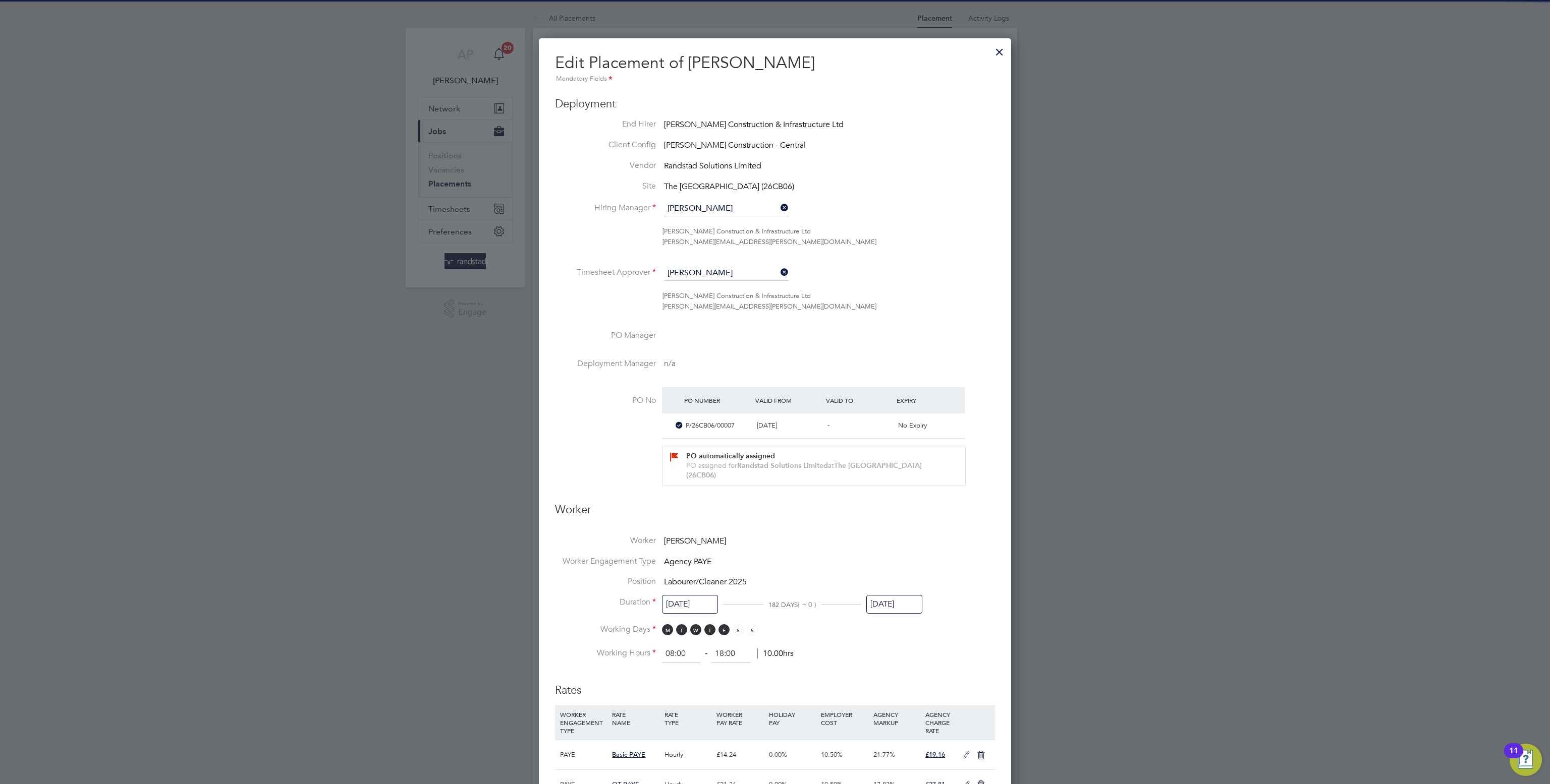
click at [899, 613] on input "[DATE]" at bounding box center [894, 605] width 56 height 19
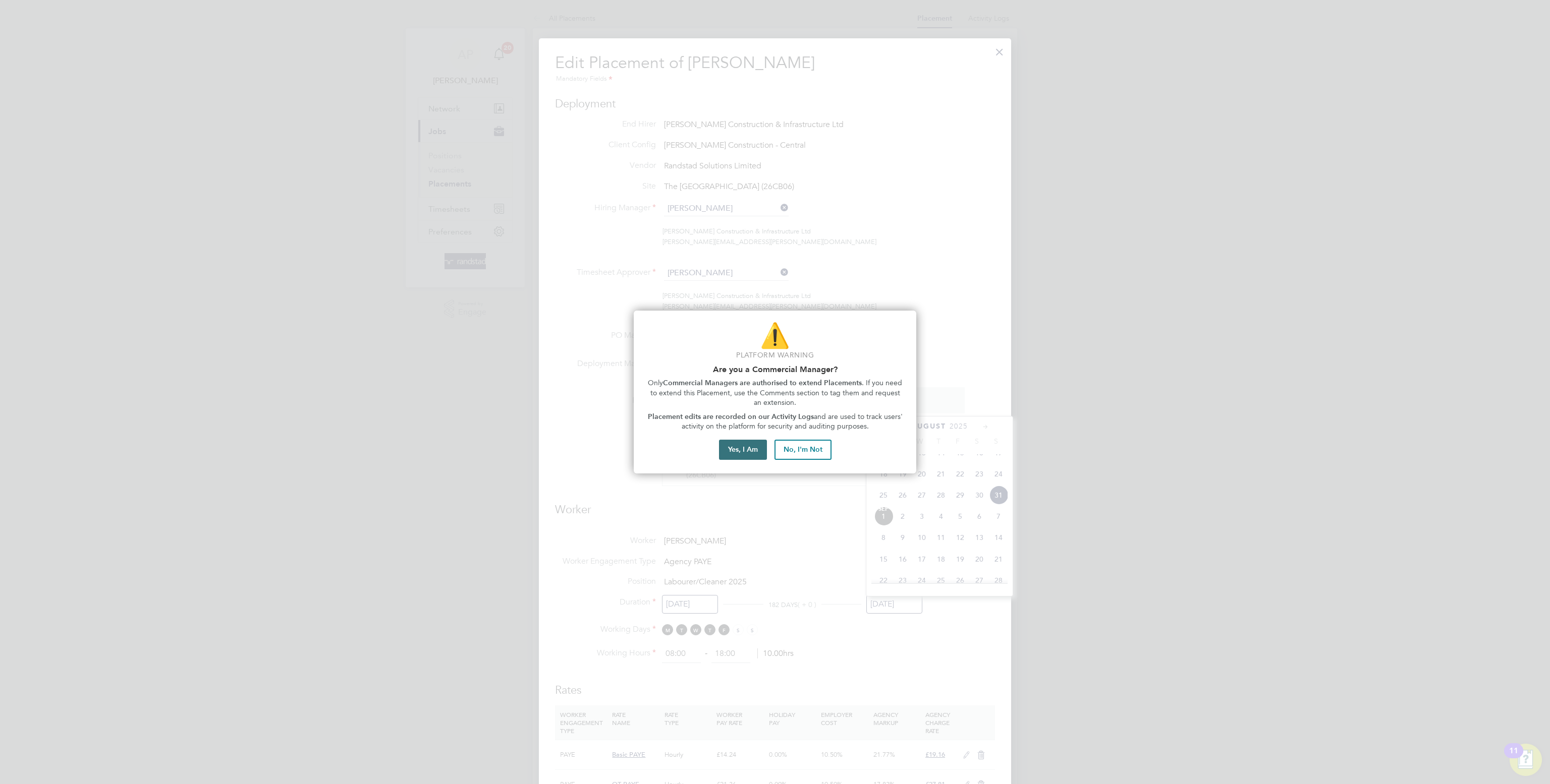
click at [751, 448] on button "Yes, I Am" at bounding box center [743, 450] width 48 height 20
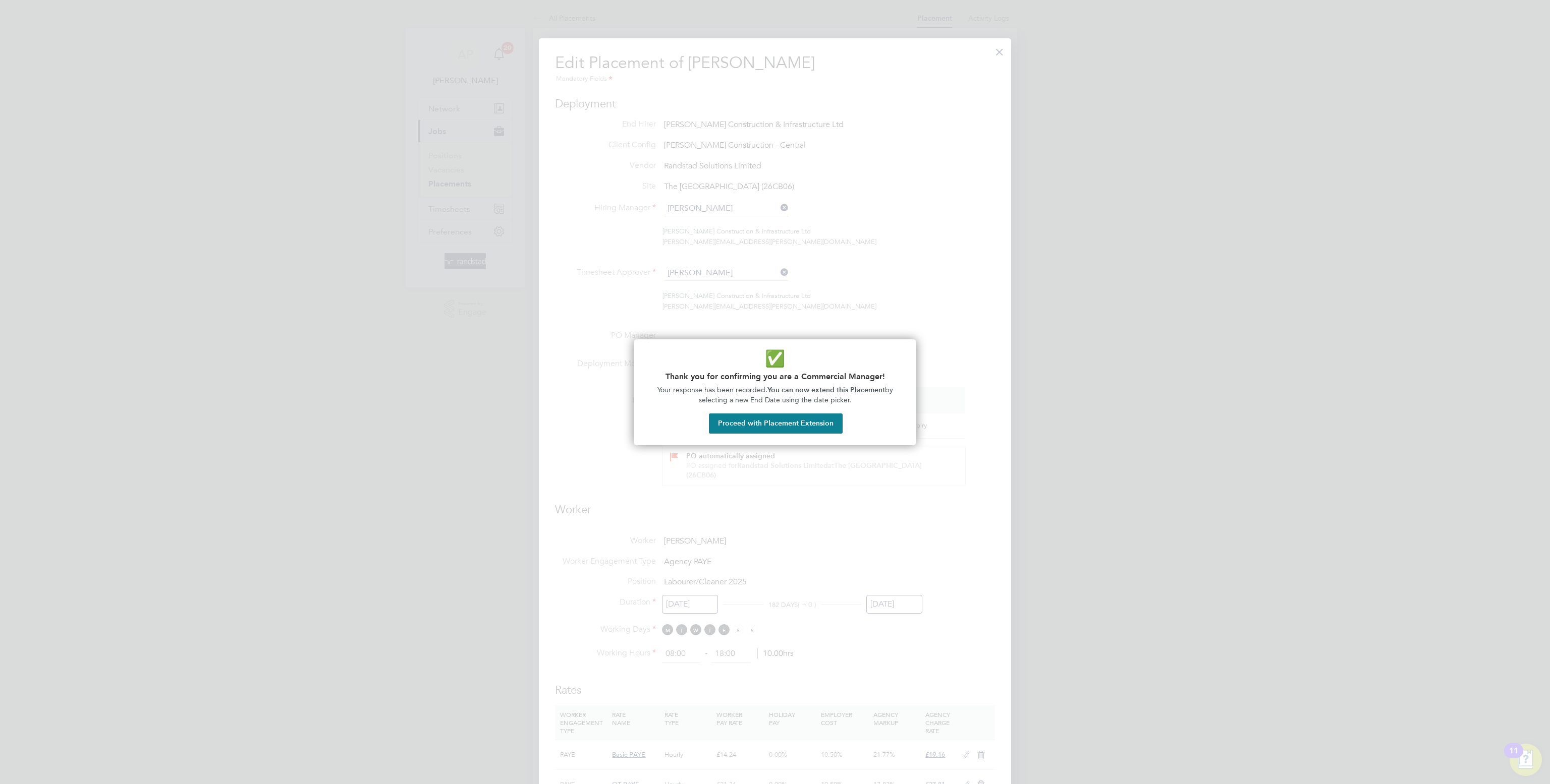
click at [810, 408] on div "✅ Thank you for confirming you are a Commercial Manager! Your response has been…" at bounding box center [775, 392] width 282 height 106
click at [810, 420] on button "Proceed with Placement Extension" at bounding box center [775, 423] width 134 height 20
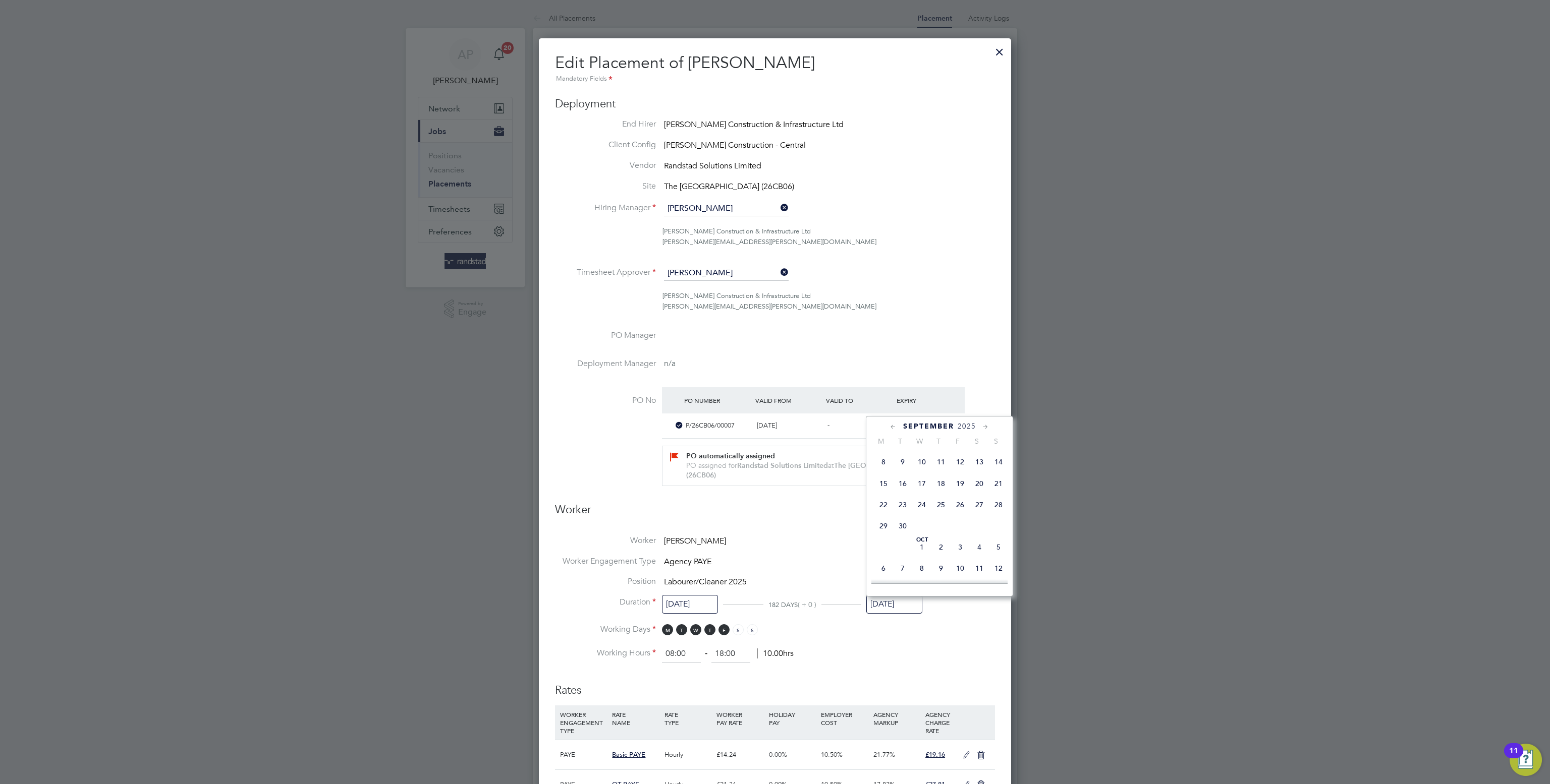
click at [997, 514] on span "28" at bounding box center [998, 504] width 19 height 19
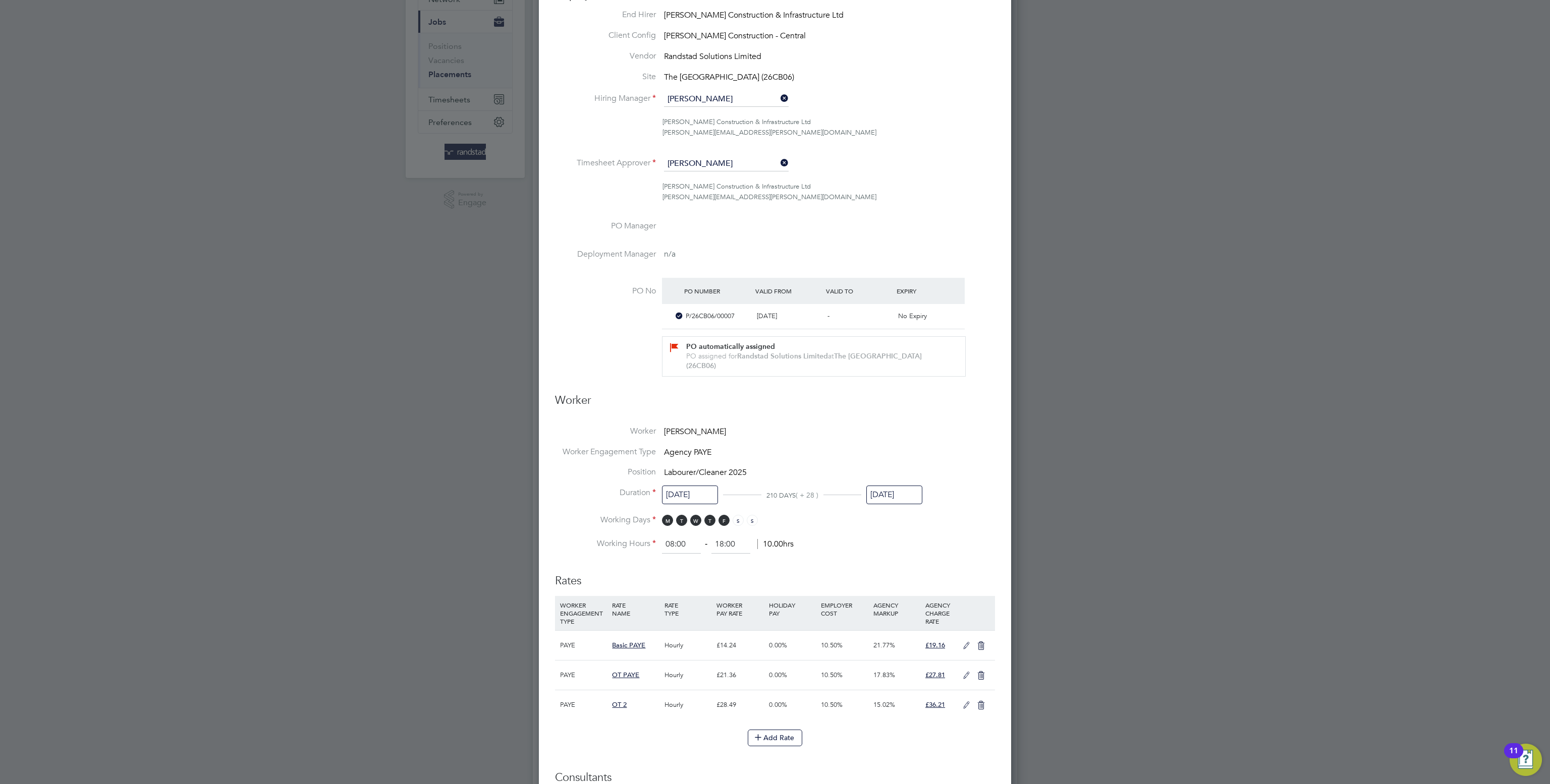
click at [907, 493] on input "28 Sep 2025" at bounding box center [894, 495] width 56 height 19
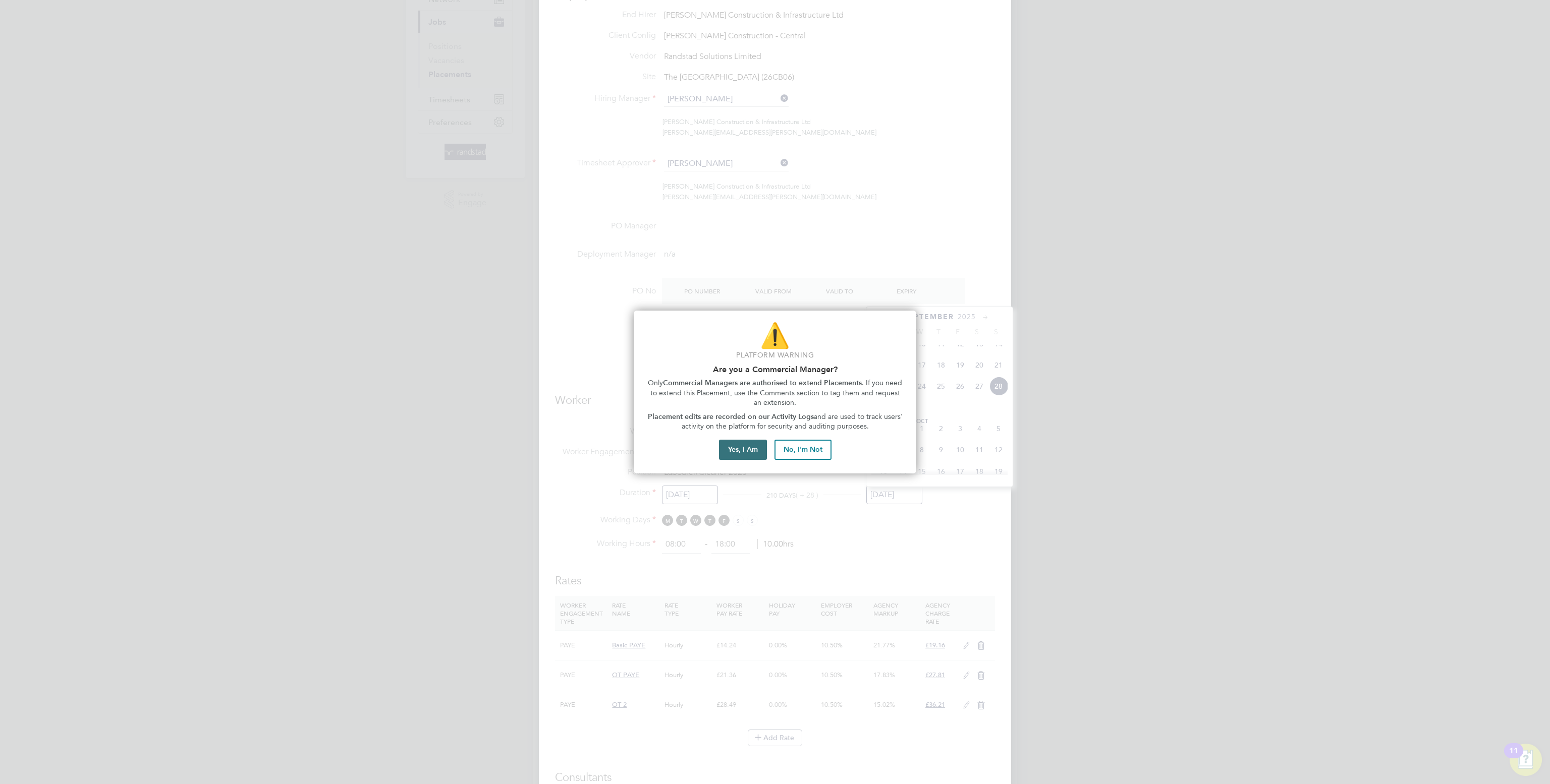
click at [742, 457] on button "Yes, I Am" at bounding box center [743, 450] width 48 height 20
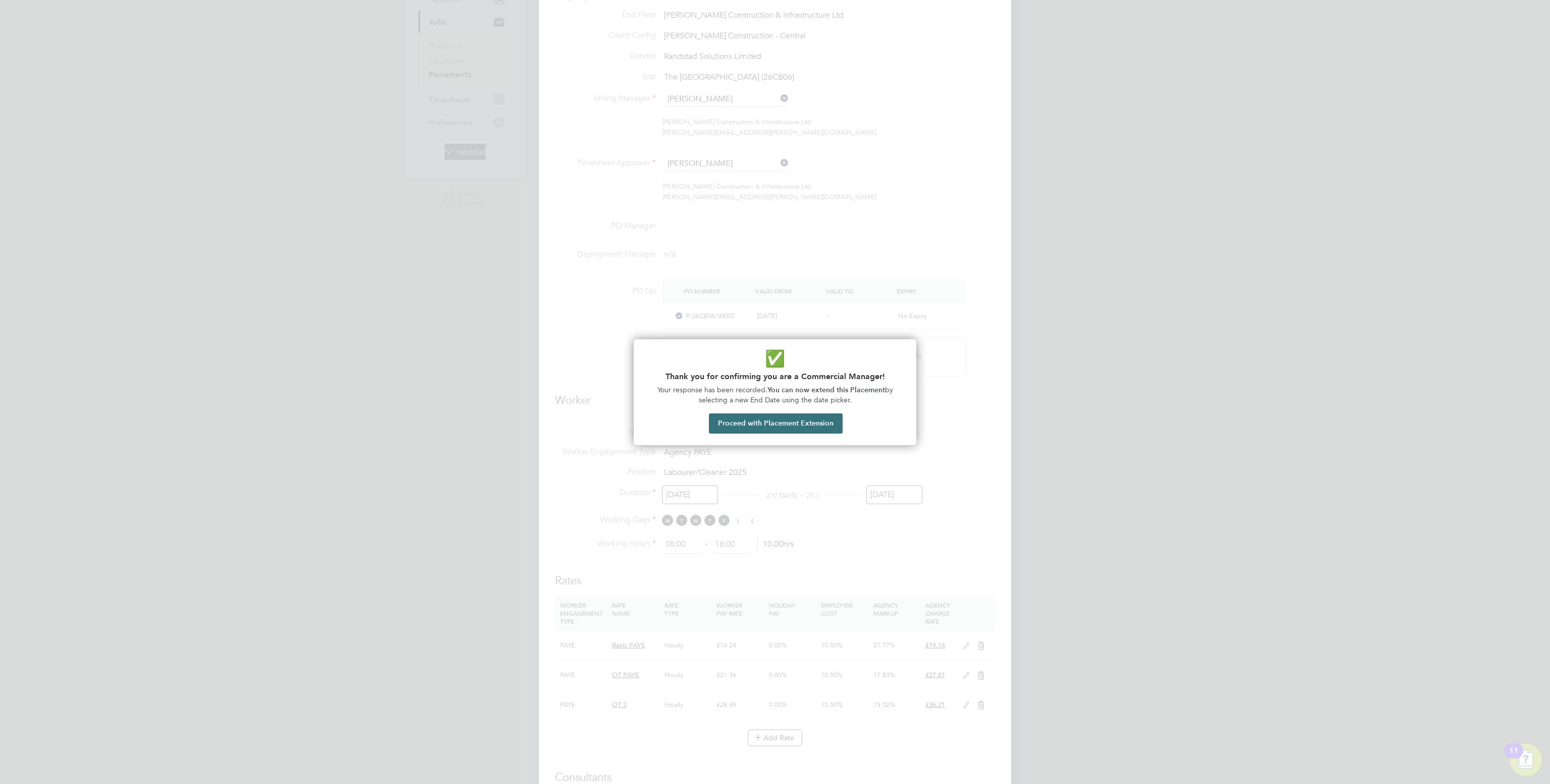
click at [825, 424] on button "Proceed with Placement Extension" at bounding box center [775, 423] width 134 height 20
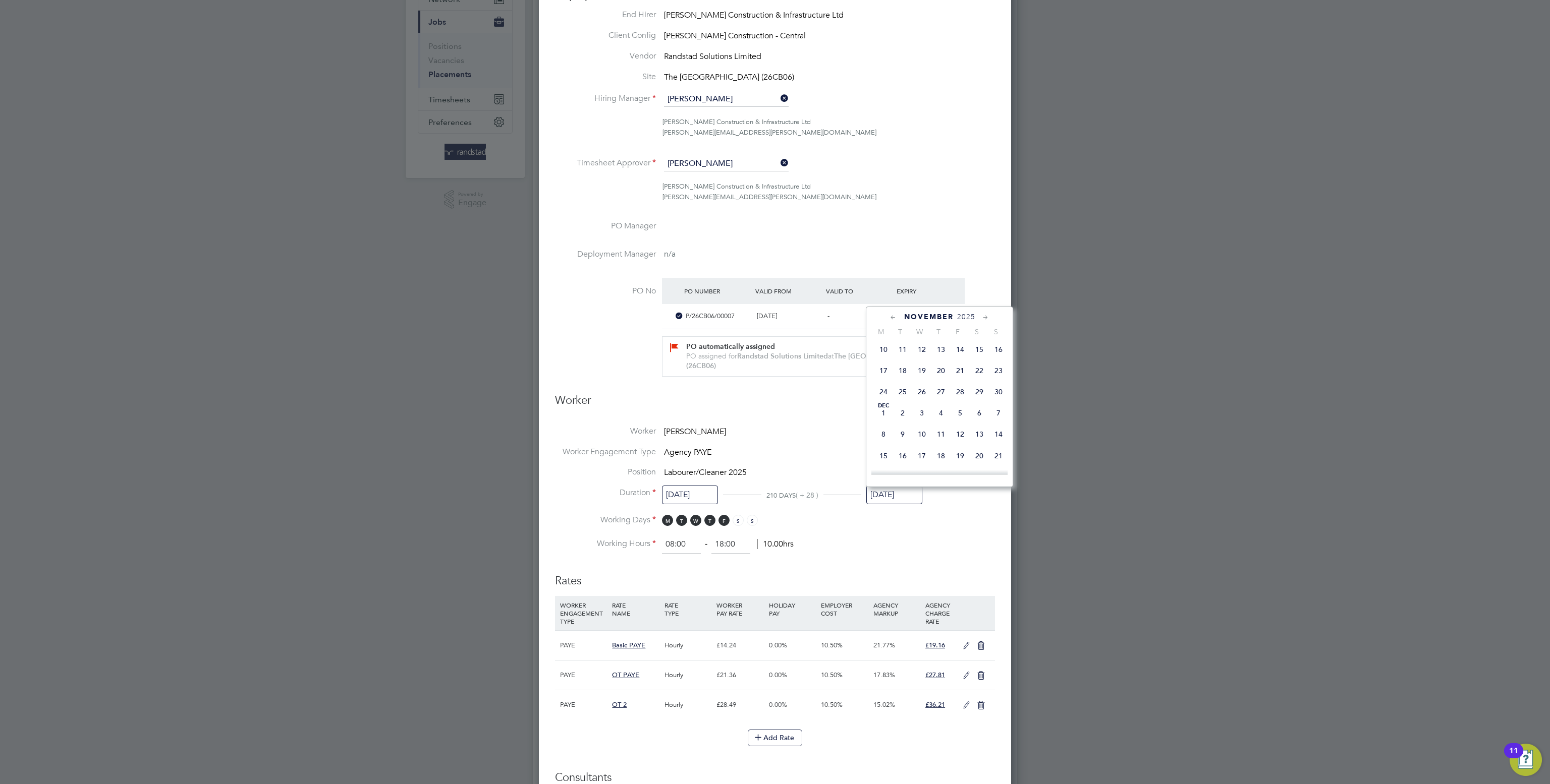
click at [996, 401] on span "30" at bounding box center [998, 391] width 19 height 19
type input "[DATE]"
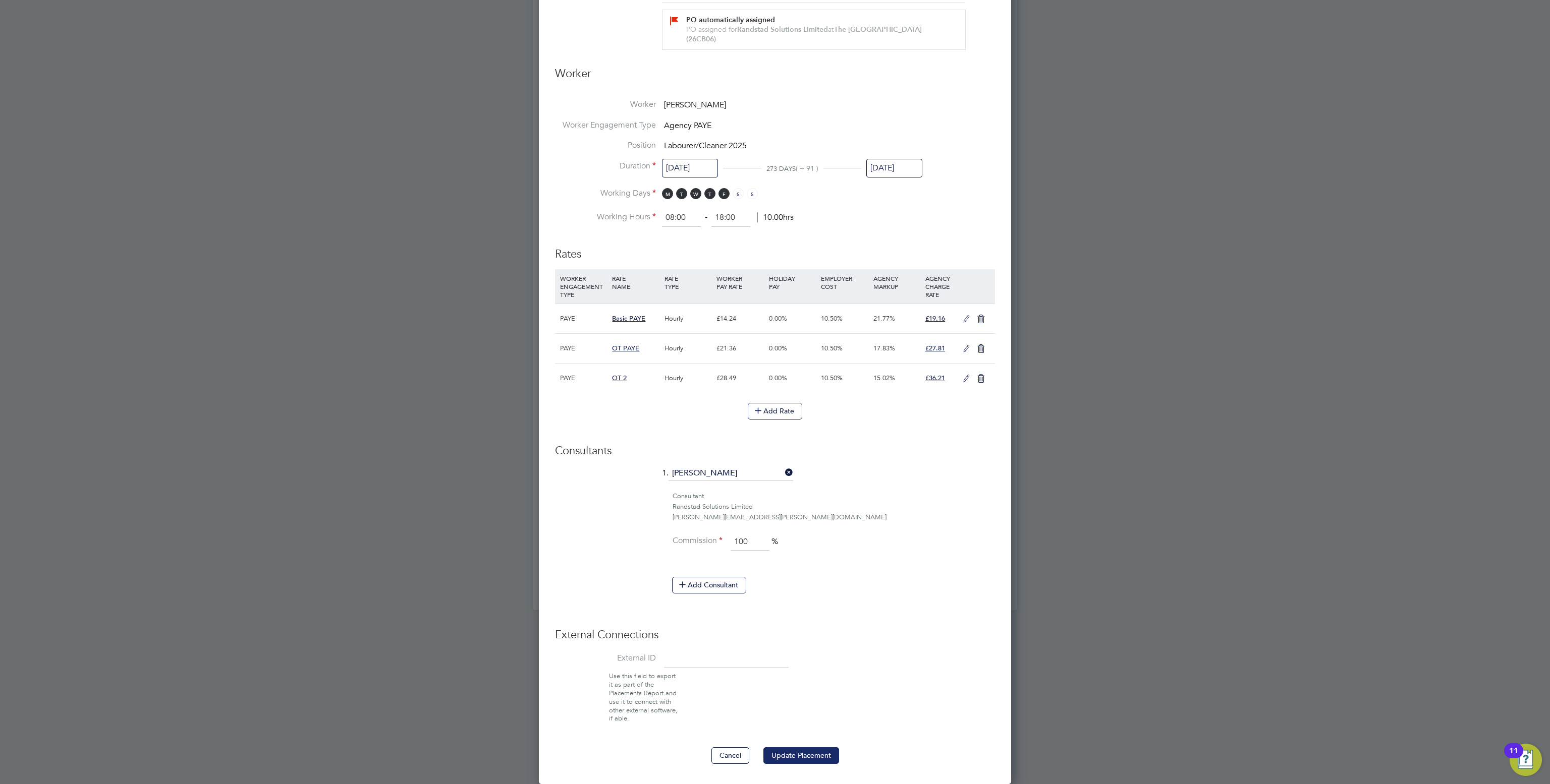
click at [818, 757] on button "Update Placement" at bounding box center [801, 755] width 76 height 16
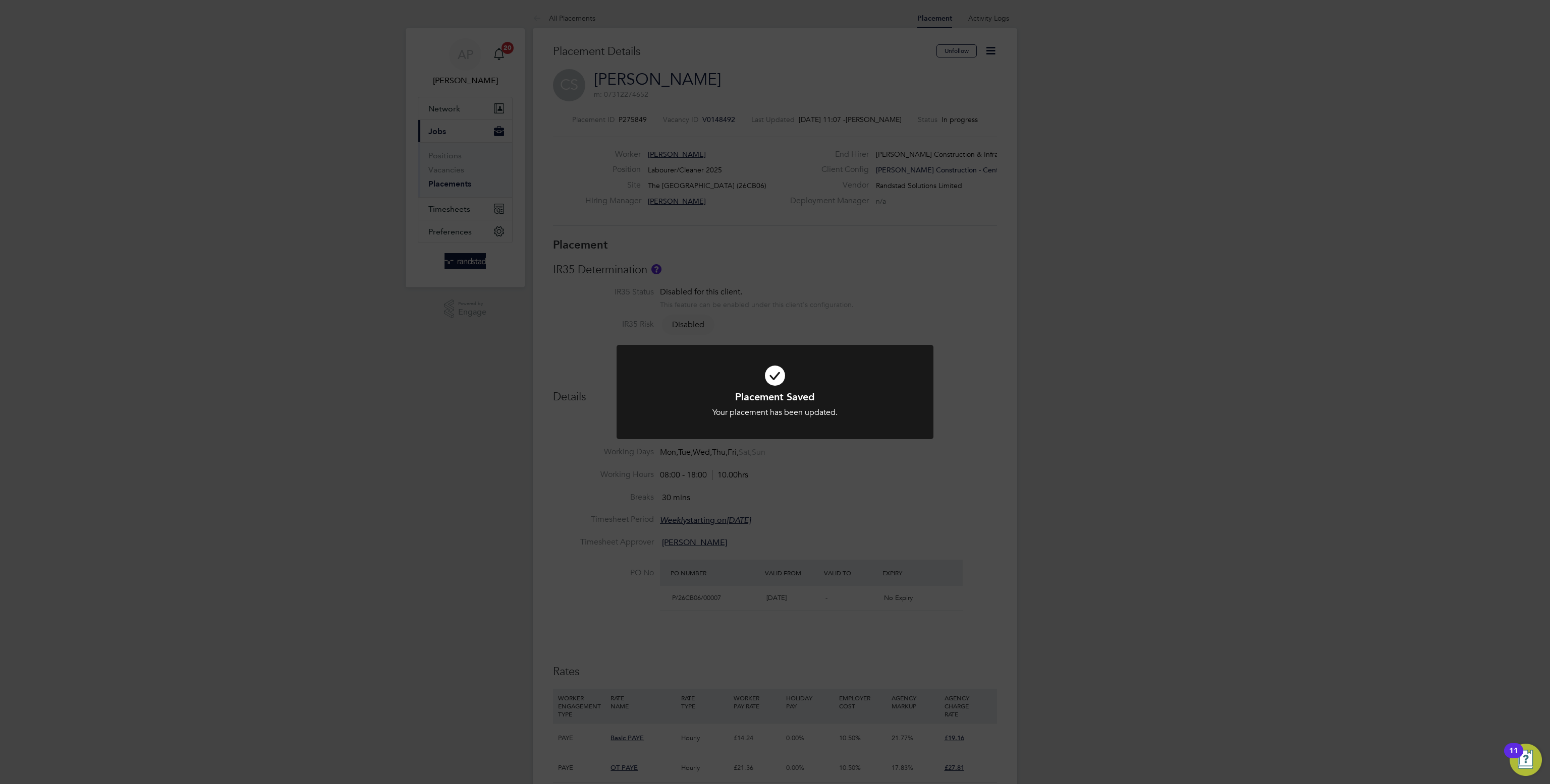
scroll to position [4, 6]
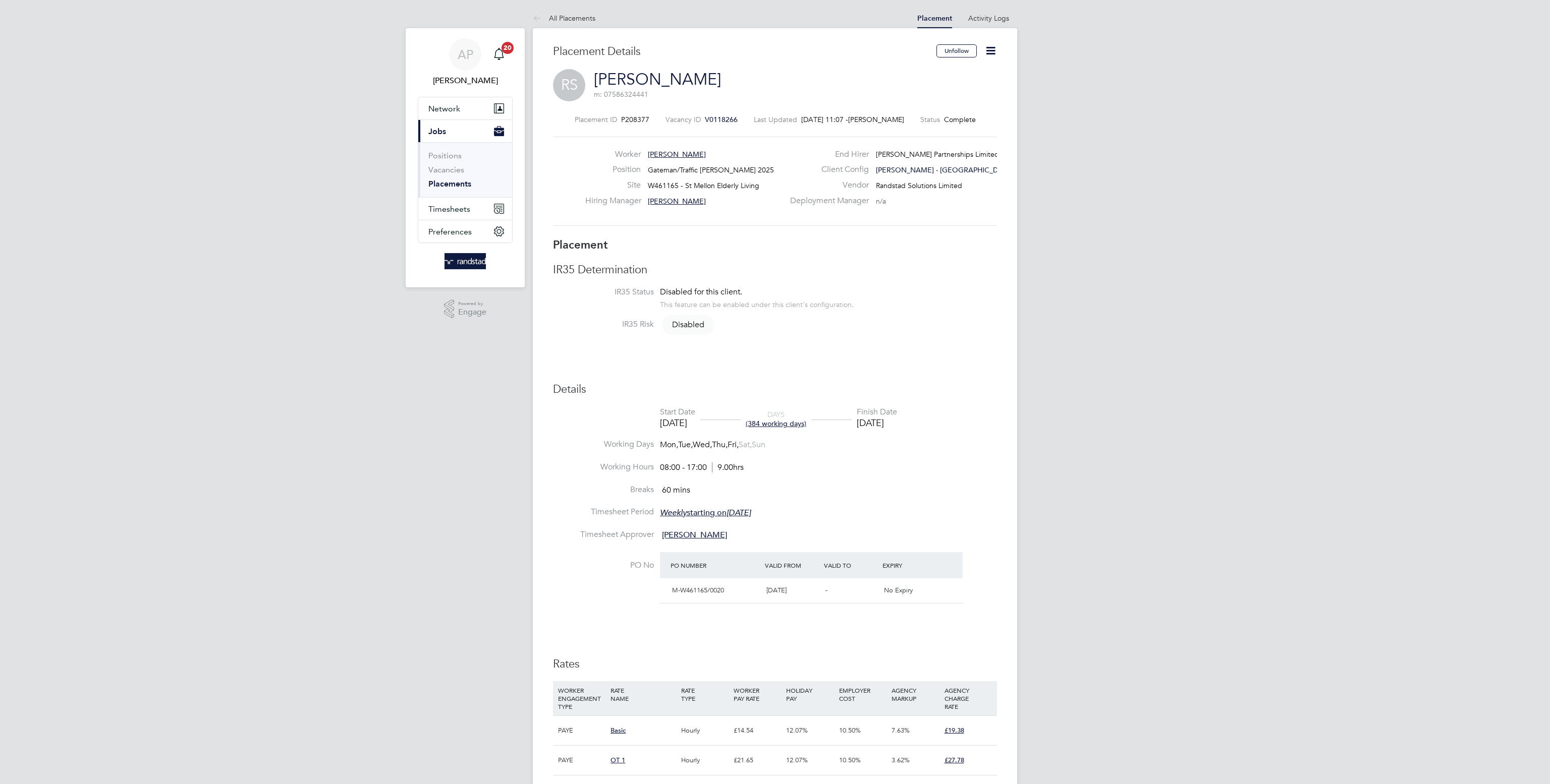
click at [991, 55] on icon at bounding box center [990, 51] width 13 height 13
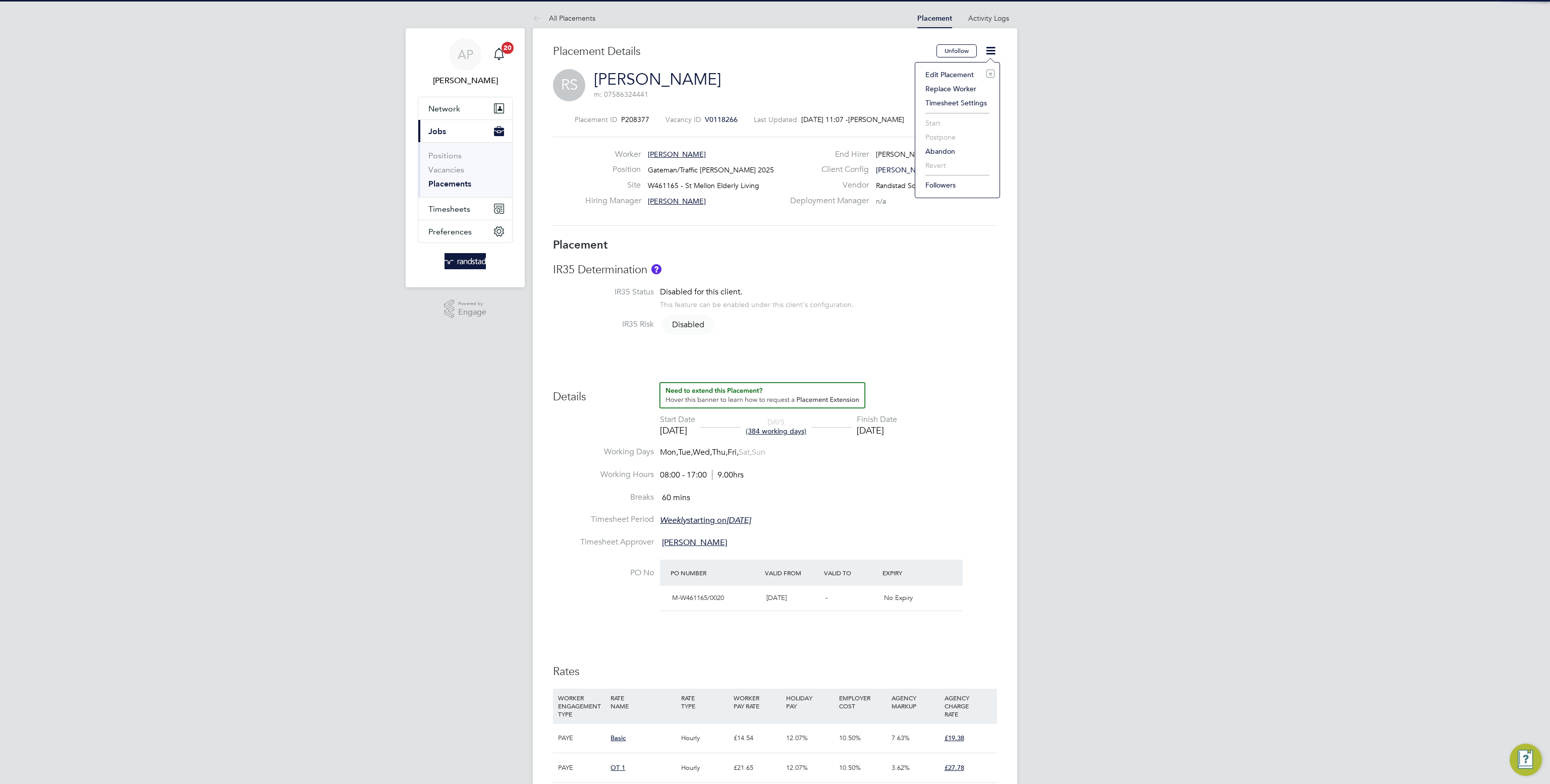
click at [959, 74] on li "Edit Placement e" at bounding box center [957, 75] width 74 height 14
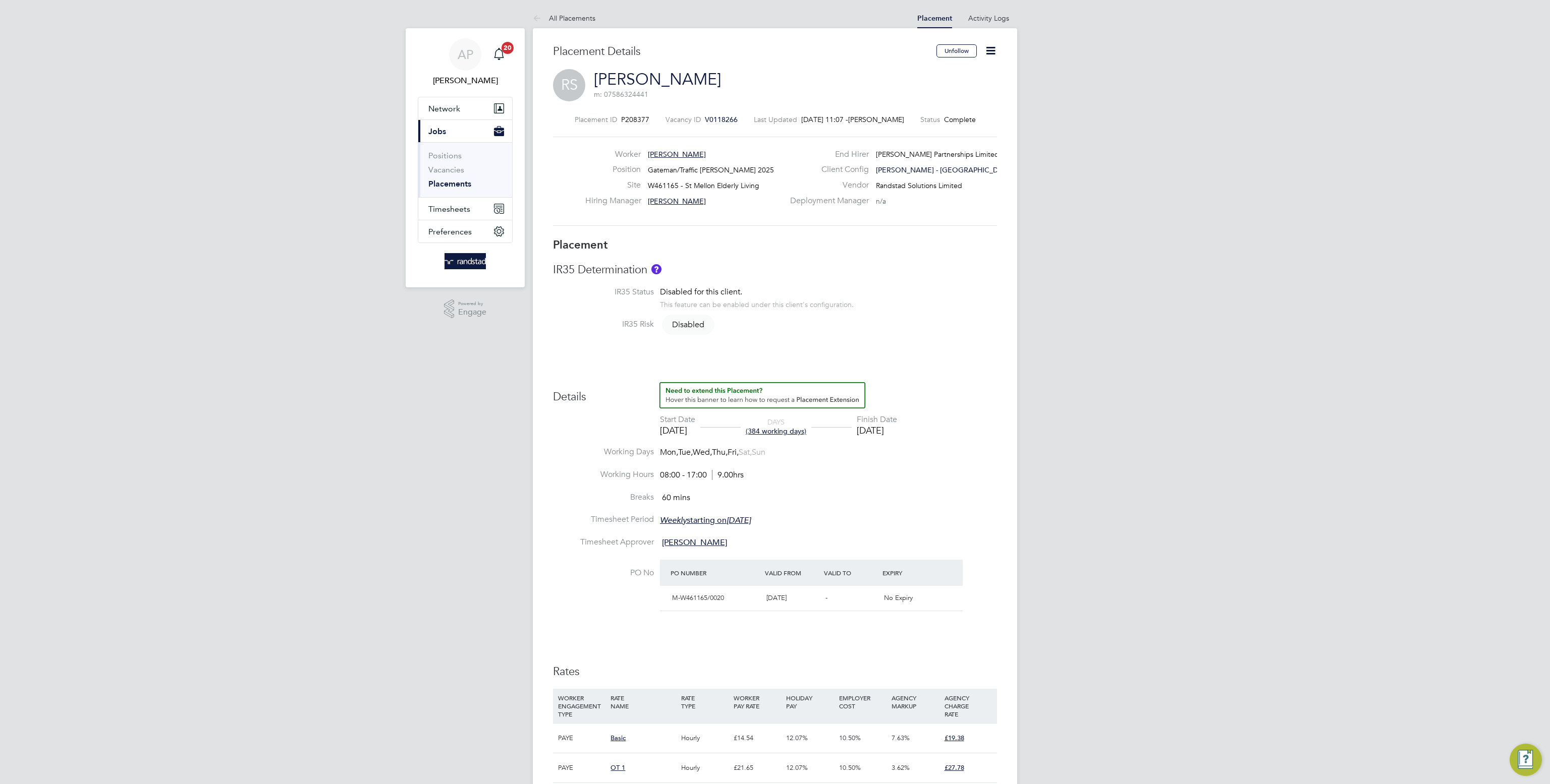
type input "[PERSON_NAME]"
type input "[DATE]"
type input "08:00"
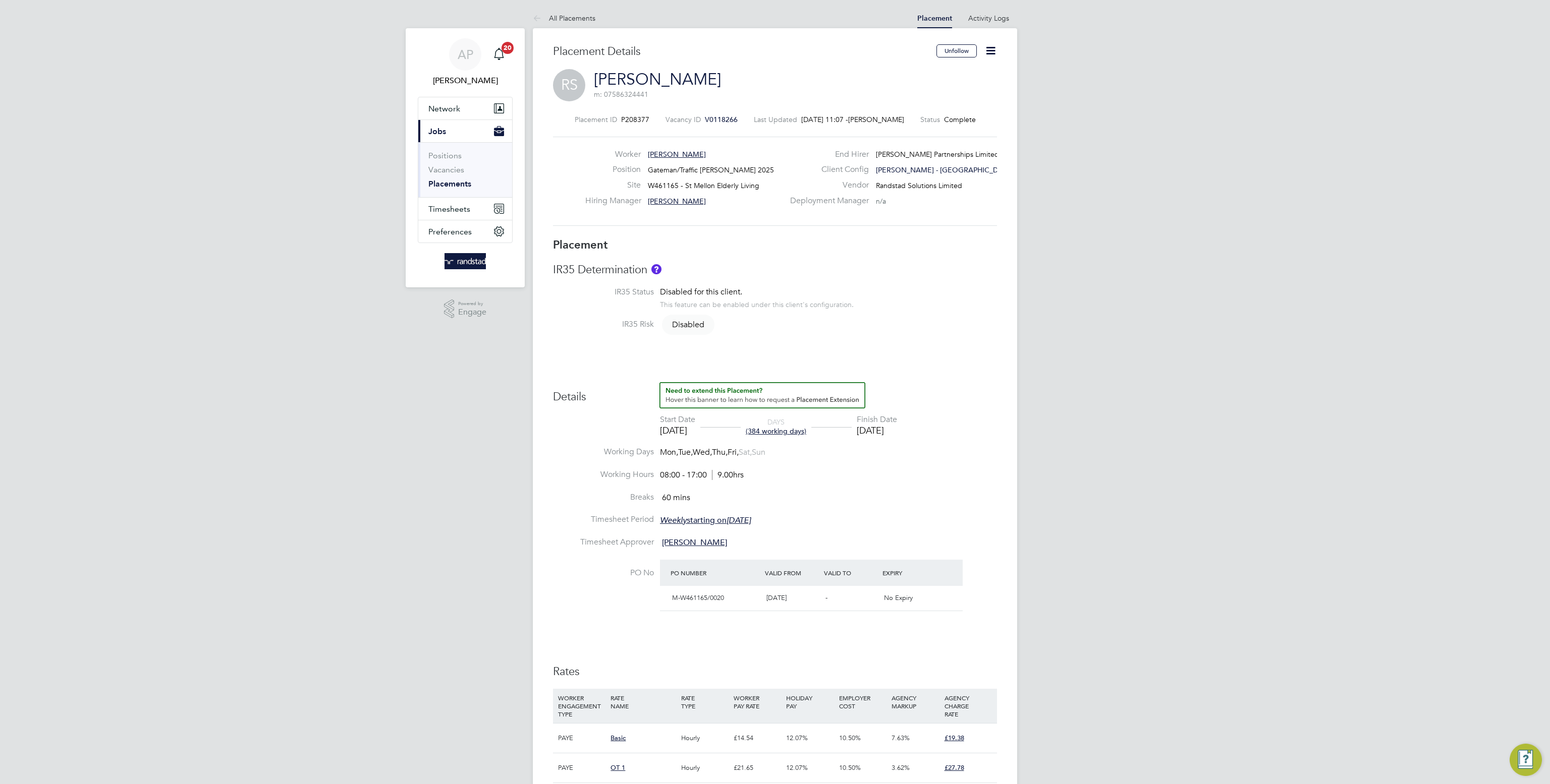
type input "17:00"
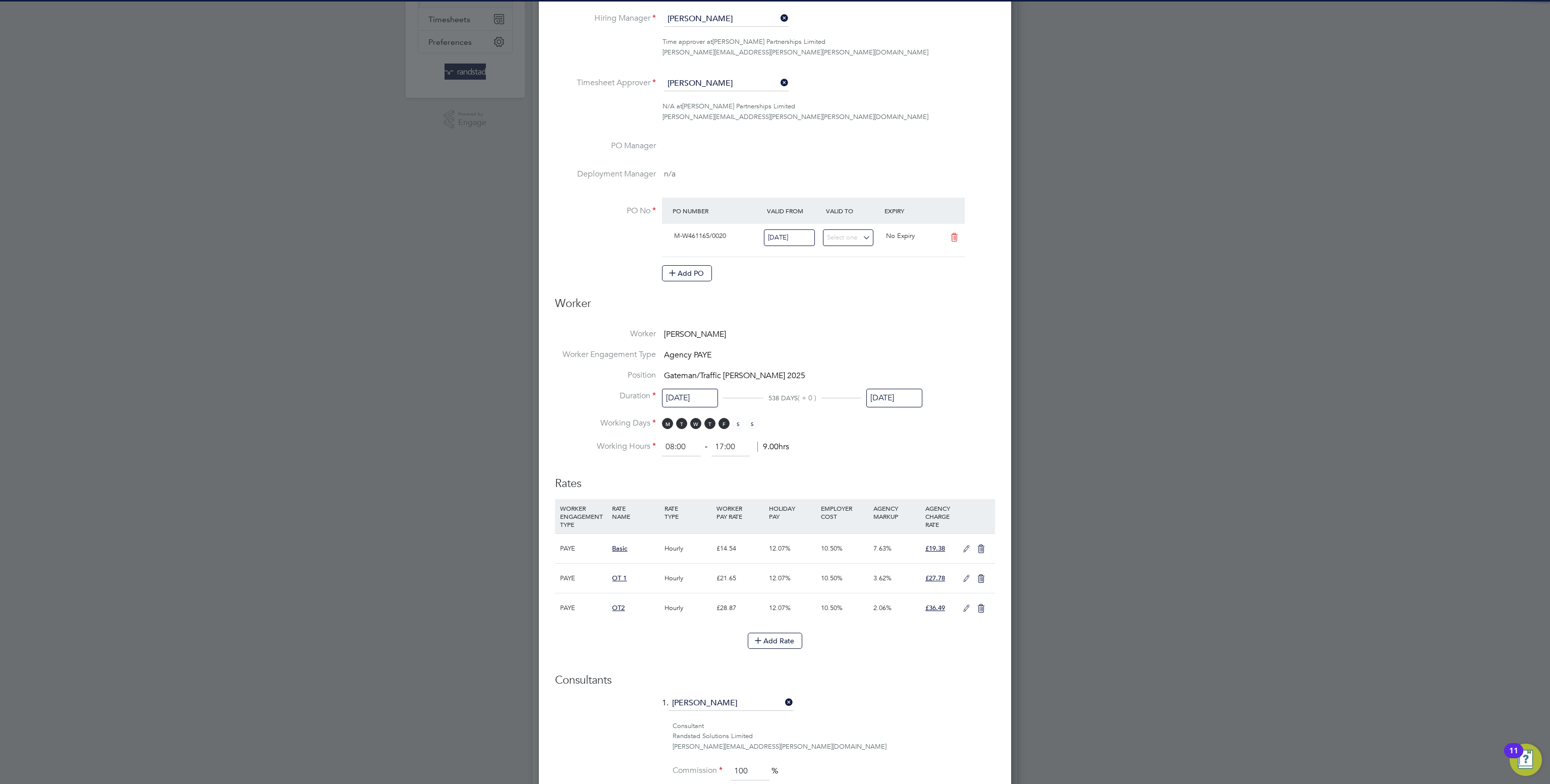
click at [897, 394] on input "[DATE]" at bounding box center [894, 398] width 56 height 19
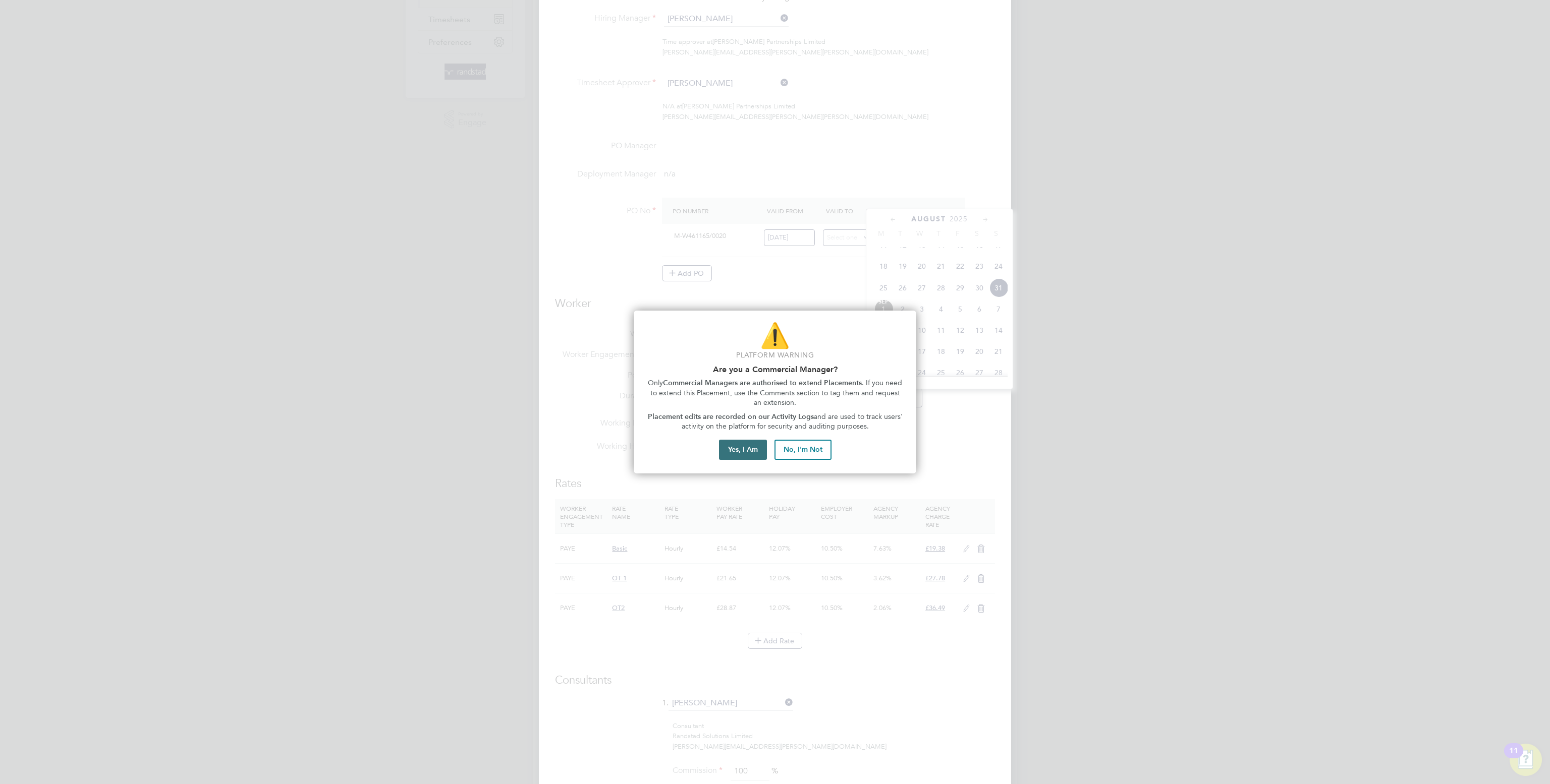
click at [754, 449] on button "Yes, I Am" at bounding box center [743, 450] width 48 height 20
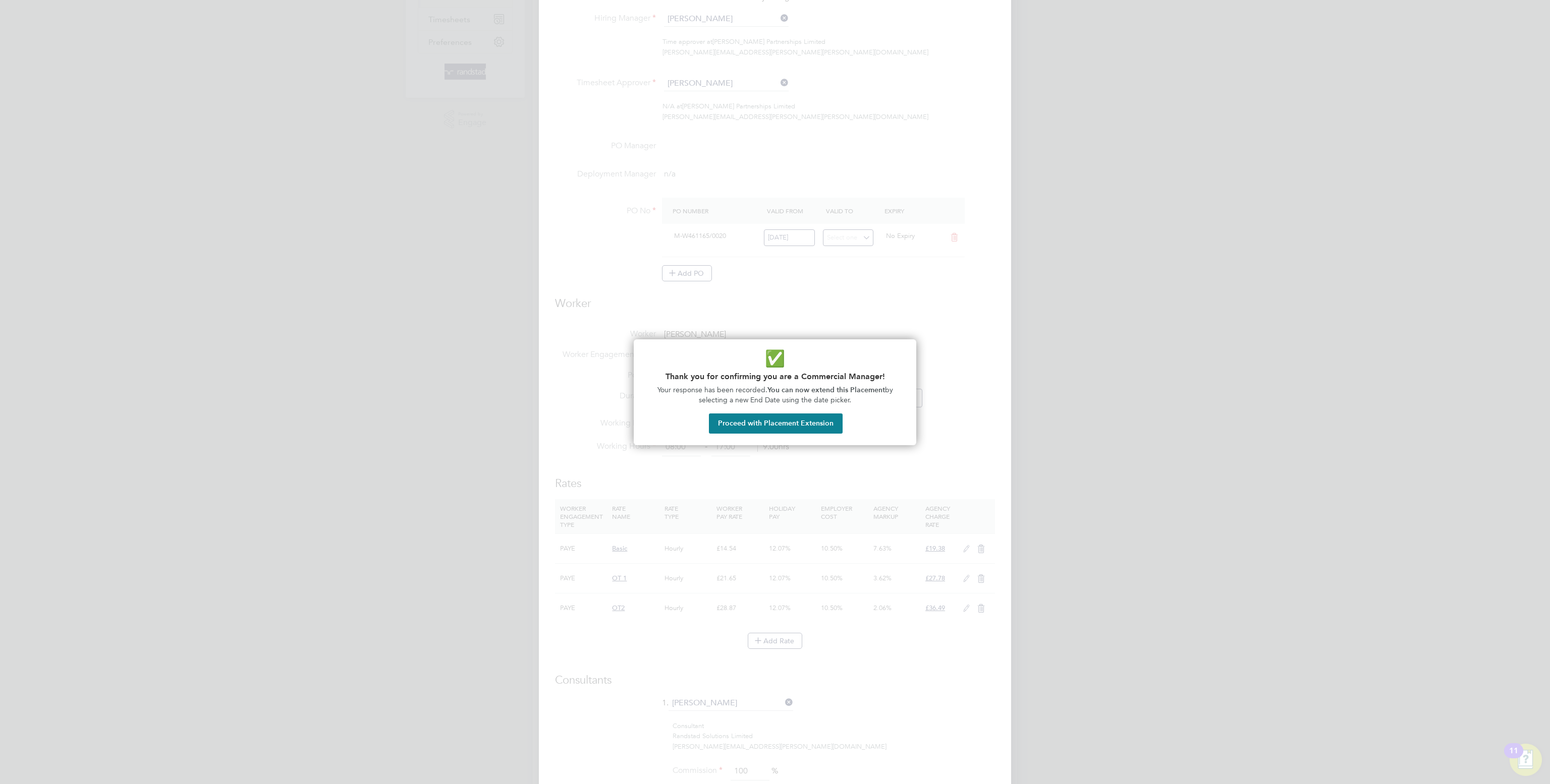
drag, startPoint x: 825, startPoint y: 417, endPoint x: 875, endPoint y: 374, distance: 65.9
click at [824, 417] on button "Proceed with Placement Extension" at bounding box center [775, 423] width 134 height 20
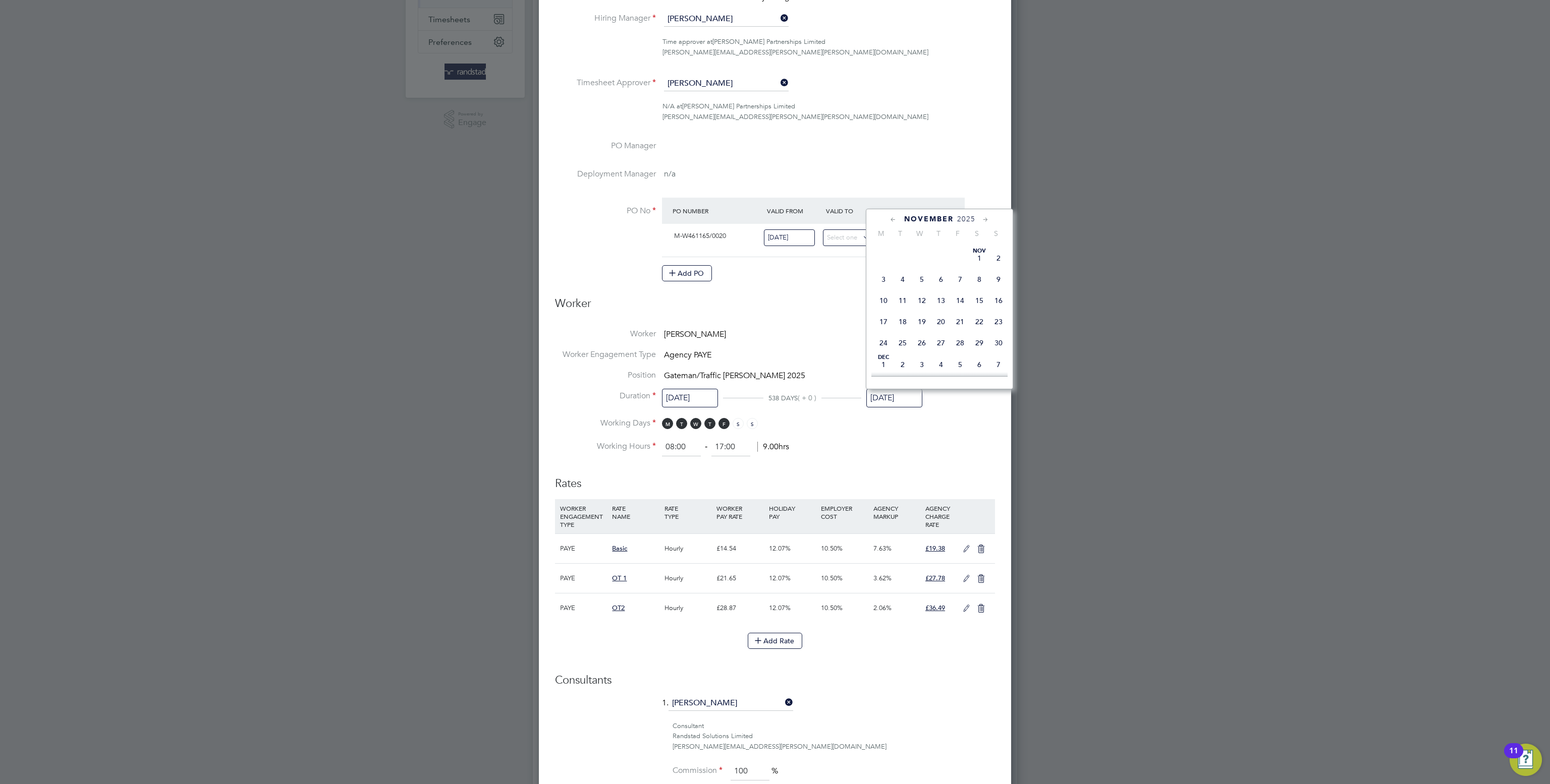
click at [998, 352] on span "30" at bounding box center [998, 342] width 19 height 19
type input "[DATE]"
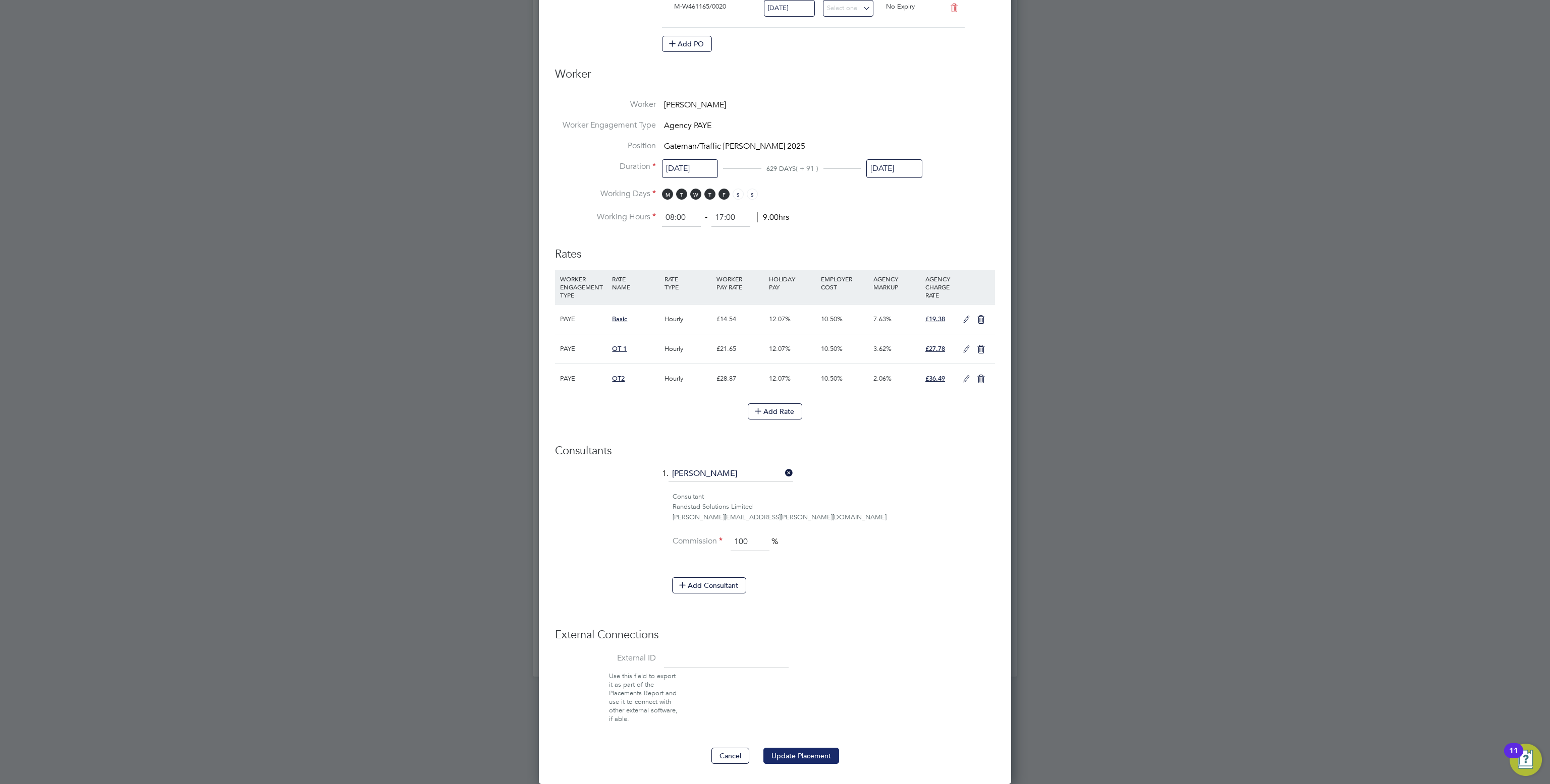
click at [796, 763] on button "Update Placement" at bounding box center [801, 756] width 76 height 16
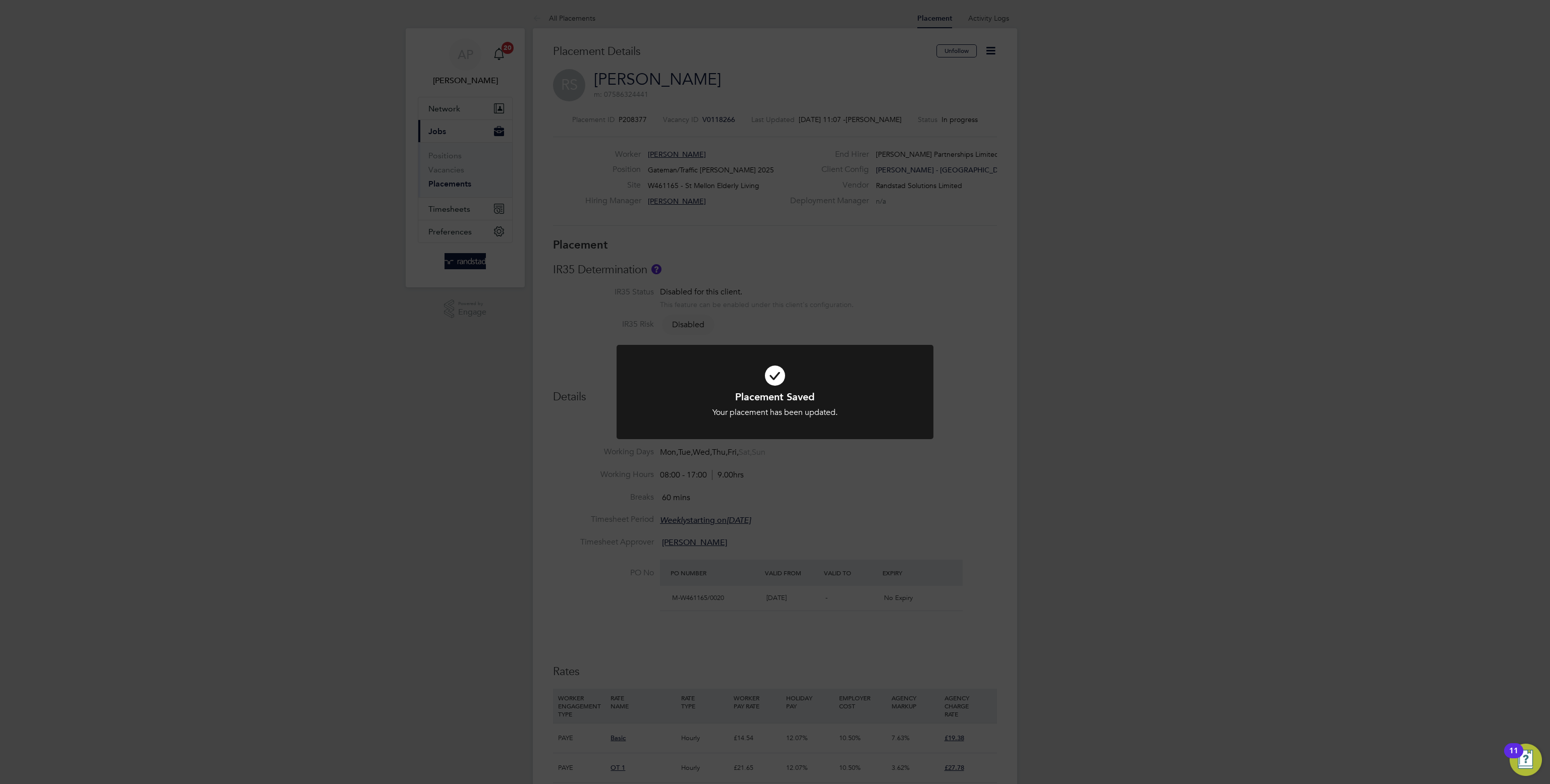
scroll to position [10, 58]
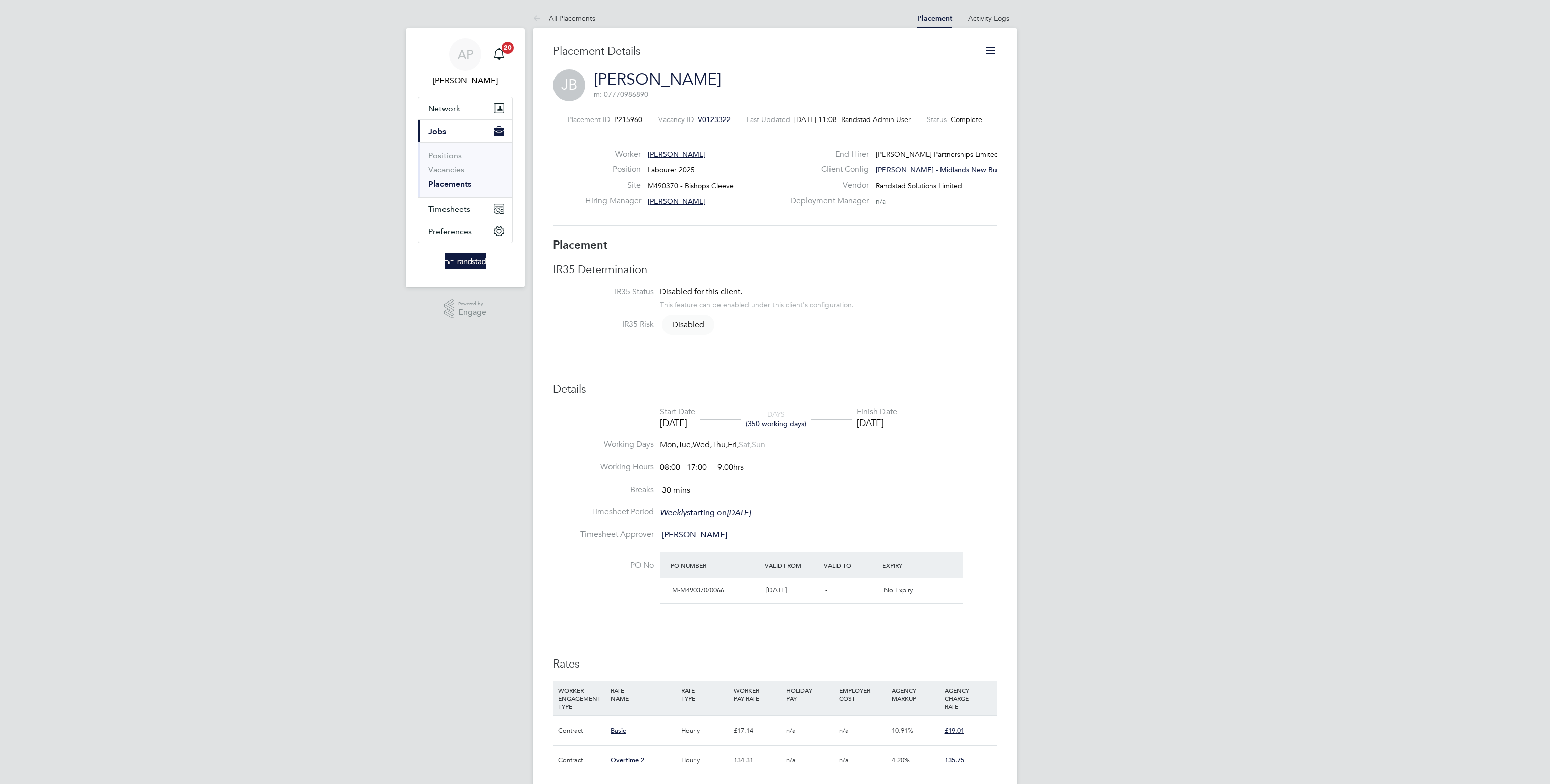
click at [988, 48] on icon at bounding box center [990, 51] width 13 height 13
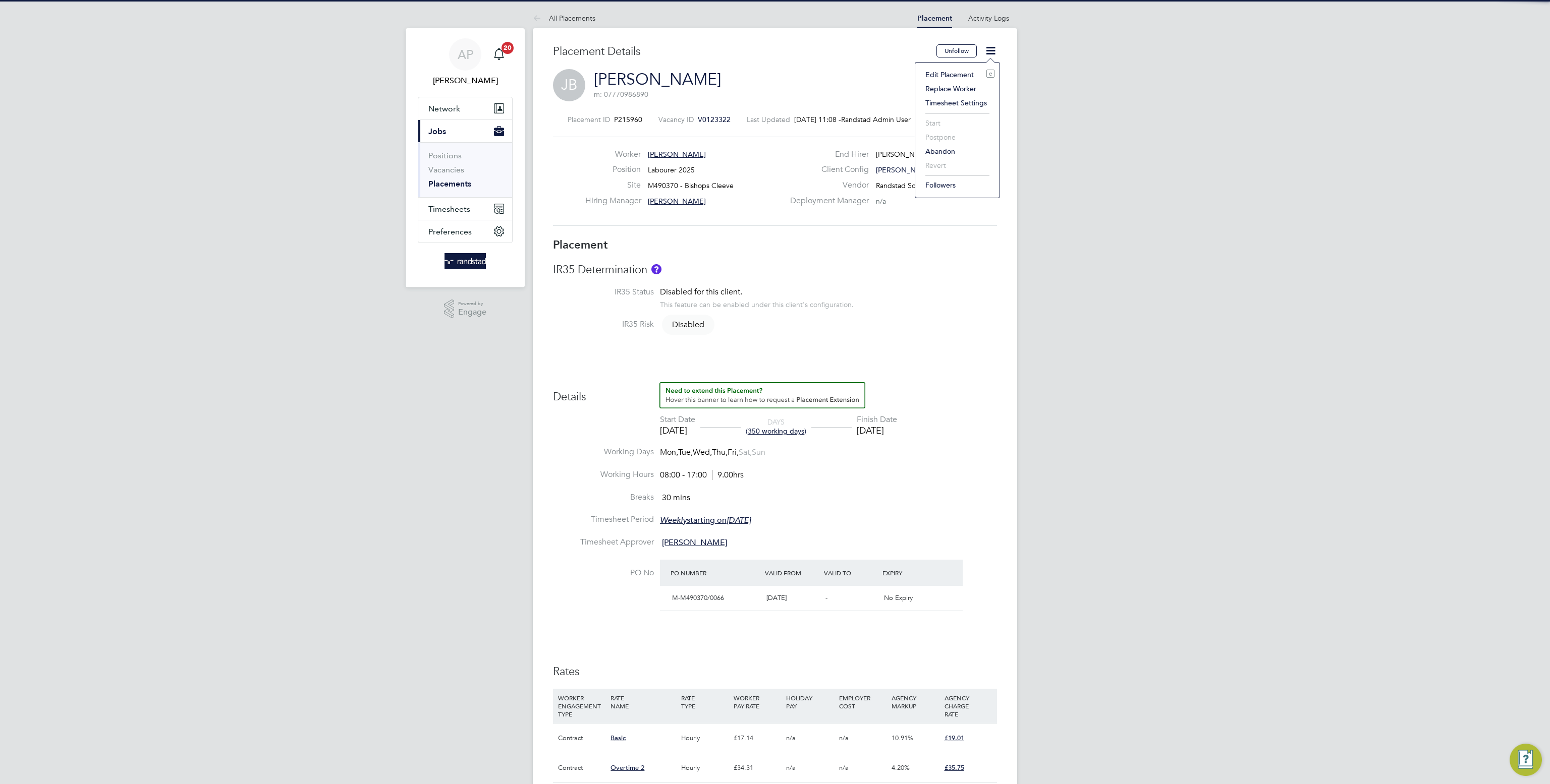
click at [952, 70] on li "Edit Placement e" at bounding box center [957, 75] width 74 height 14
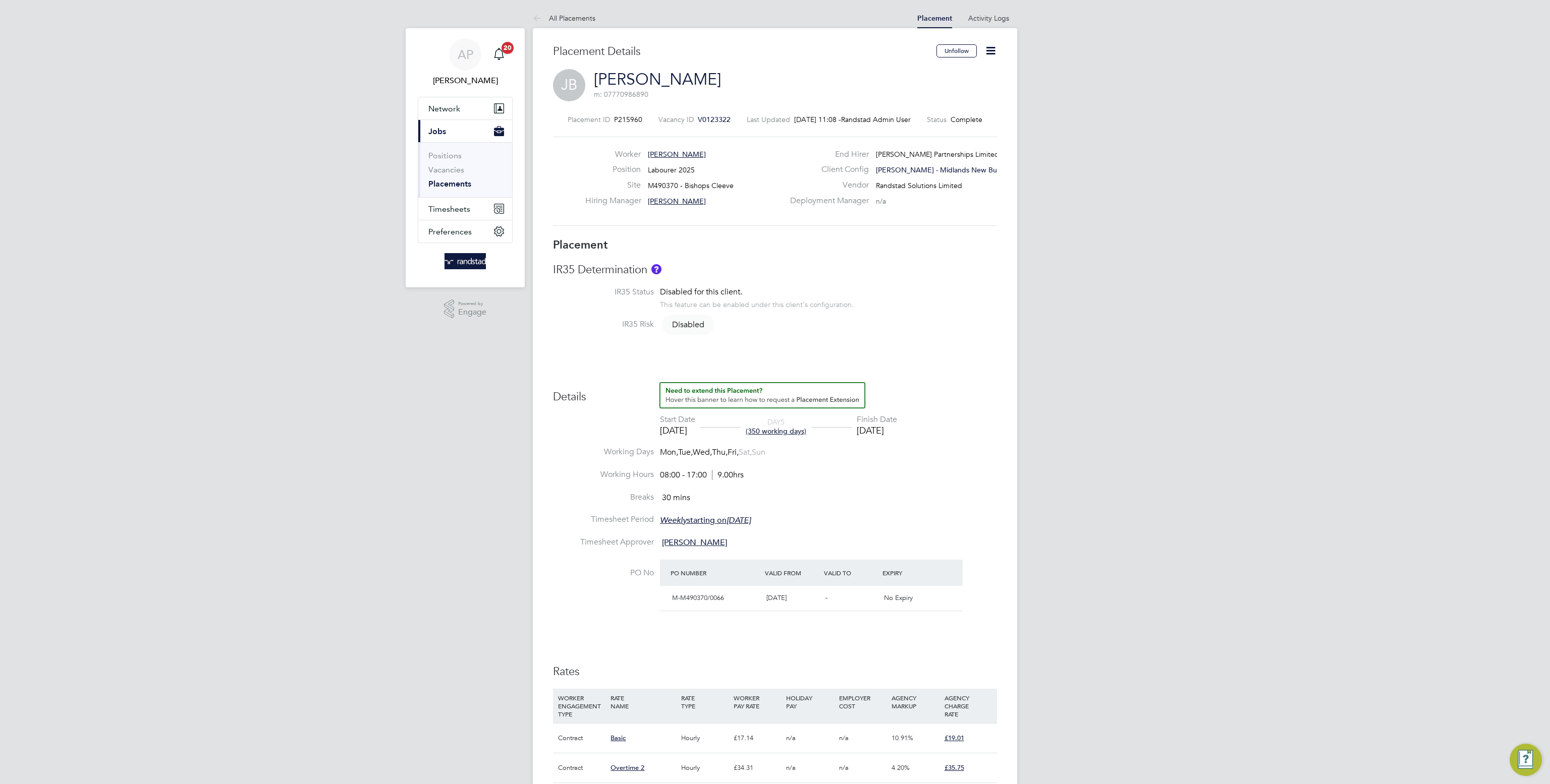
type input "Ryan O'Connor"
type input "29 Apr 2024"
type input "[DATE]"
type input "08:00"
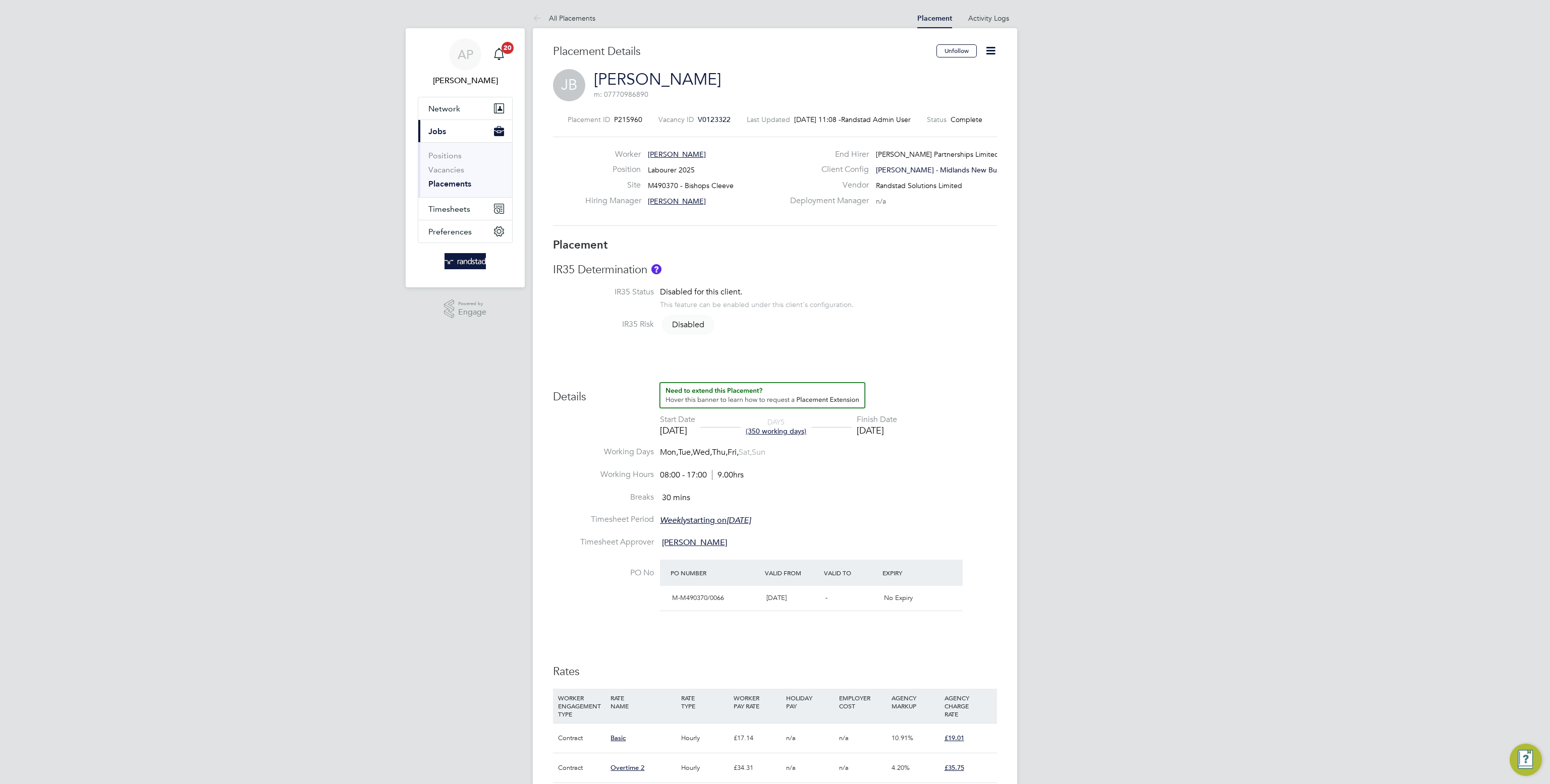
type input "17:00"
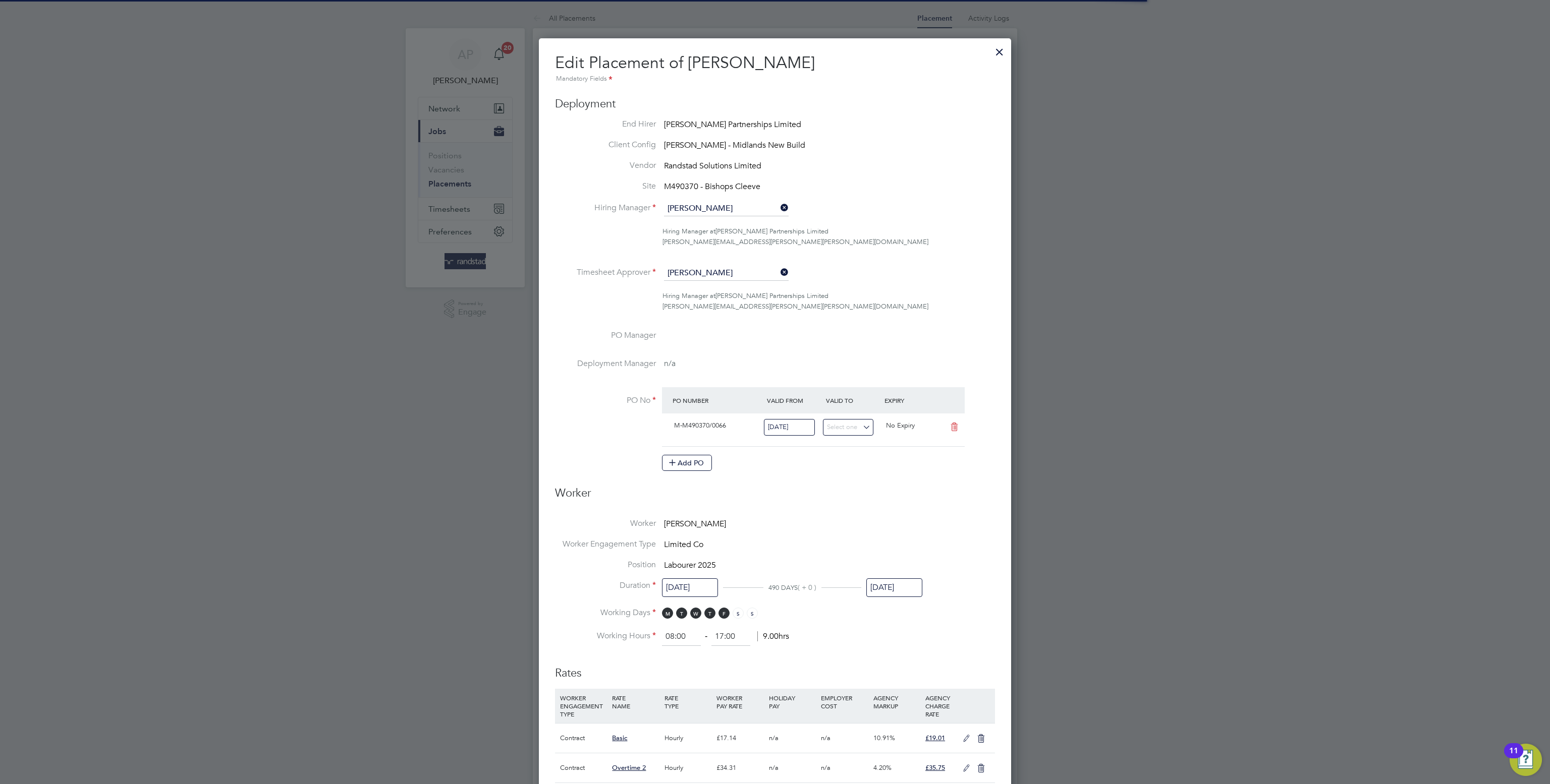
click at [888, 588] on input "[DATE]" at bounding box center [894, 588] width 56 height 19
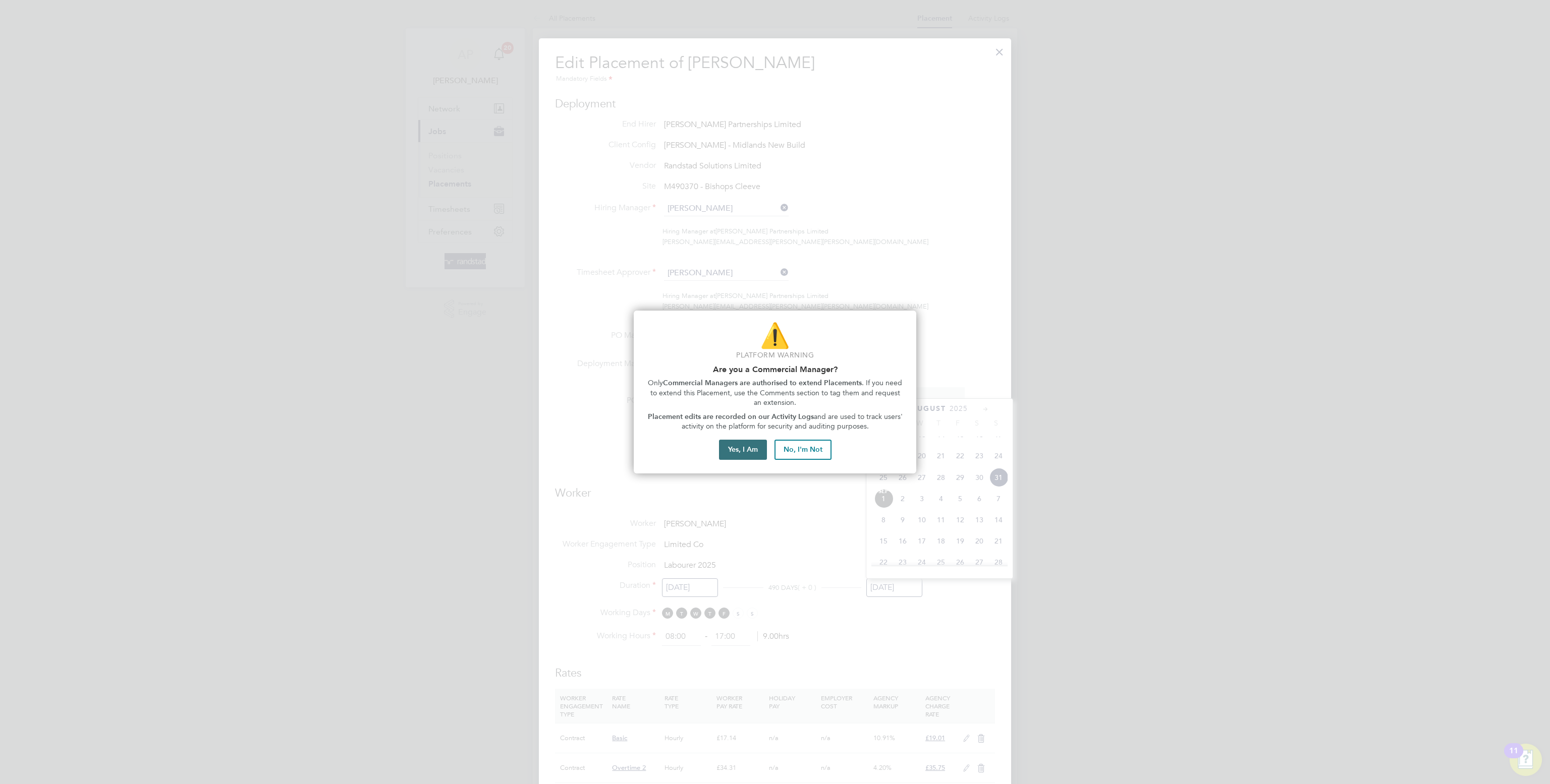
click at [752, 453] on button "Yes, I Am" at bounding box center [743, 450] width 48 height 20
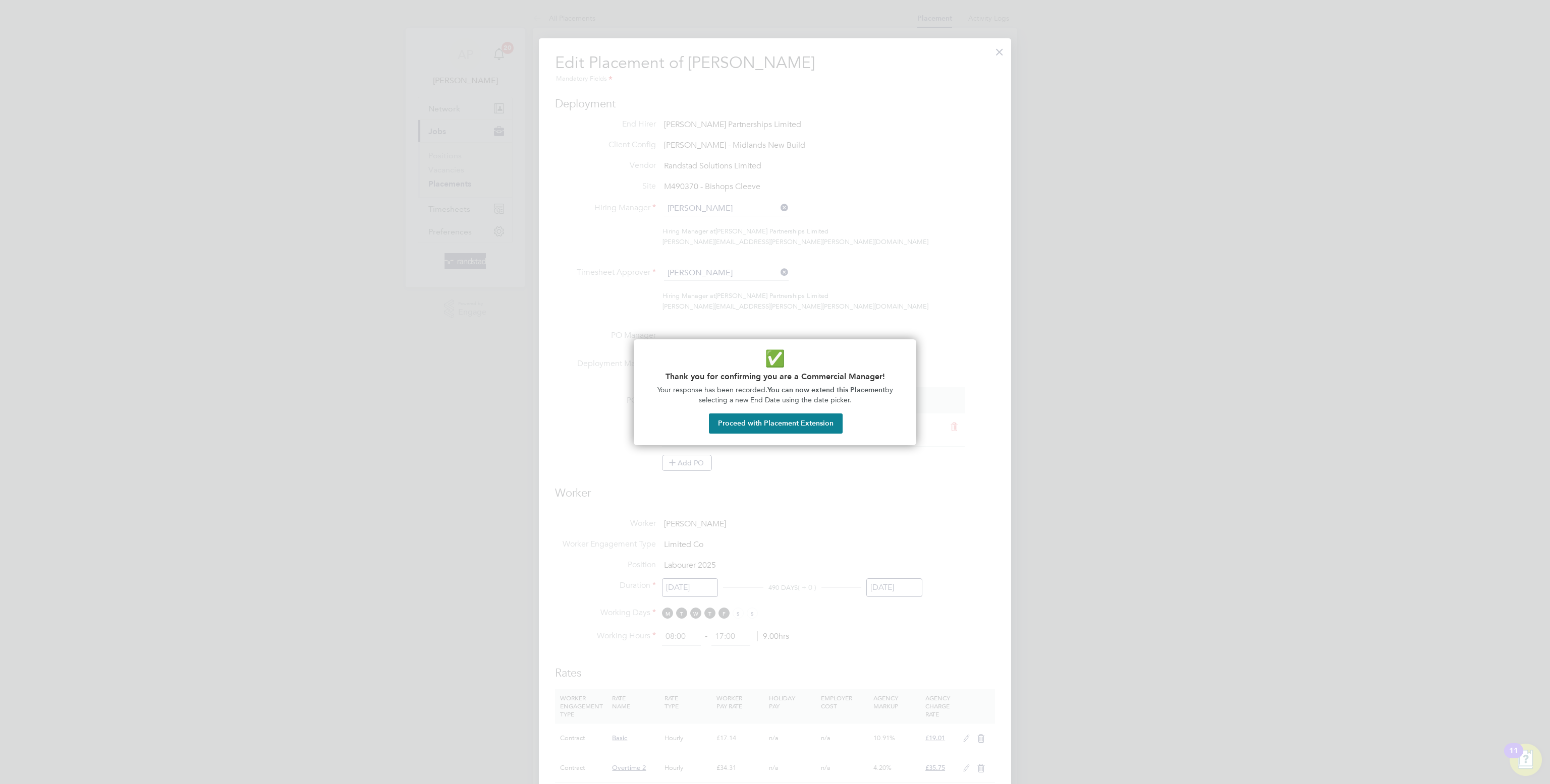
click at [783, 426] on button "Proceed with Placement Extension" at bounding box center [775, 423] width 134 height 20
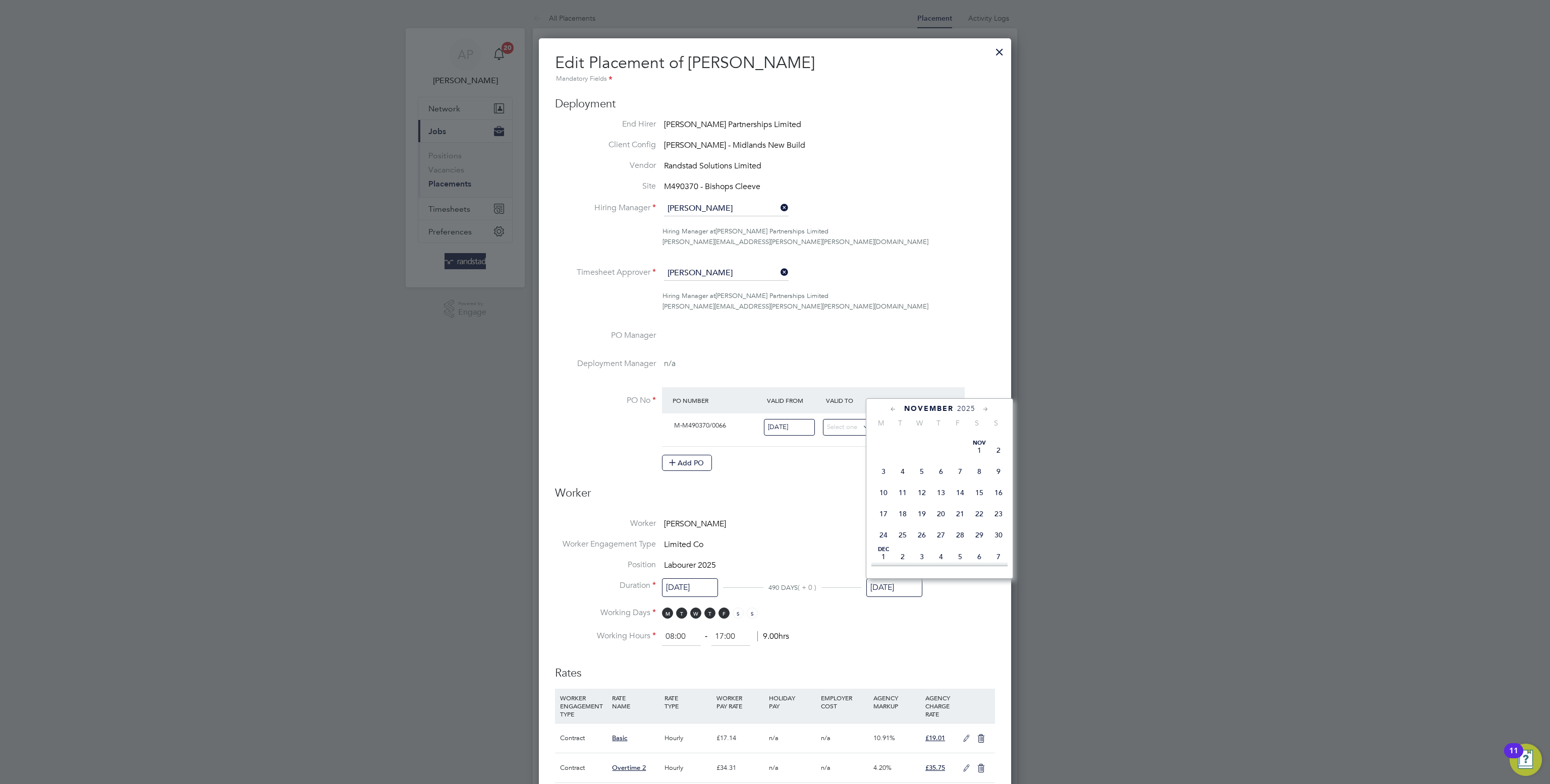
click at [994, 523] on span "23" at bounding box center [998, 514] width 19 height 19
type input "23 Nov 2025"
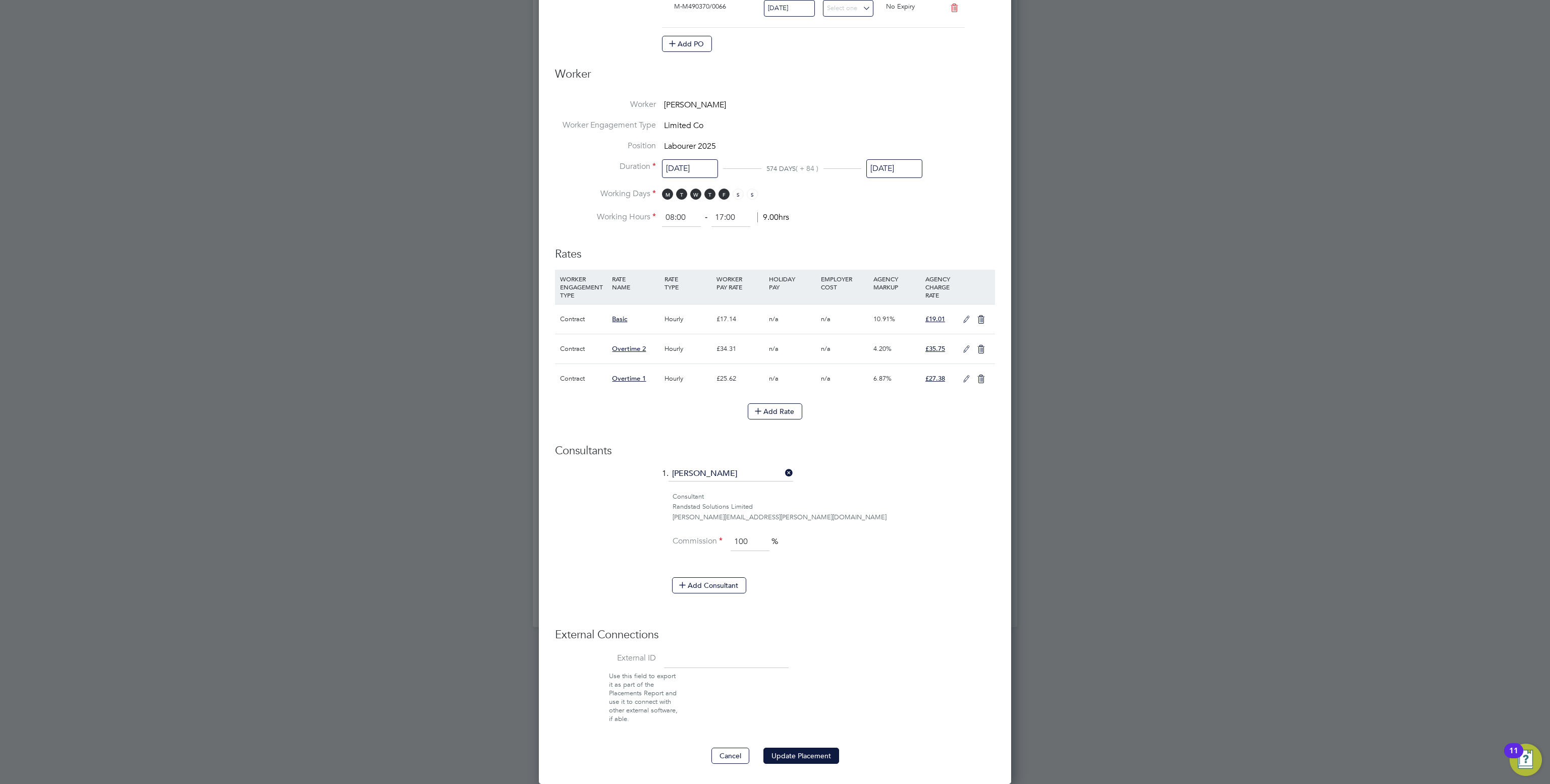
click at [779, 765] on div "Edit Placement of John Brennan Mandatory Fields Deployment End Hirer Lovell Par…" at bounding box center [775, 201] width 472 height 1165
click at [779, 755] on button "Update Placement" at bounding box center [801, 756] width 76 height 16
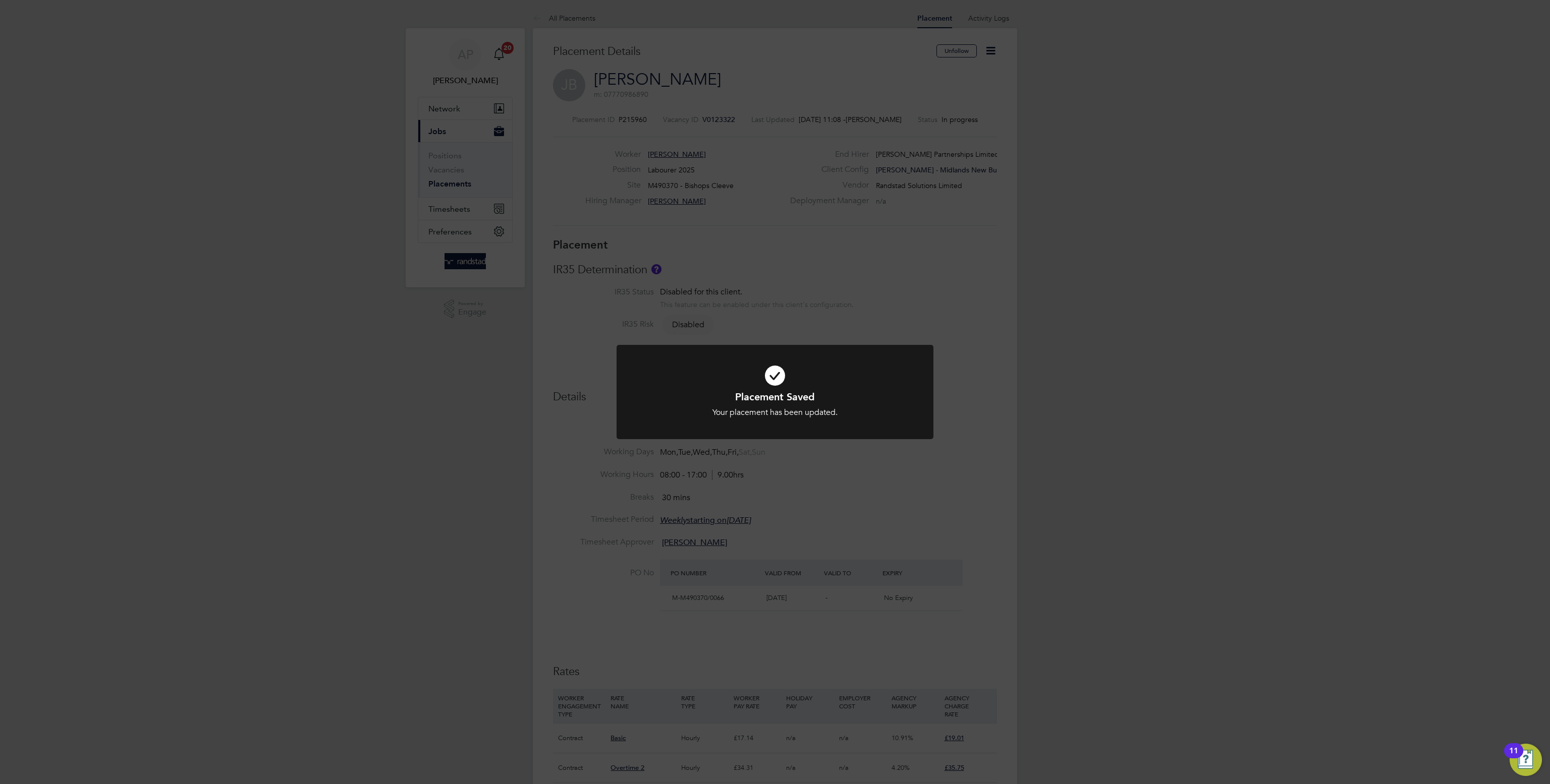
scroll to position [10, 58]
